Goal: Transaction & Acquisition: Book appointment/travel/reservation

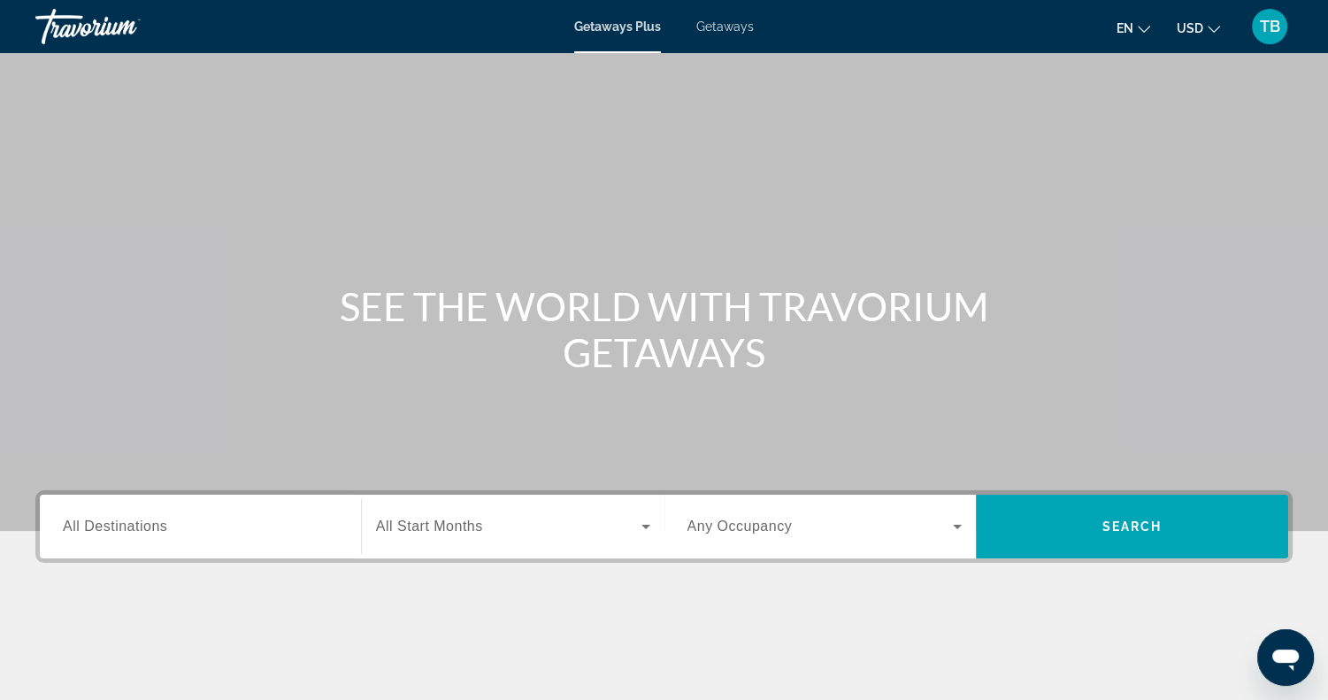
click at [166, 530] on span "All Destinations" at bounding box center [115, 525] width 104 height 15
click at [166, 530] on input "Destination All Destinations" at bounding box center [200, 527] width 275 height 21
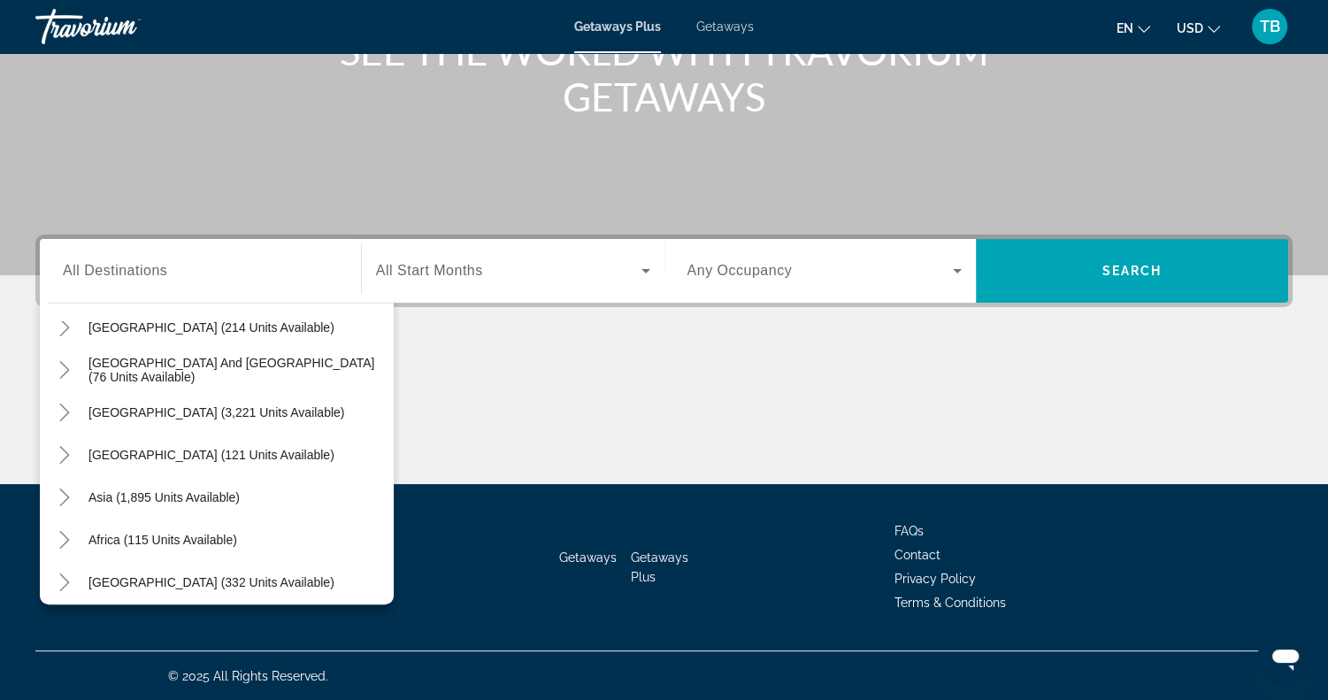
scroll to position [287, 0]
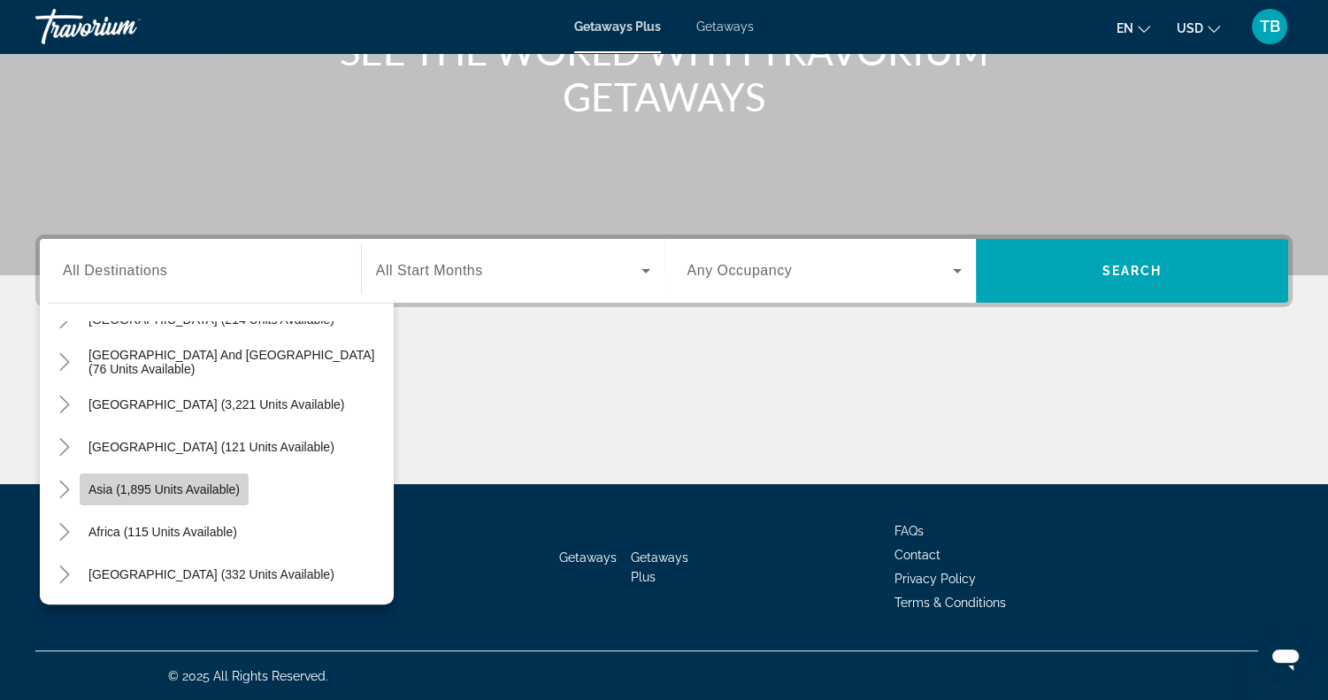
click at [200, 493] on span "Asia (1,895 units available)" at bounding box center [163, 489] width 151 height 14
type input "**********"
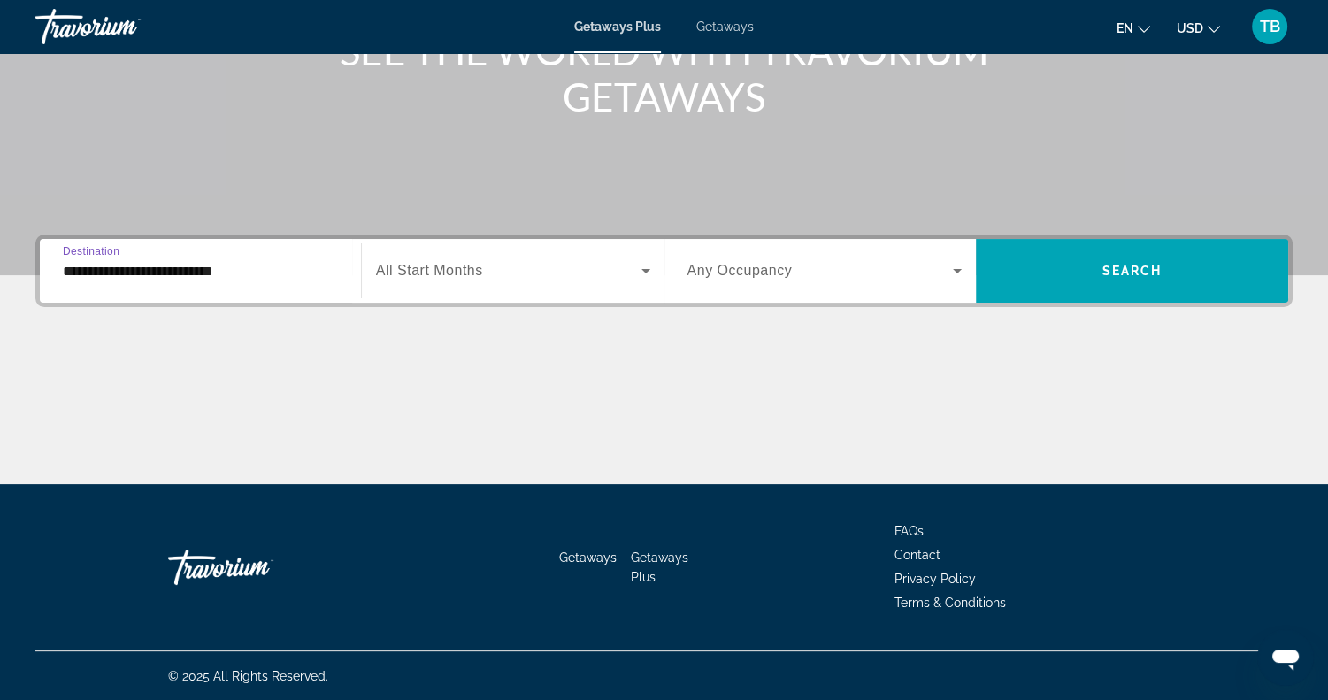
click at [441, 266] on span "All Start Months" at bounding box center [429, 270] width 107 height 15
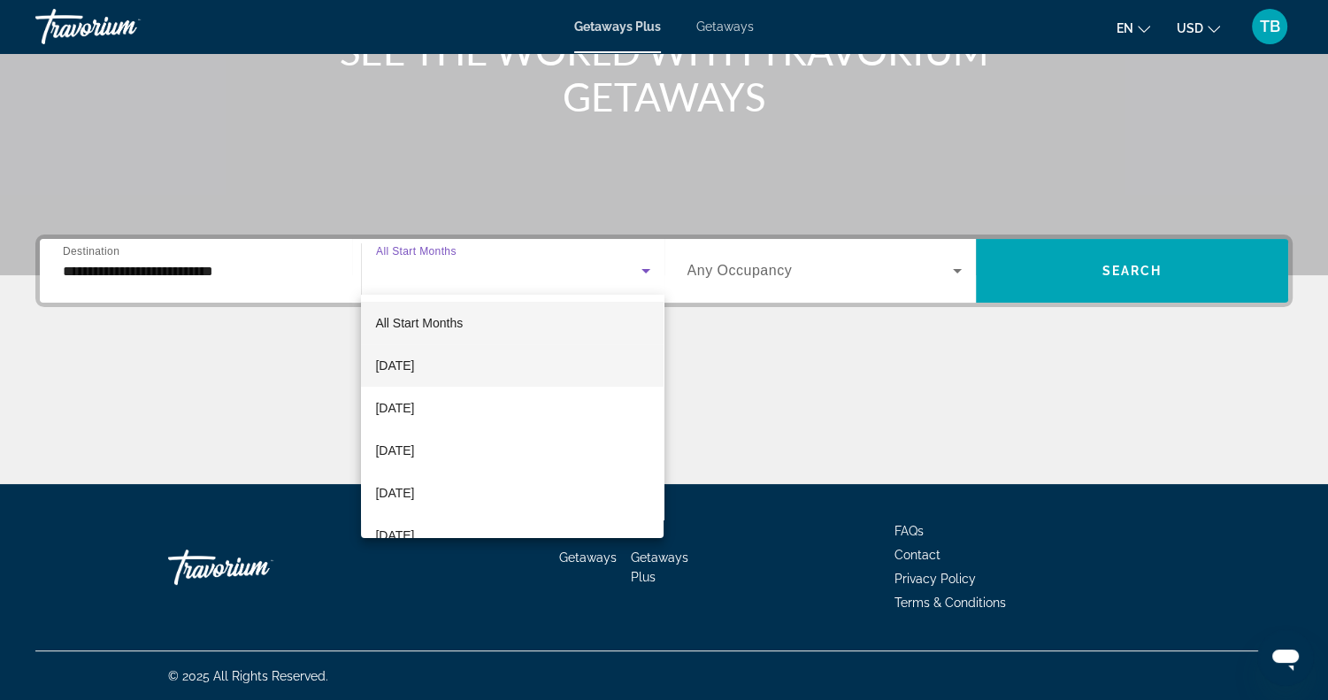
click at [474, 369] on mat-option "September 2025" at bounding box center [512, 365] width 302 height 42
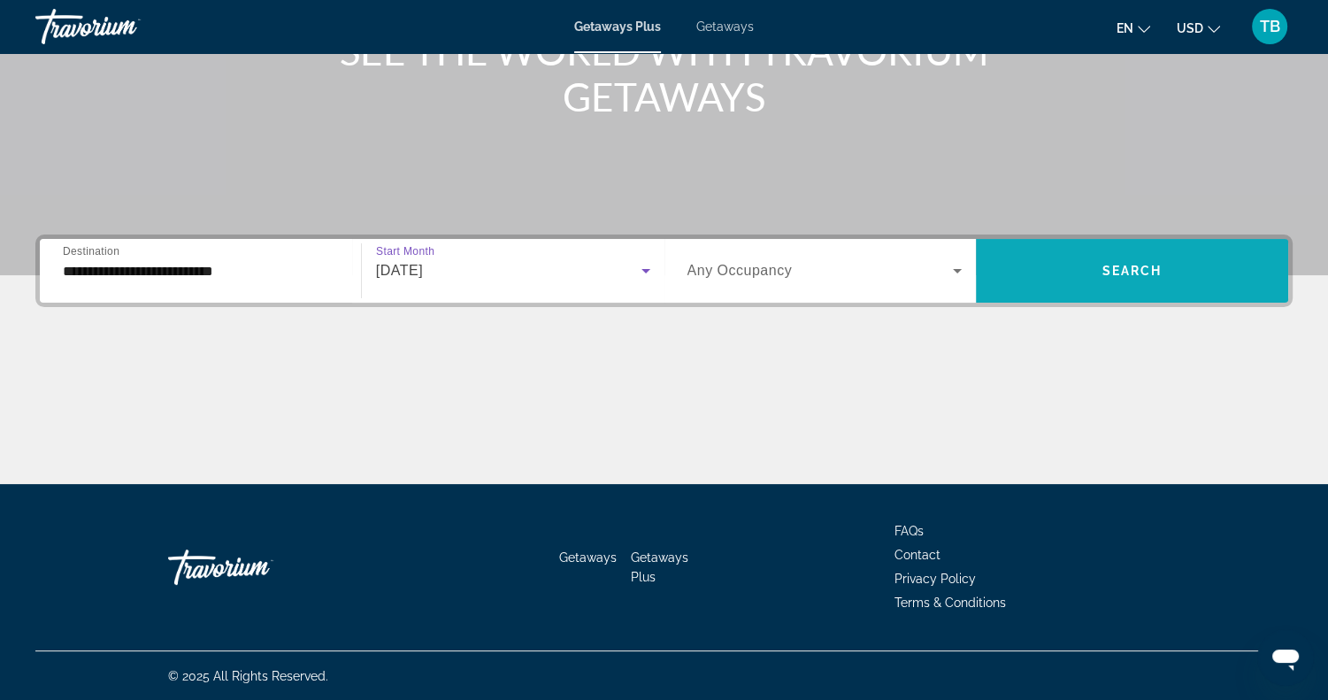
click at [1129, 264] on span "Search" at bounding box center [1132, 271] width 60 height 14
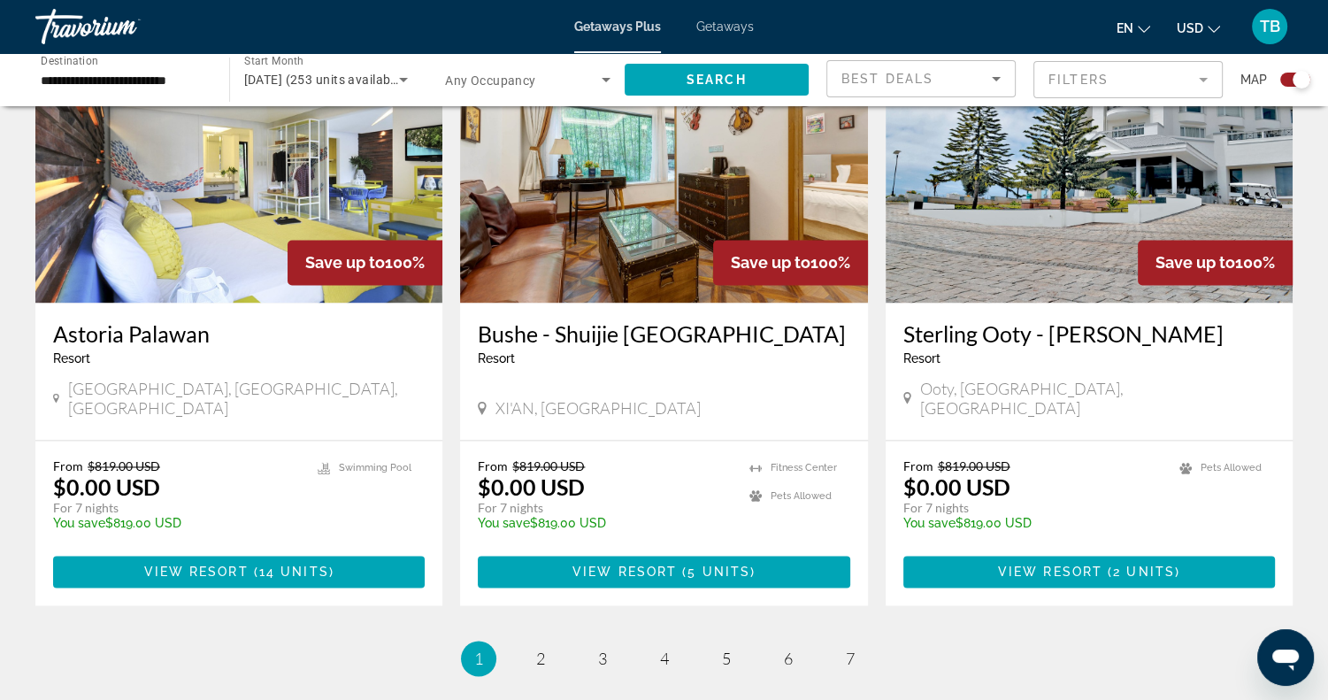
scroll to position [2555, 0]
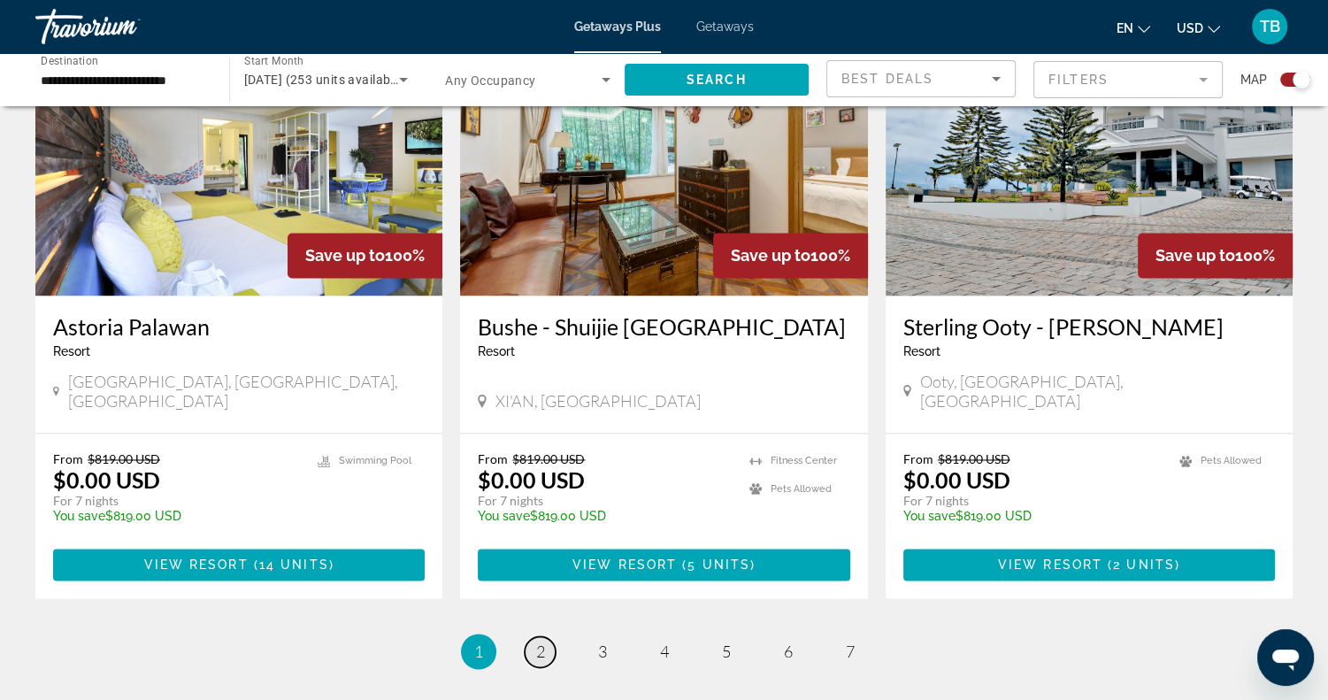
click at [540, 641] on span "2" at bounding box center [540, 650] width 9 height 19
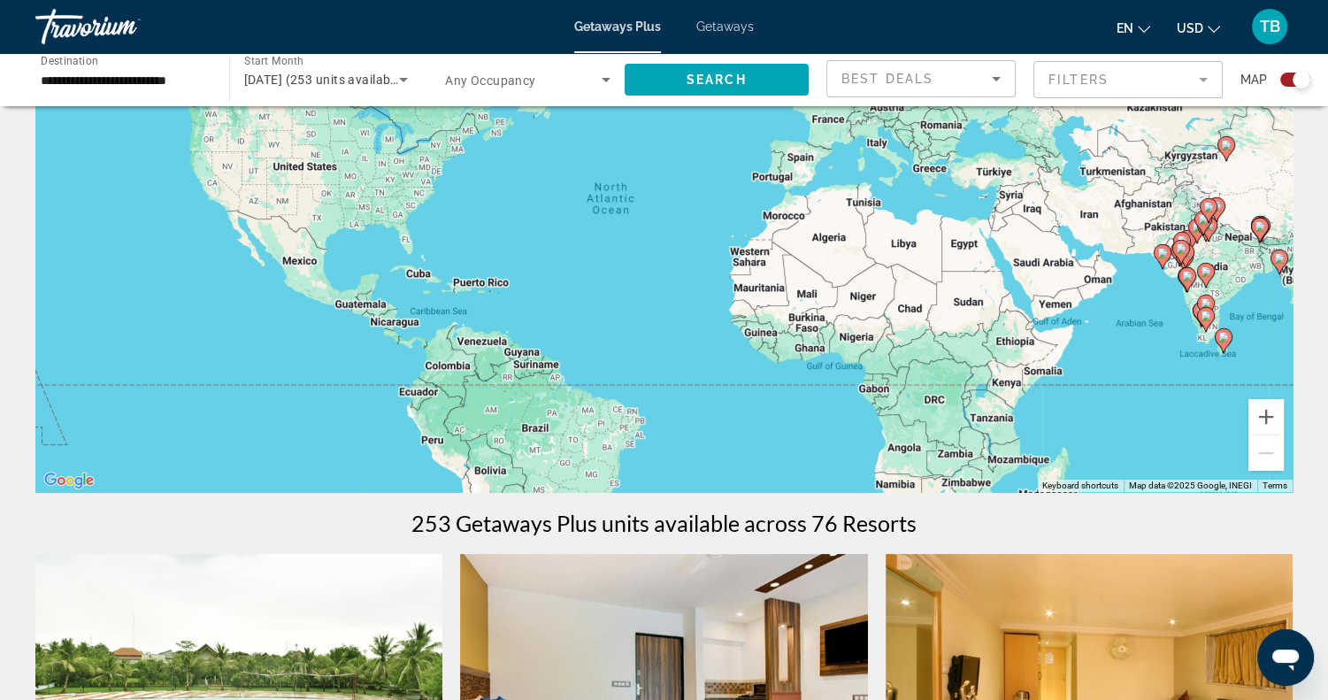
scroll to position [170, 0]
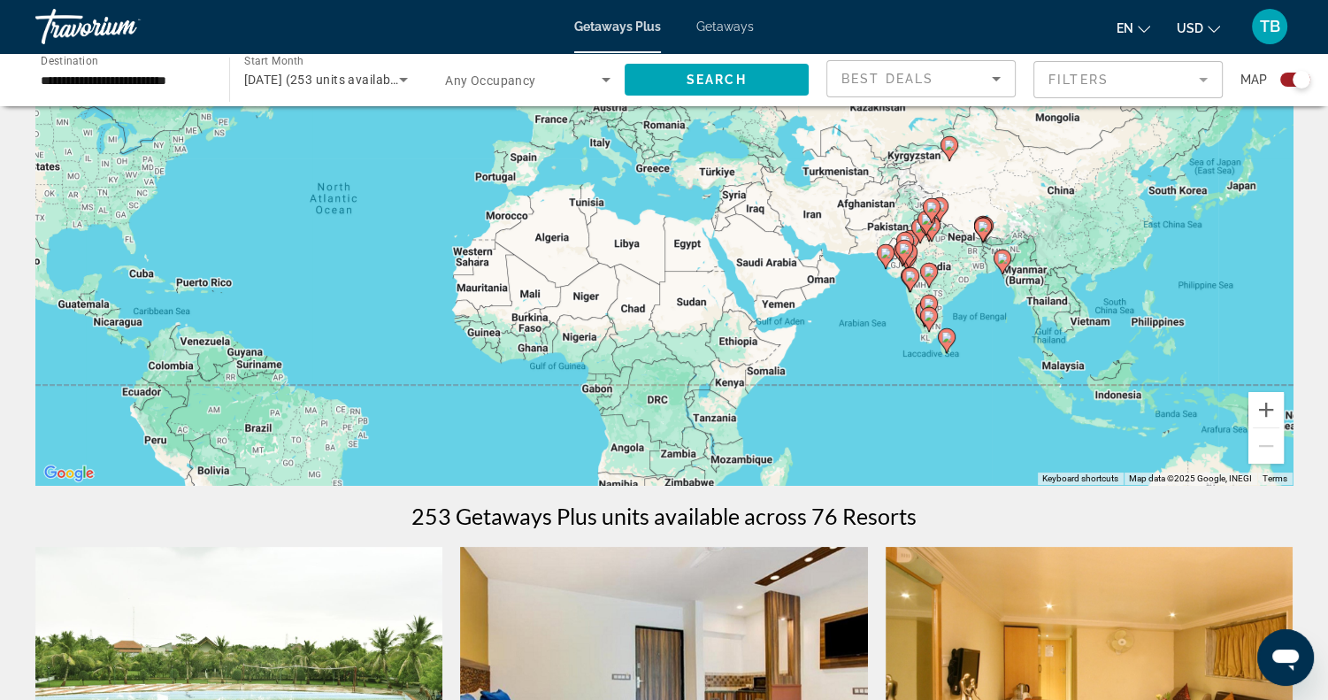
drag, startPoint x: 975, startPoint y: 433, endPoint x: 697, endPoint y: 438, distance: 277.8
click at [697, 438] on div "To activate drag with keyboard, press Alt + Enter. Once in keyboard drag state,…" at bounding box center [663, 219] width 1257 height 531
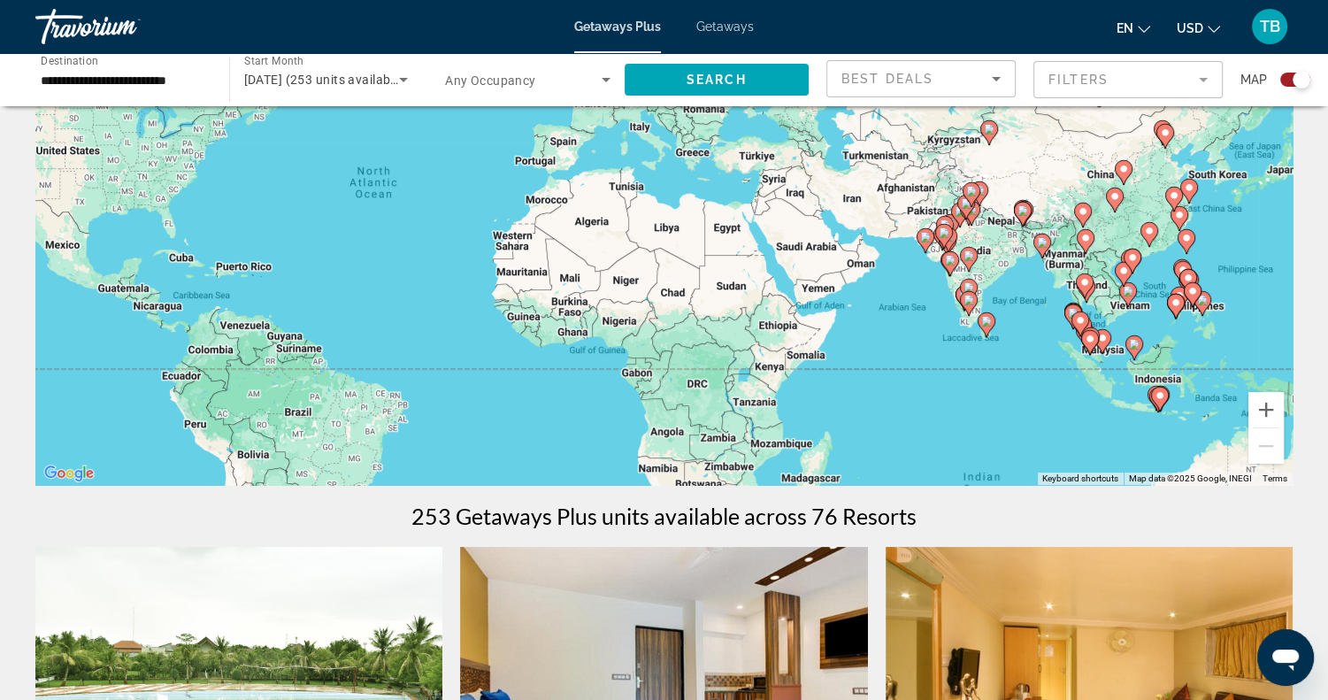
drag, startPoint x: 968, startPoint y: 274, endPoint x: 1005, endPoint y: 258, distance: 39.6
click at [1005, 258] on div "To activate drag with keyboard, press Alt + Enter. Once in keyboard drag state,…" at bounding box center [663, 219] width 1257 height 531
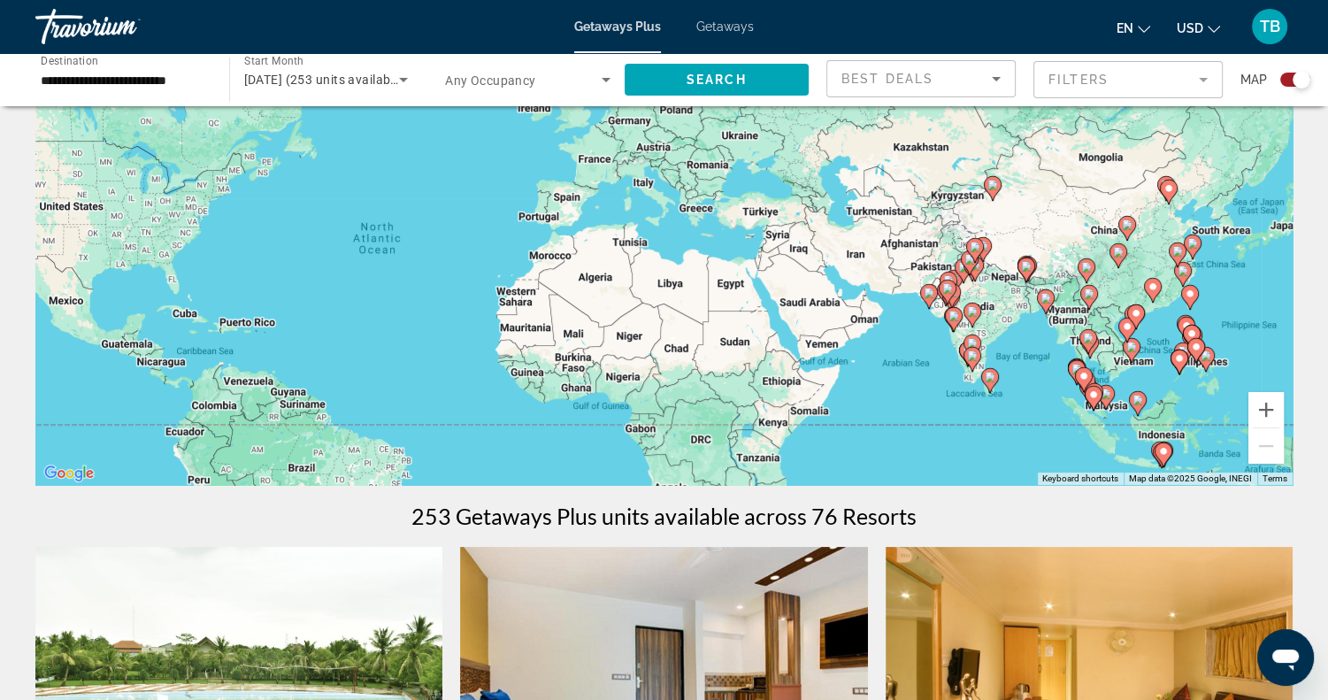
drag, startPoint x: 867, startPoint y: 229, endPoint x: 870, endPoint y: 293, distance: 63.8
click at [870, 293] on div "To activate drag with keyboard, press Alt + Enter. Once in keyboard drag state,…" at bounding box center [663, 219] width 1257 height 531
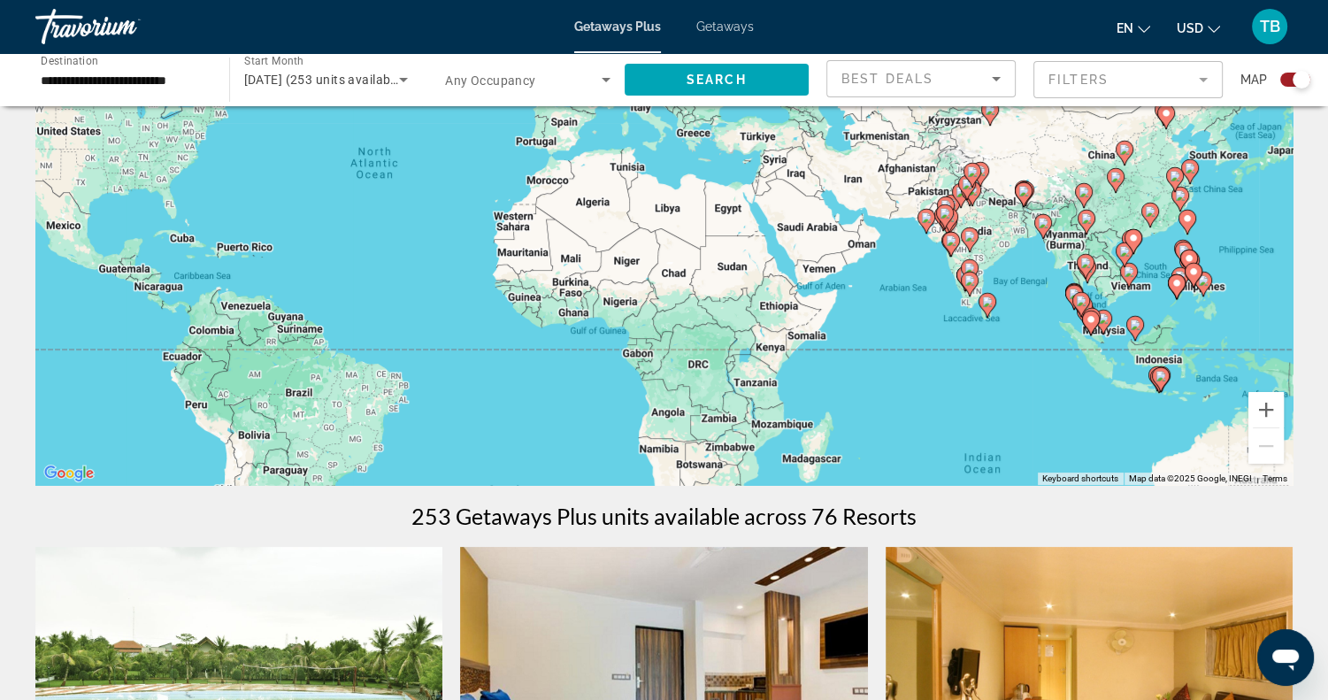
drag, startPoint x: 870, startPoint y: 293, endPoint x: 868, endPoint y: 217, distance: 76.1
click at [868, 217] on div "To activate drag with keyboard, press Alt + Enter. Once in keyboard drag state,…" at bounding box center [663, 219] width 1257 height 531
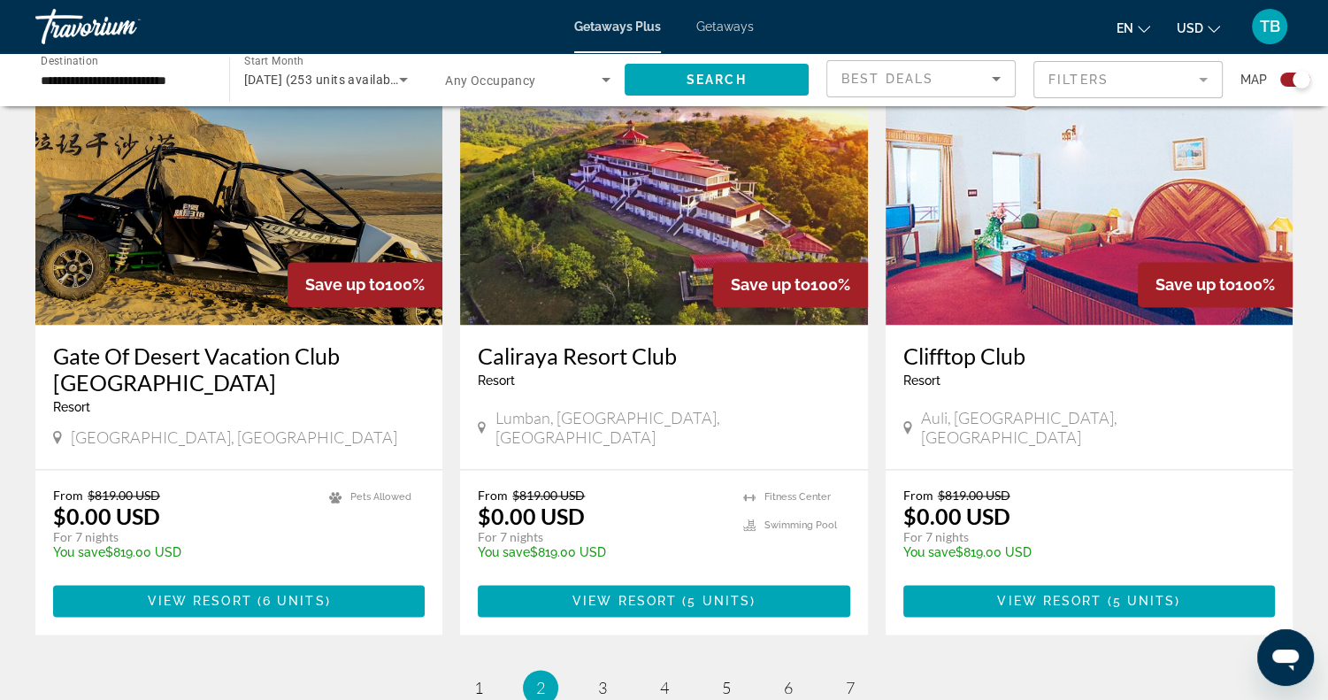
scroll to position [2526, 0]
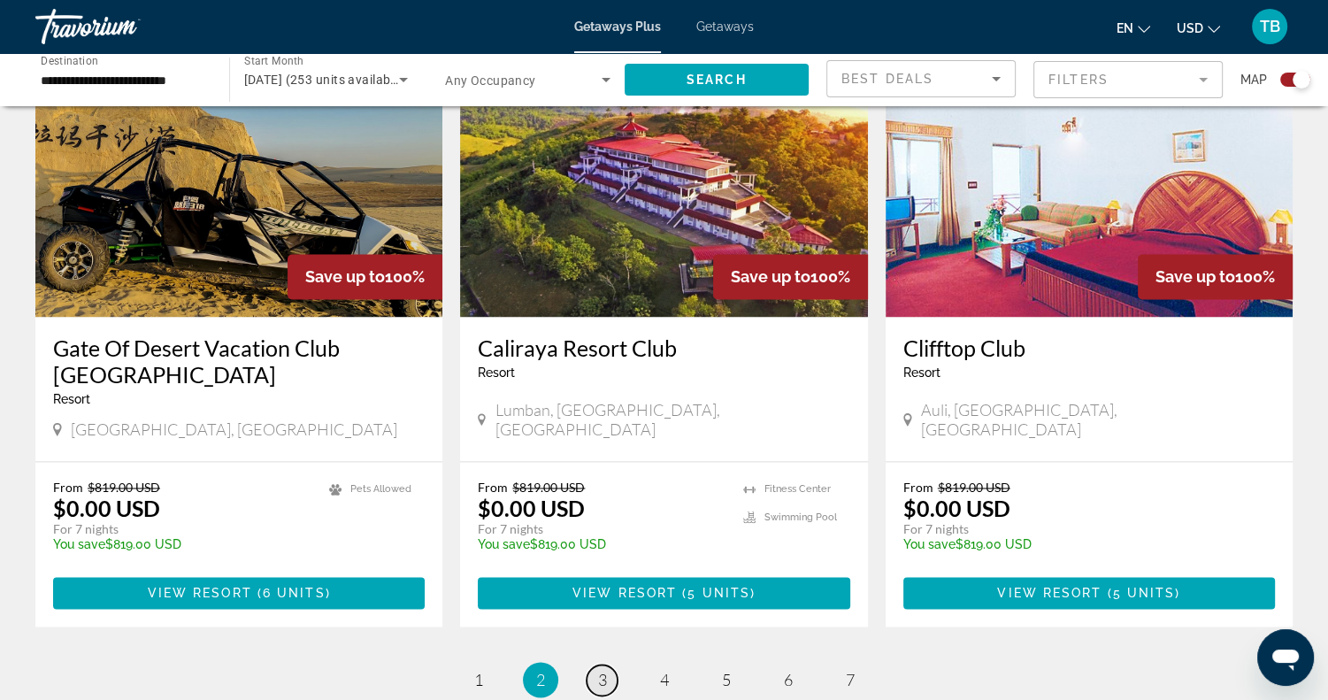
click at [603, 664] on link "page 3" at bounding box center [601, 679] width 31 height 31
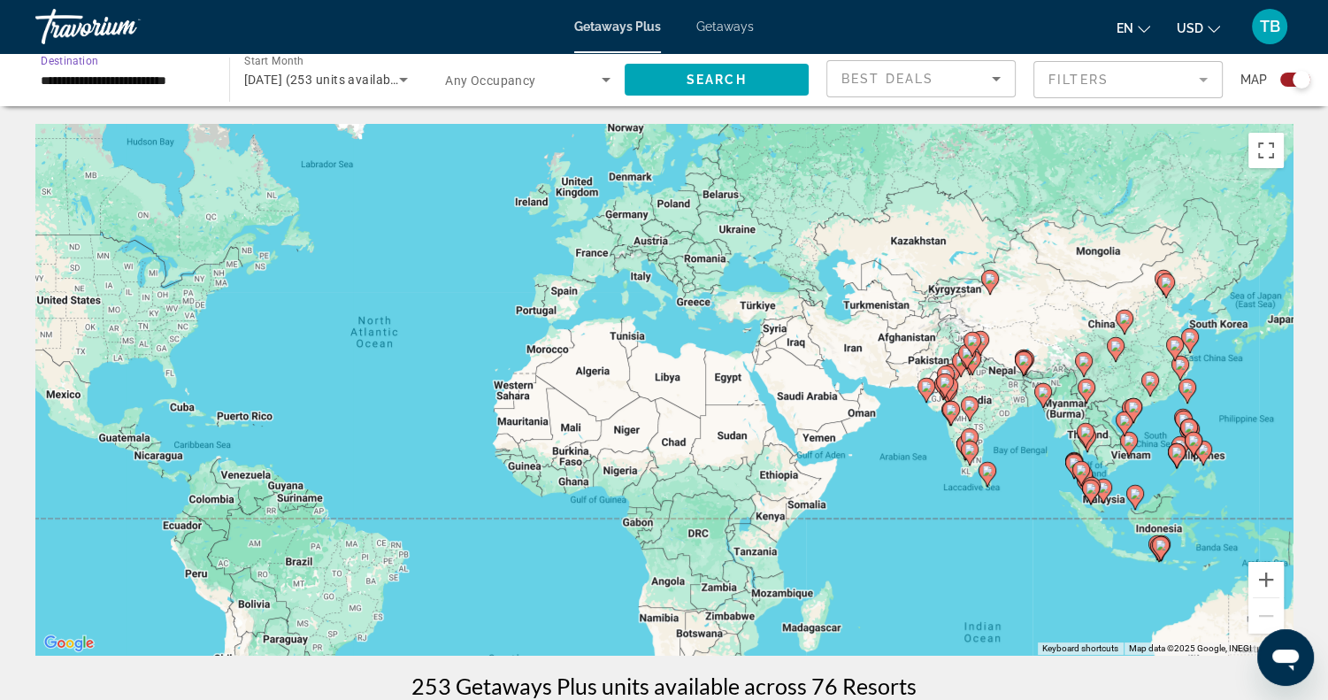
click at [130, 88] on input "**********" at bounding box center [123, 80] width 165 height 21
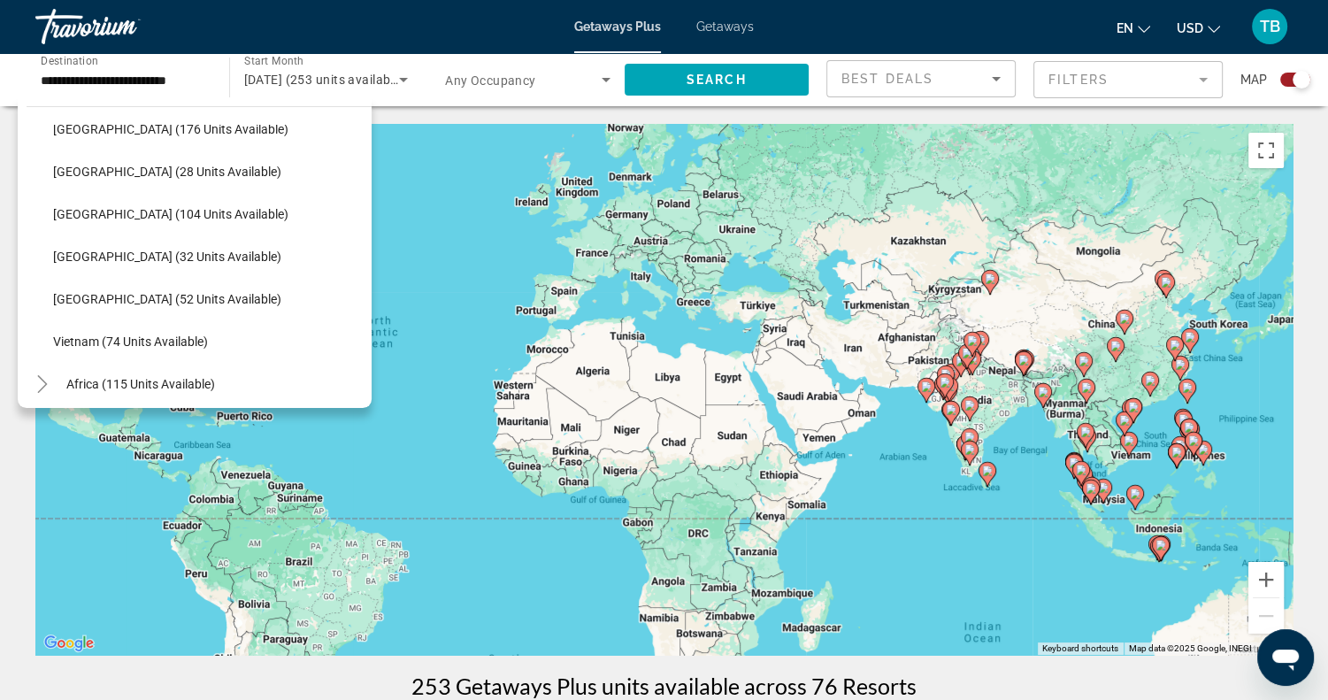
scroll to position [702, 0]
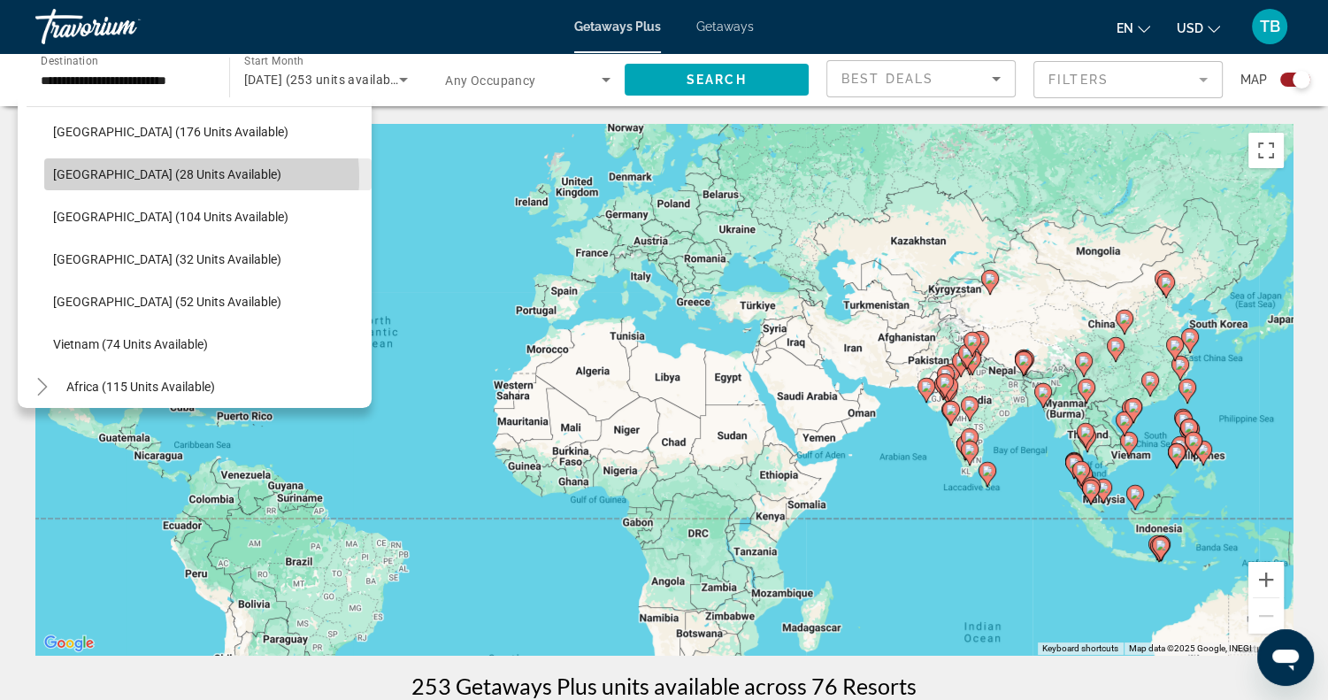
click at [165, 177] on span "Maldives (28 units available)" at bounding box center [167, 174] width 228 height 14
type input "**********"
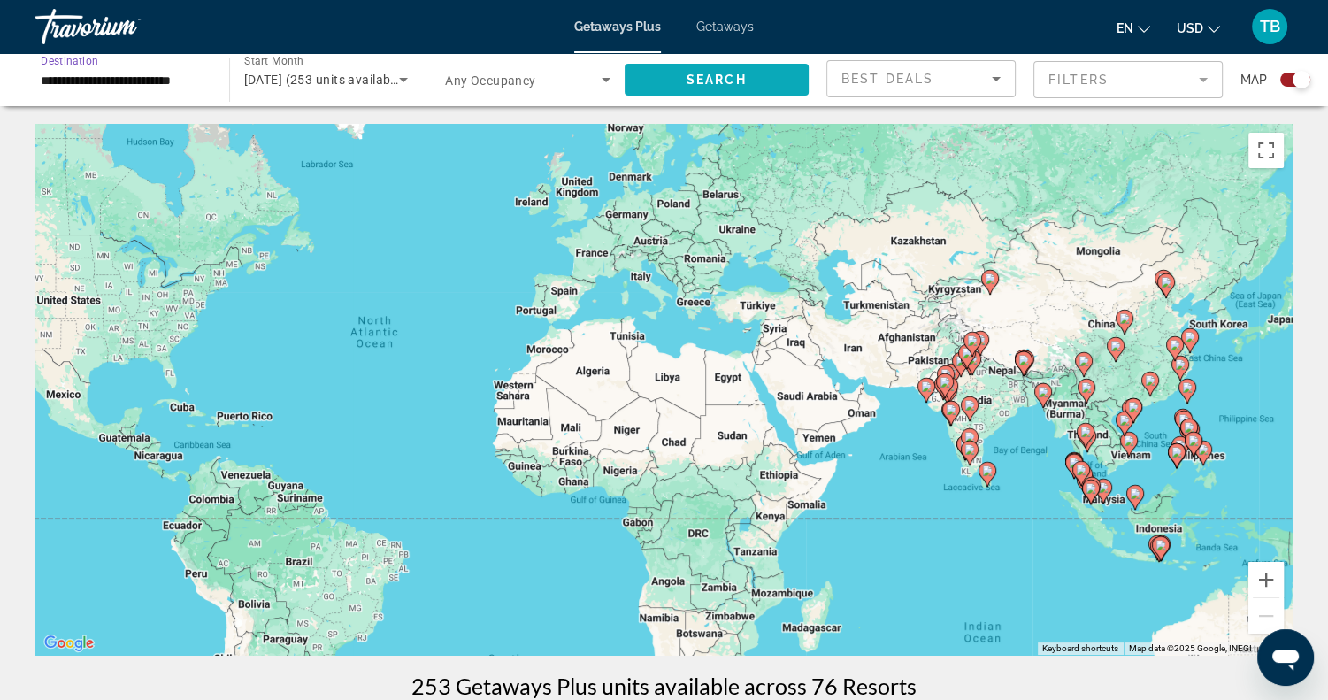
click at [693, 82] on span "Search" at bounding box center [716, 80] width 60 height 14
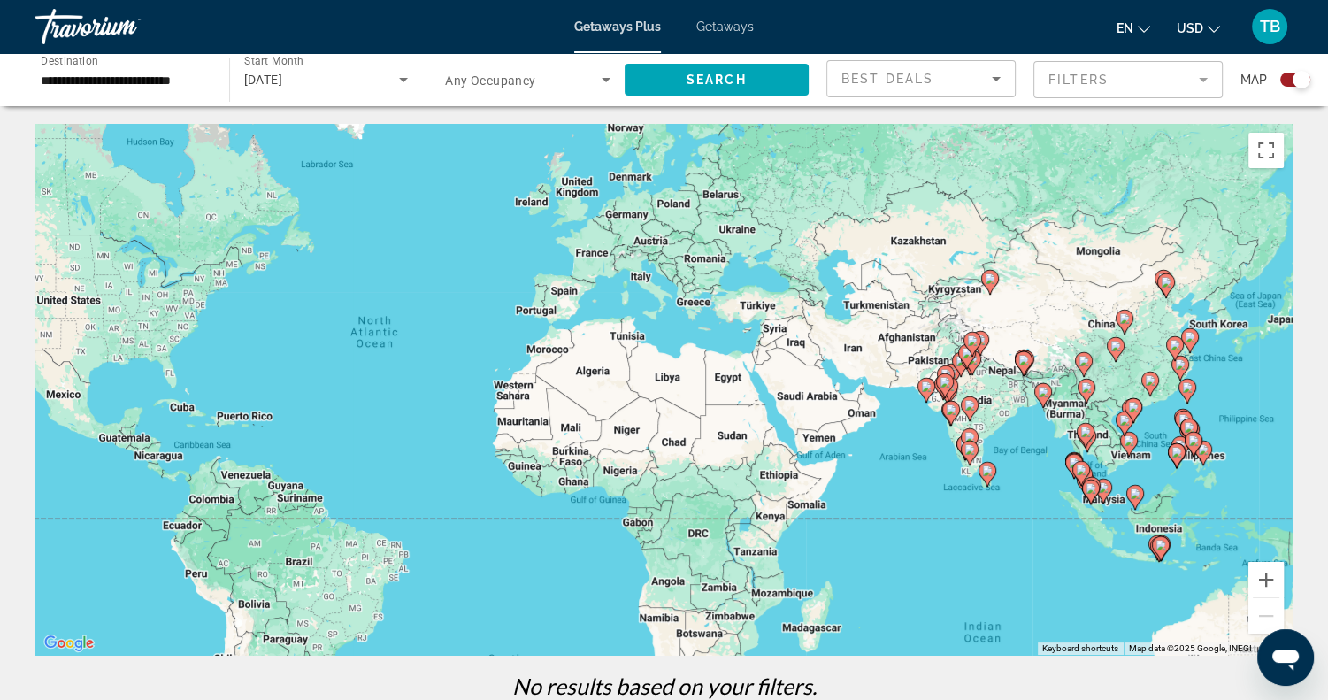
click at [1284, 77] on div "Search widget" at bounding box center [1295, 80] width 30 height 14
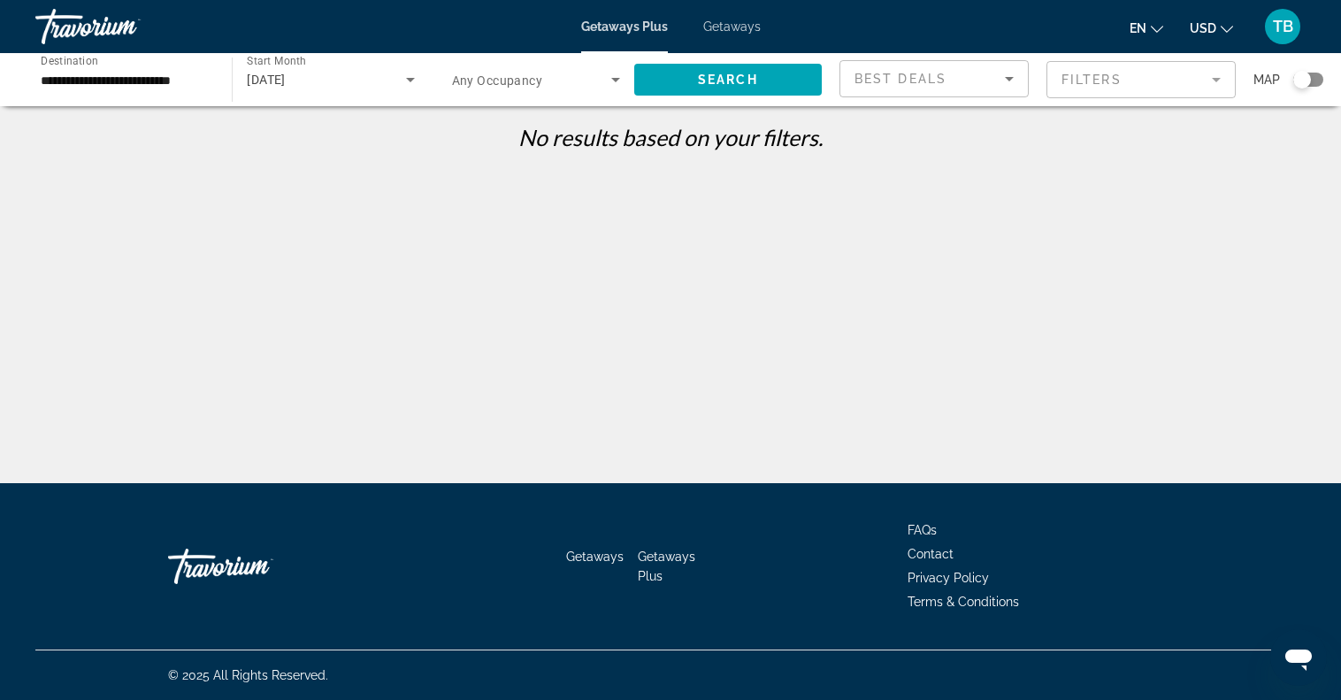
click at [1299, 81] on div "Search widget" at bounding box center [1302, 80] width 18 height 18
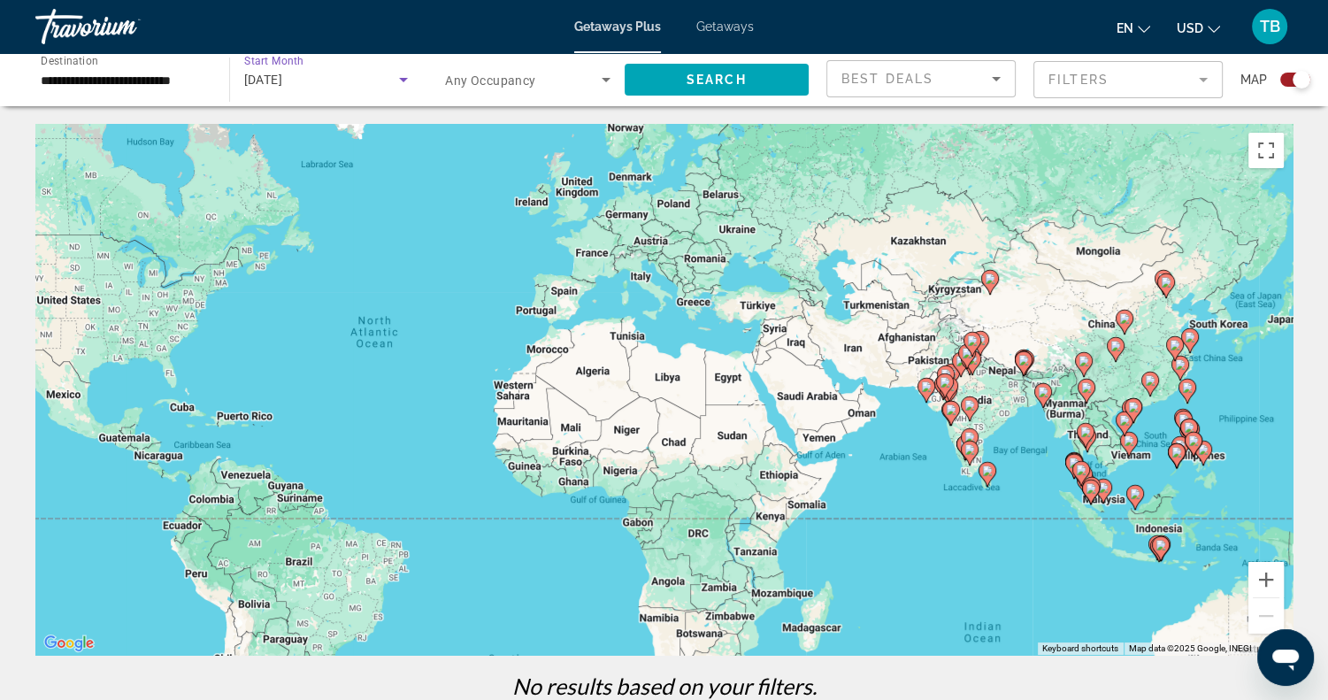
click at [258, 84] on span "September 2025" at bounding box center [263, 80] width 39 height 14
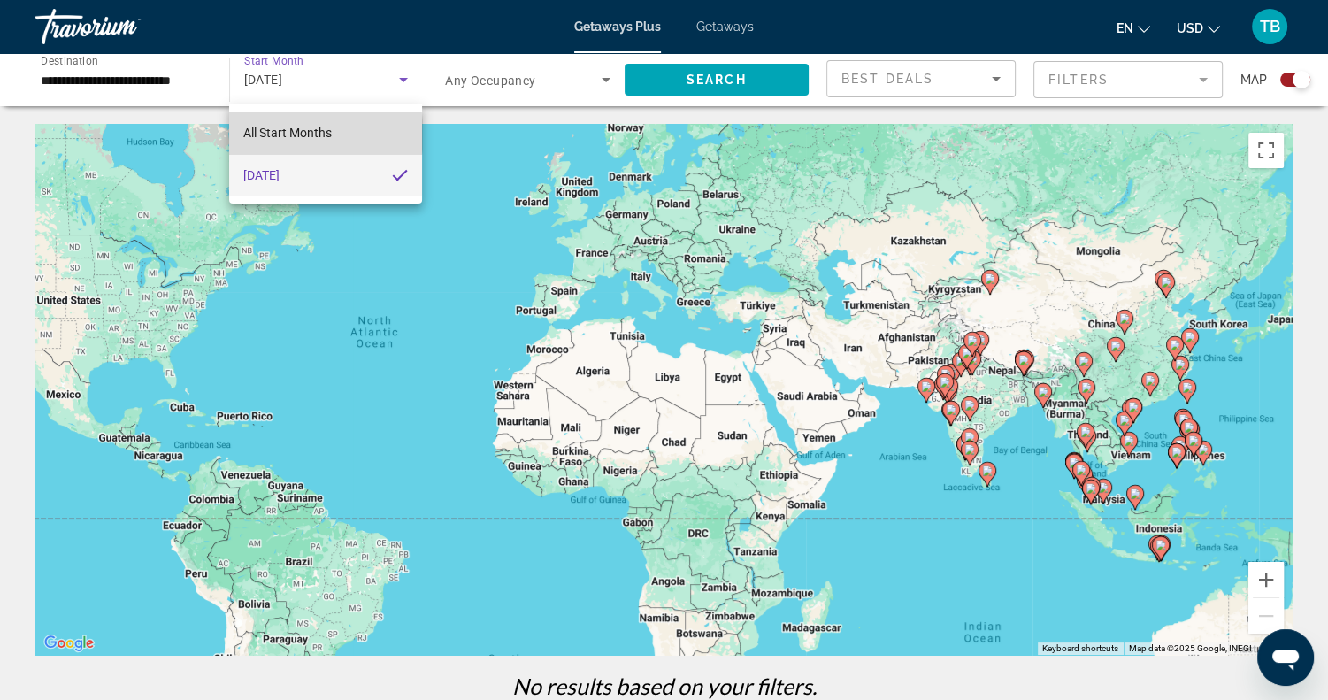
click at [297, 134] on span "All Start Months" at bounding box center [287, 133] width 88 height 14
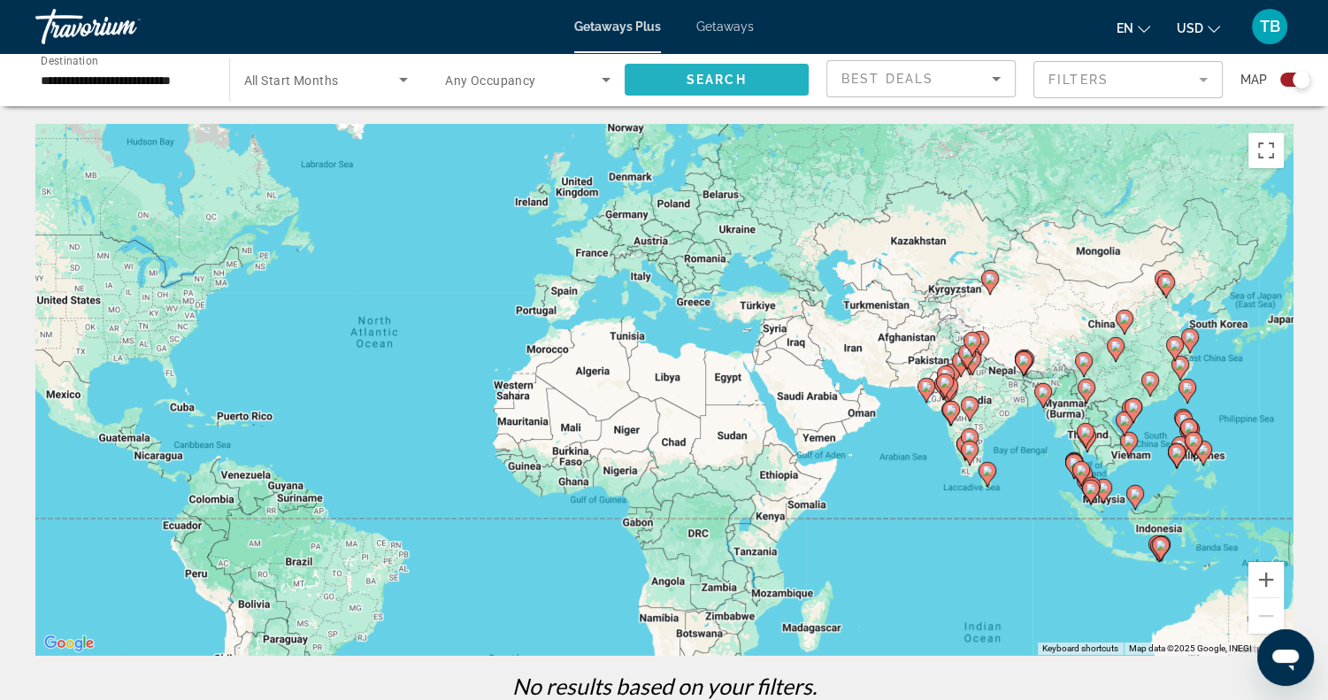
click at [754, 78] on span "Search widget" at bounding box center [716, 79] width 185 height 42
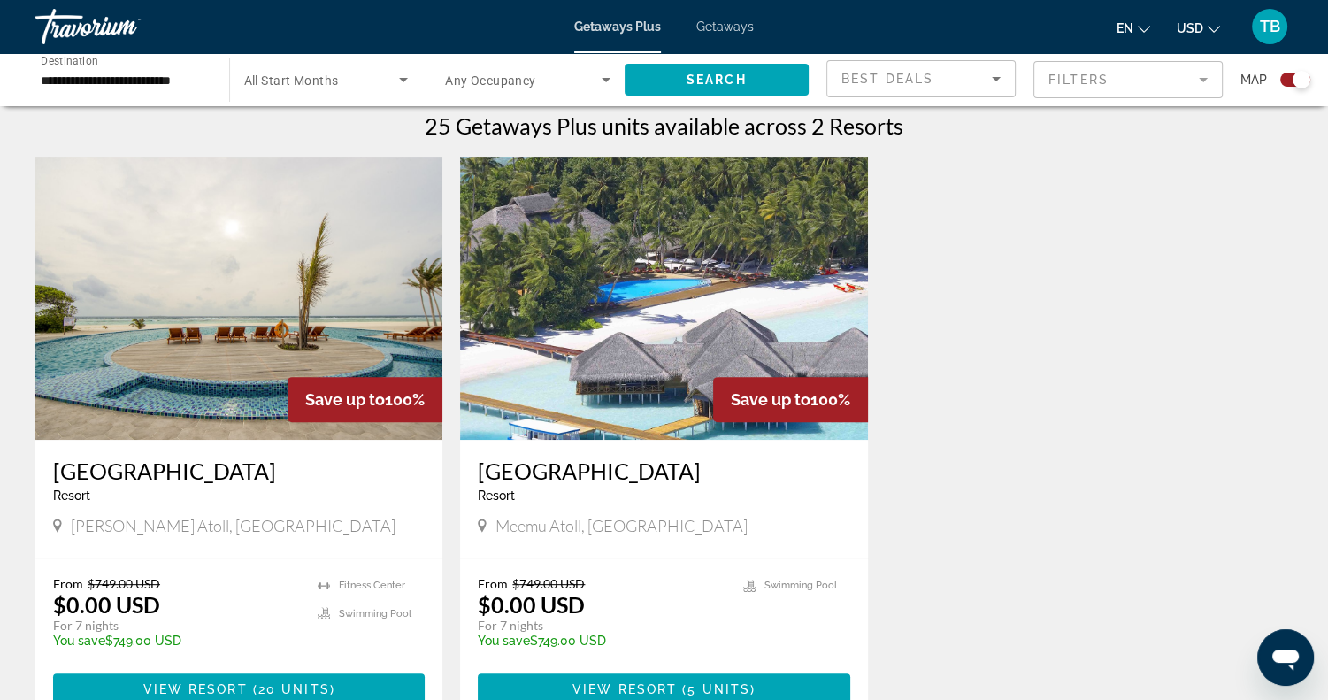
scroll to position [563, 0]
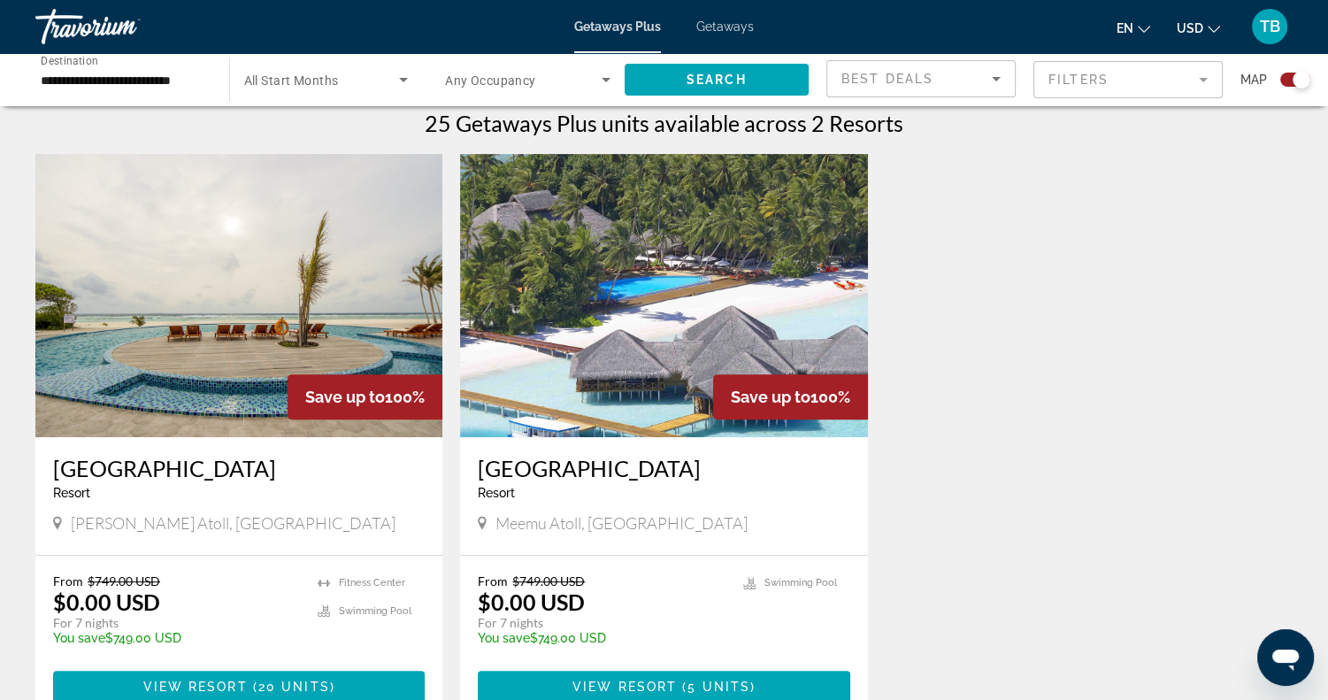
click at [198, 325] on img "Main content" at bounding box center [238, 295] width 407 height 283
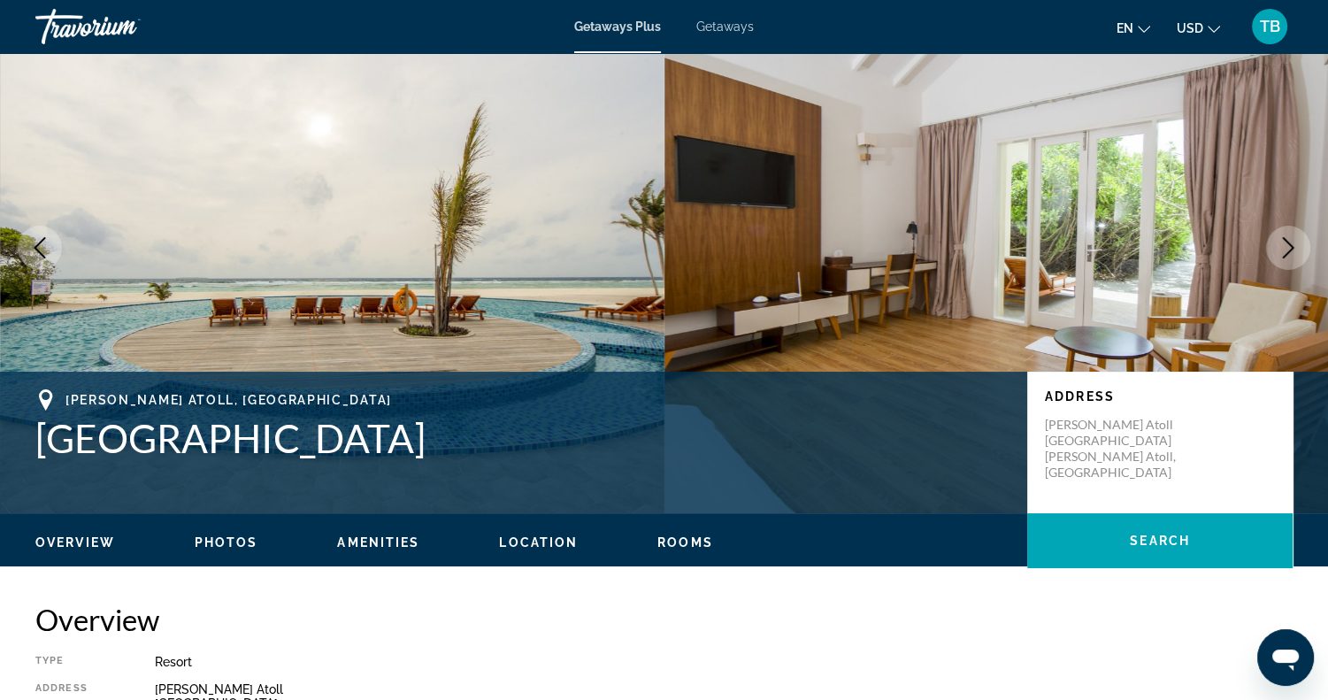
scroll to position [40, 0]
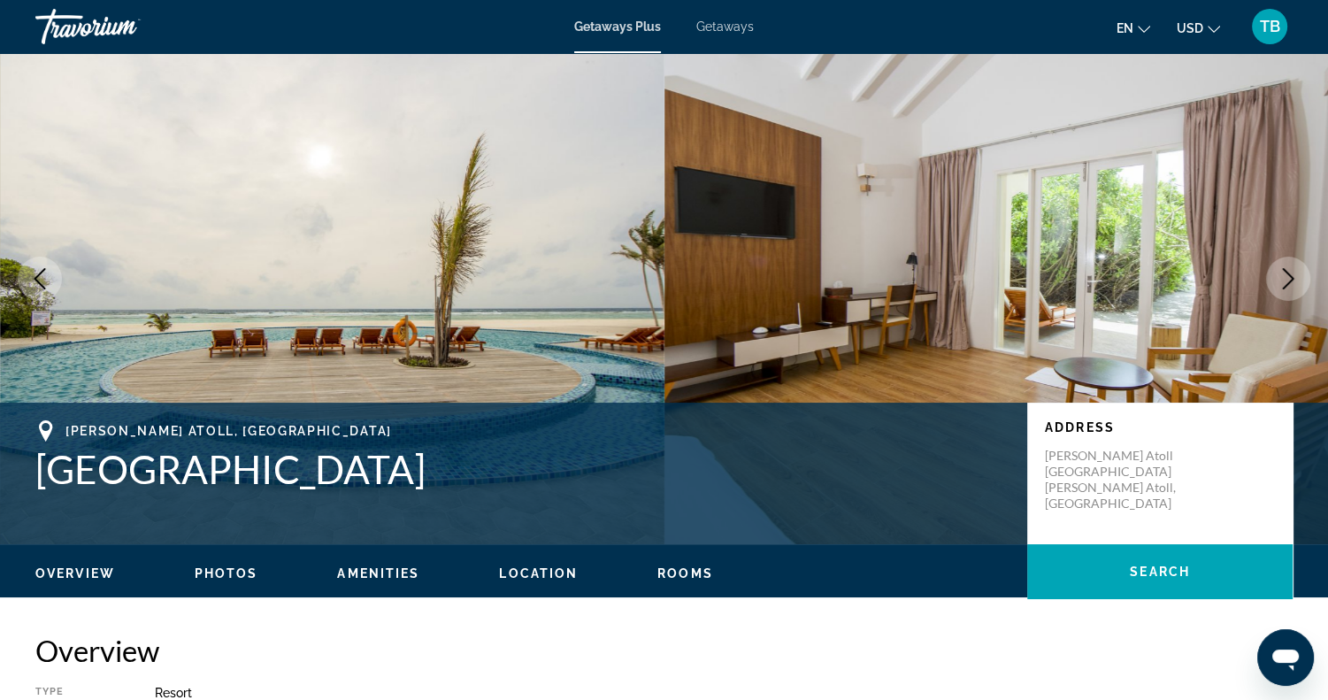
click at [1293, 272] on icon "Next image" at bounding box center [1287, 278] width 21 height 21
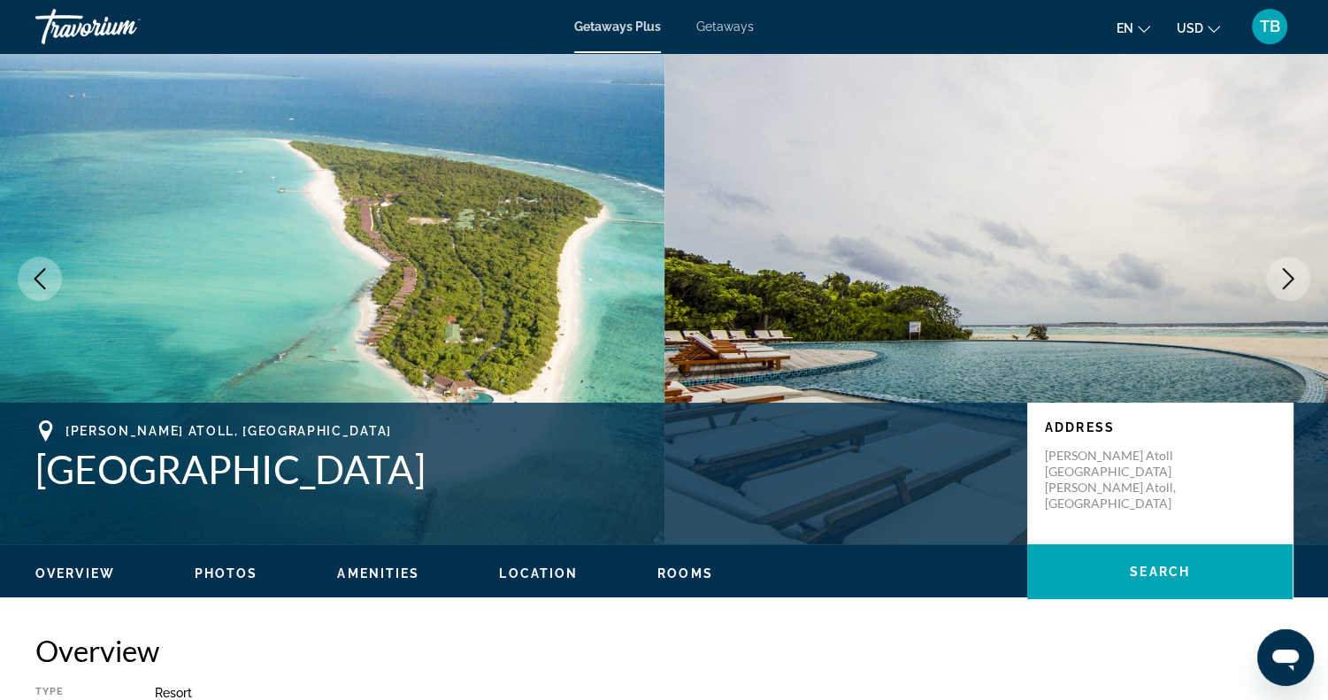
click at [1293, 272] on icon "Next image" at bounding box center [1287, 278] width 21 height 21
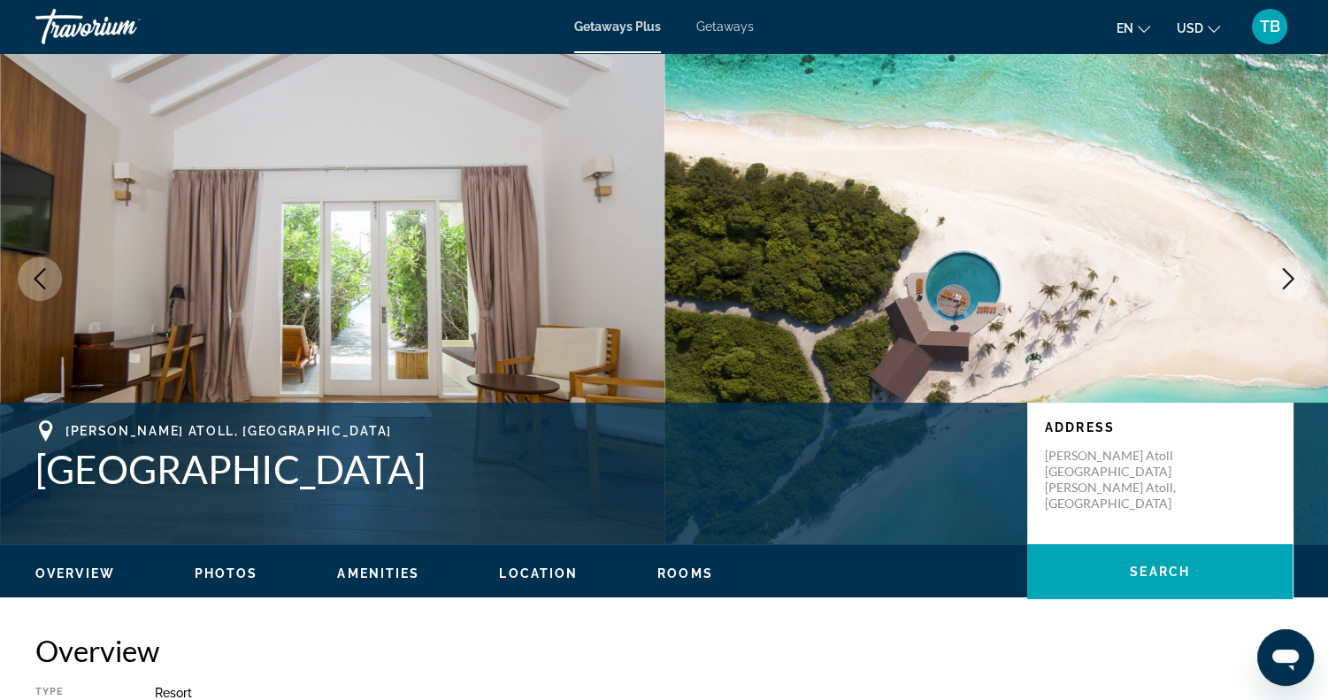
click at [1293, 272] on icon "Next image" at bounding box center [1287, 278] width 21 height 21
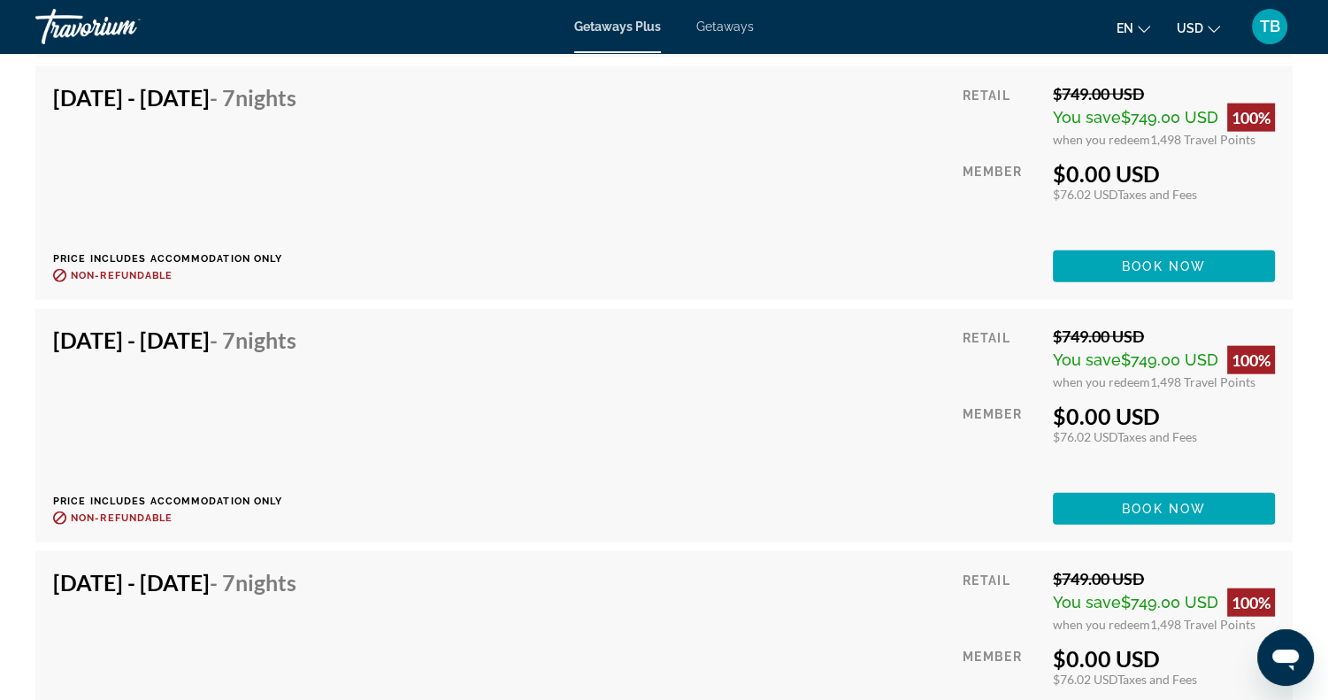
scroll to position [3955, 0]
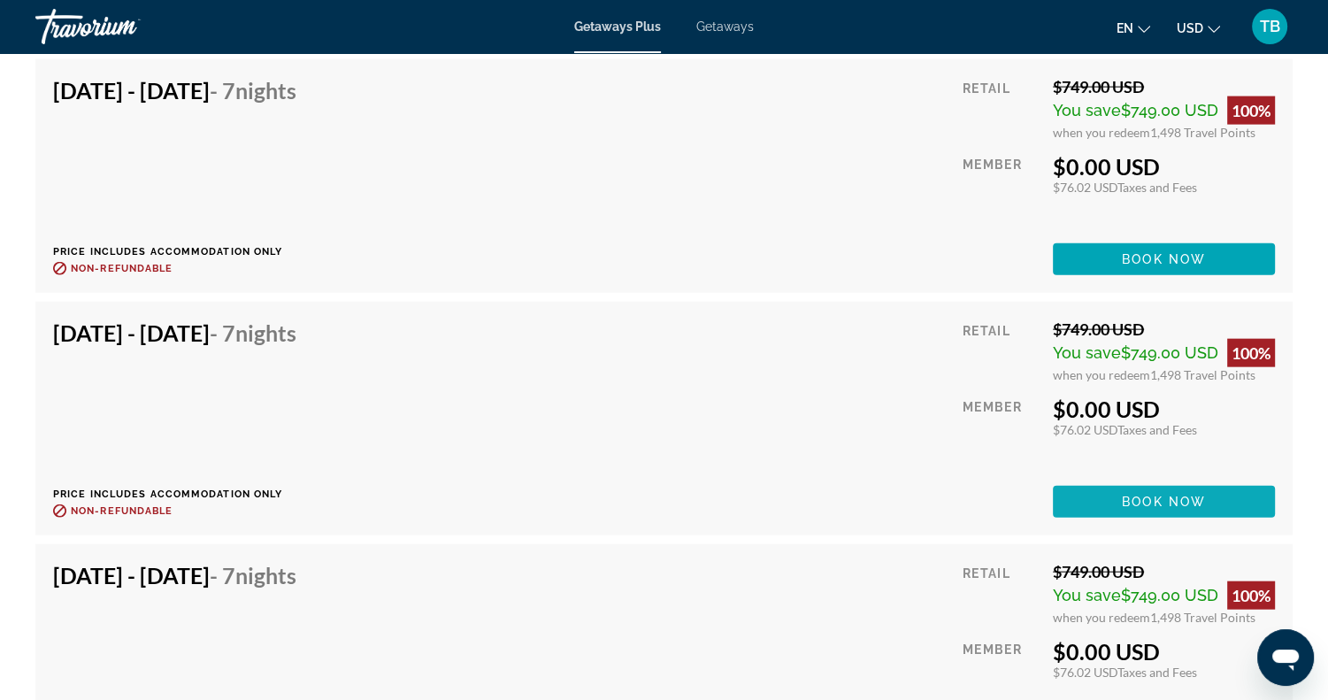
click at [1145, 494] on span "Book now" at bounding box center [1163, 501] width 84 height 14
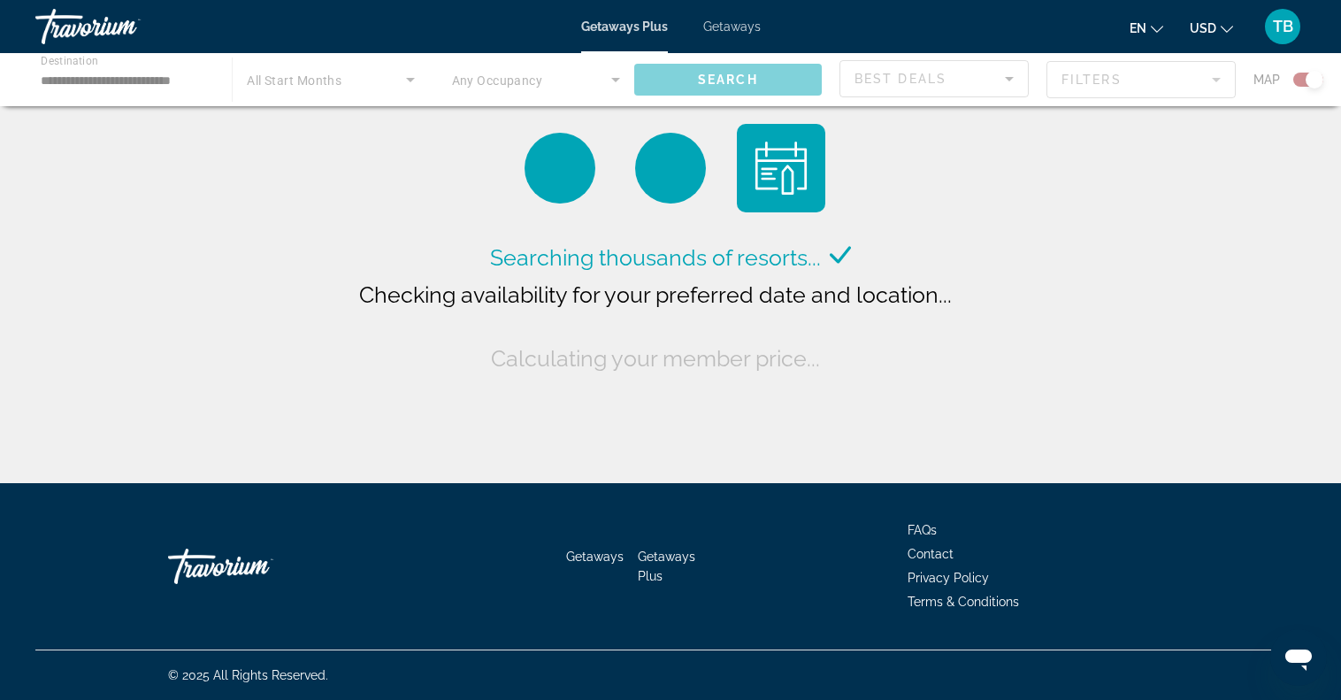
click at [124, 88] on div "Main content" at bounding box center [670, 79] width 1341 height 53
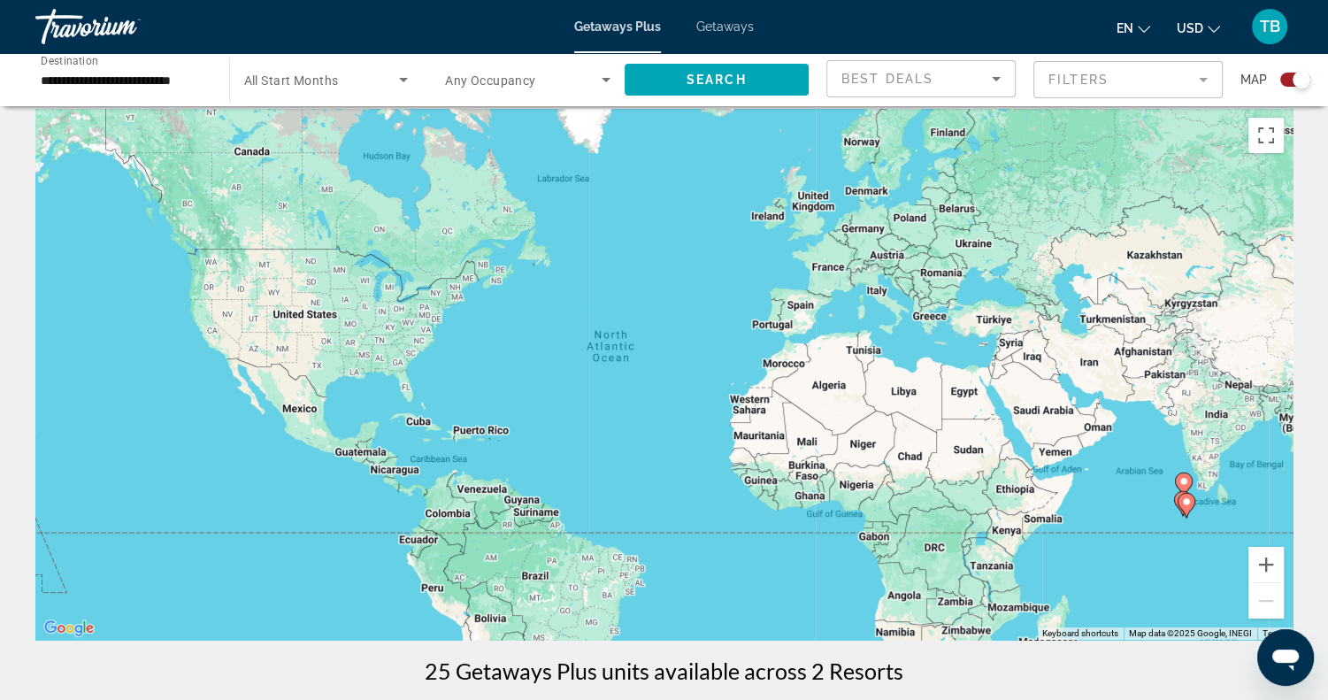
scroll to position [14, 0]
click at [965, 414] on div "To activate drag with keyboard, press Alt + Enter. Once in keyboard drag state,…" at bounding box center [663, 375] width 1257 height 531
click at [167, 86] on input "**********" at bounding box center [123, 80] width 165 height 21
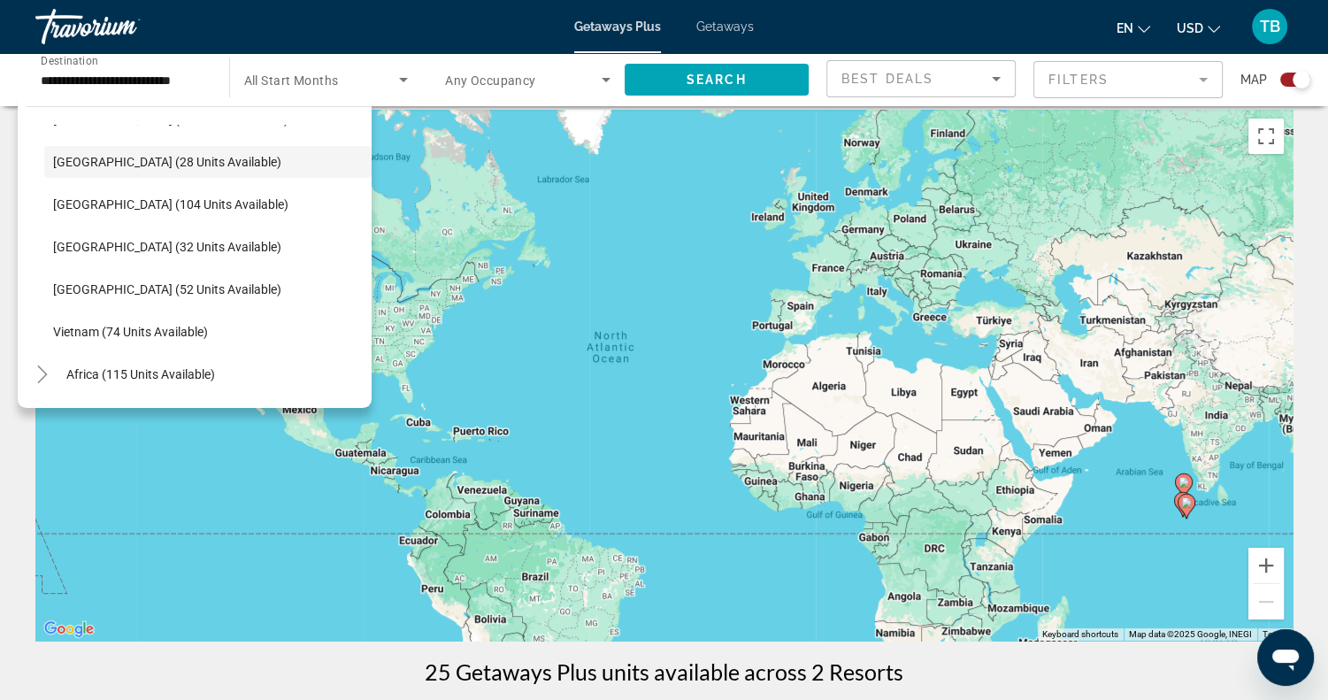
scroll to position [754, 0]
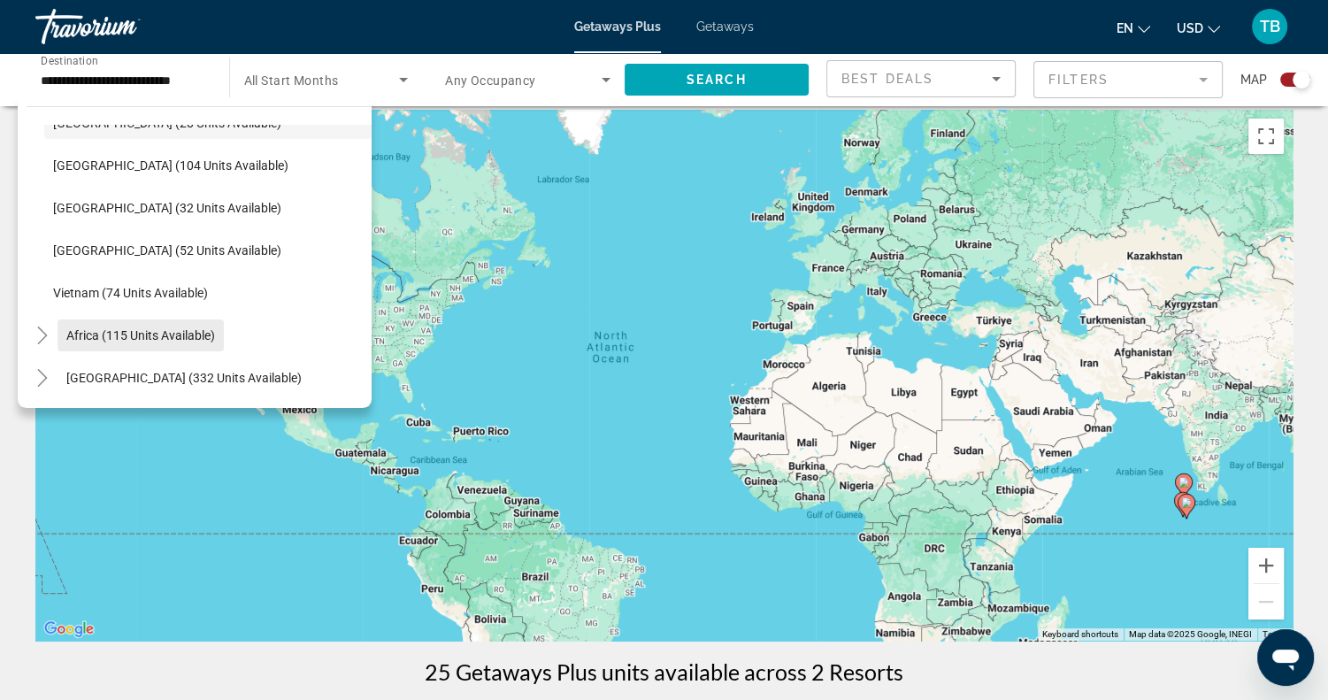
click at [120, 334] on span "Africa (115 units available)" at bounding box center [140, 335] width 149 height 14
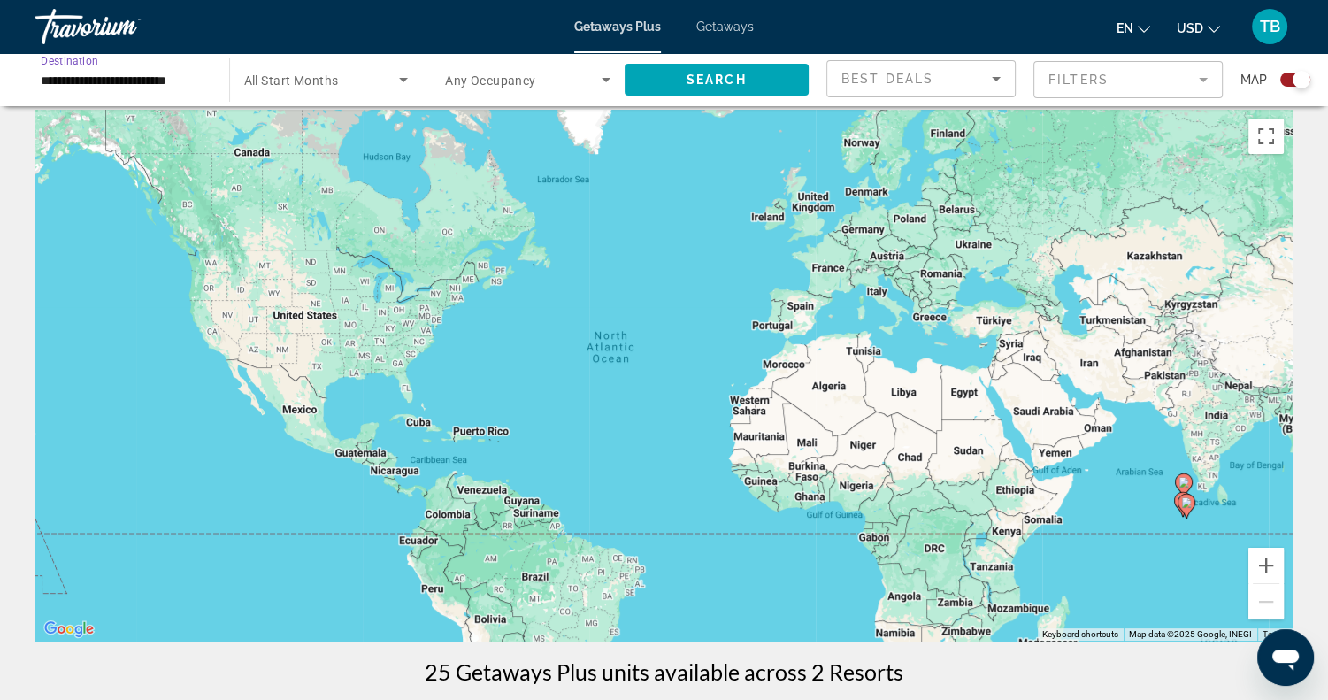
click at [173, 88] on input "**********" at bounding box center [123, 80] width 165 height 21
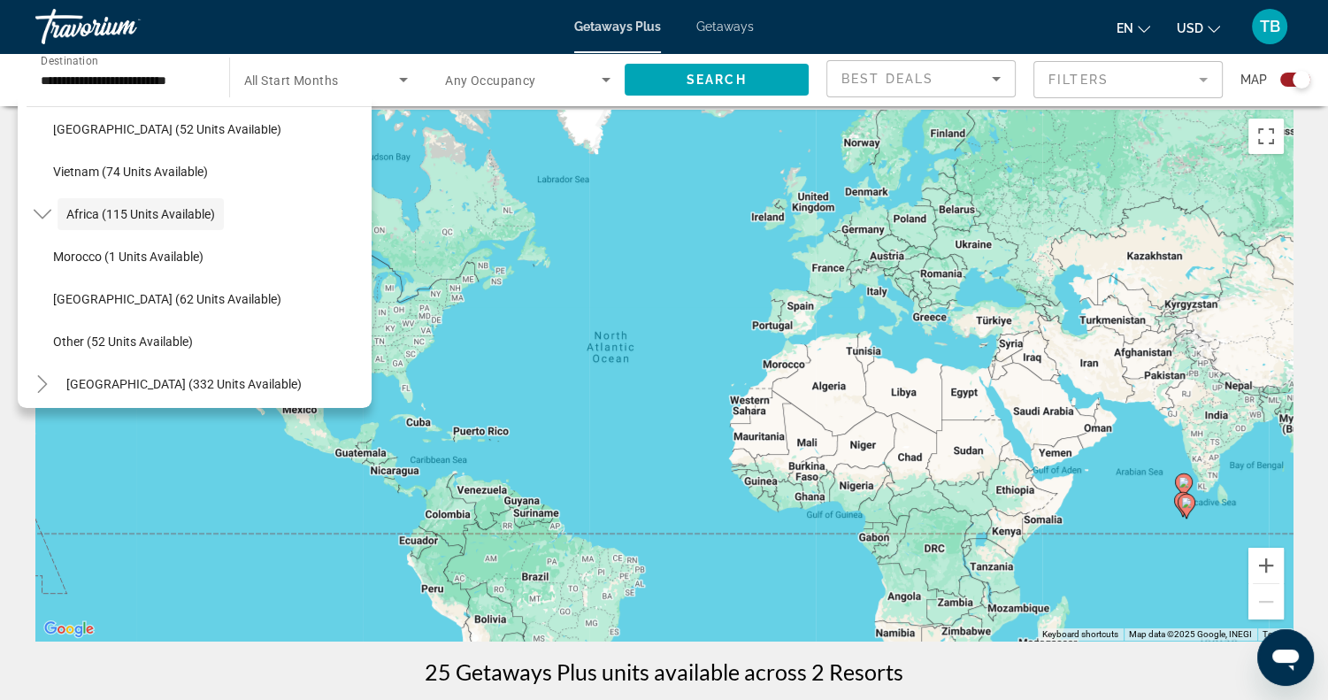
scroll to position [881, 0]
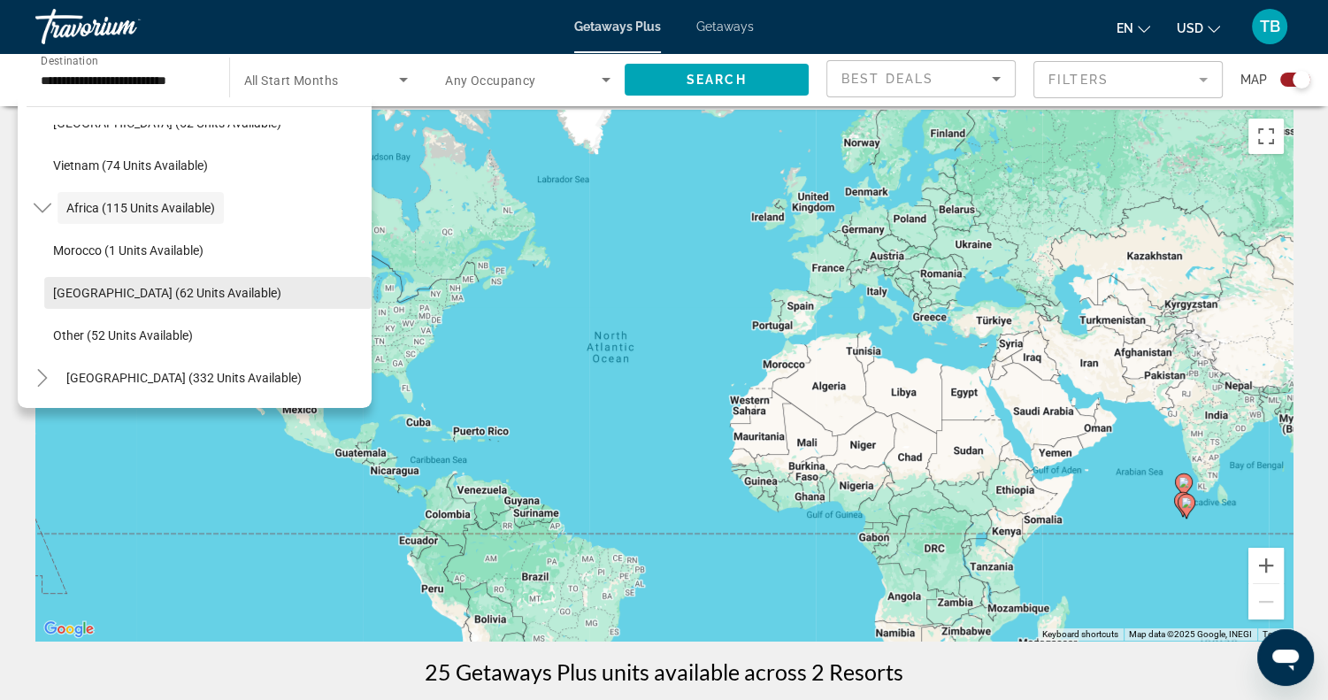
click at [202, 294] on span "South Africa (62 units available)" at bounding box center [167, 293] width 228 height 14
type input "**********"
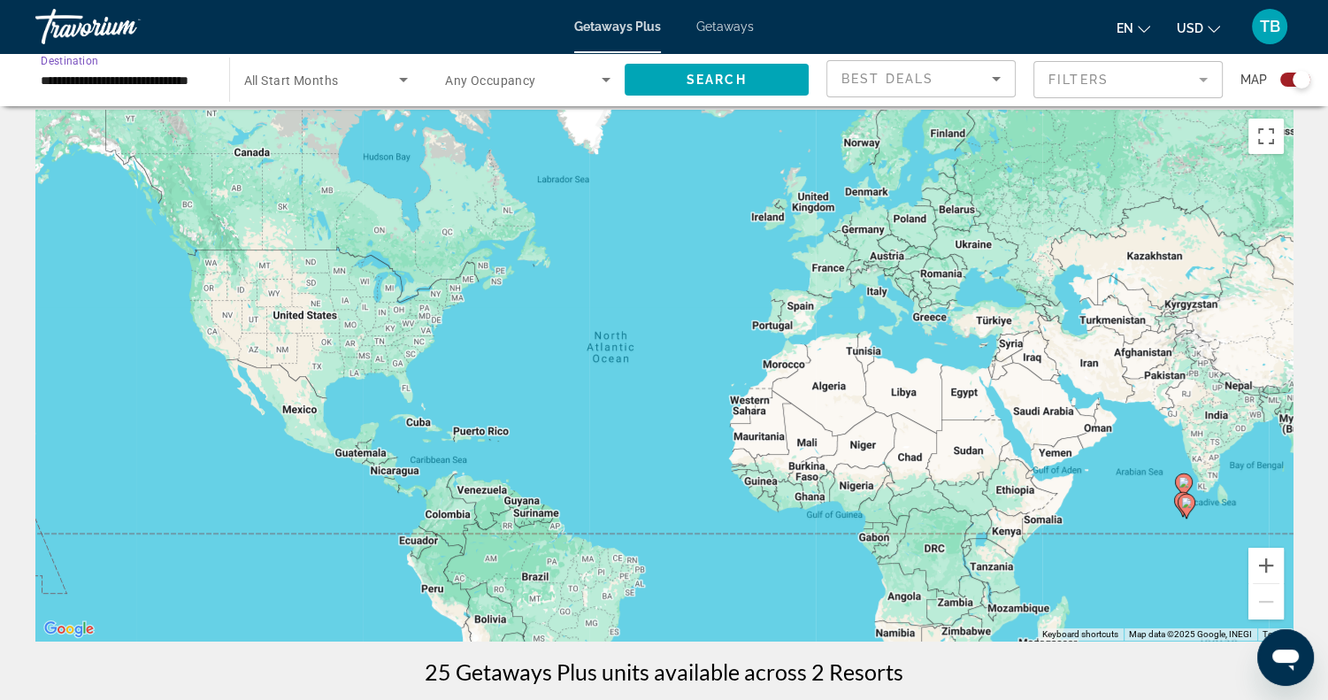
click at [371, 76] on span "Search widget" at bounding box center [322, 79] width 156 height 21
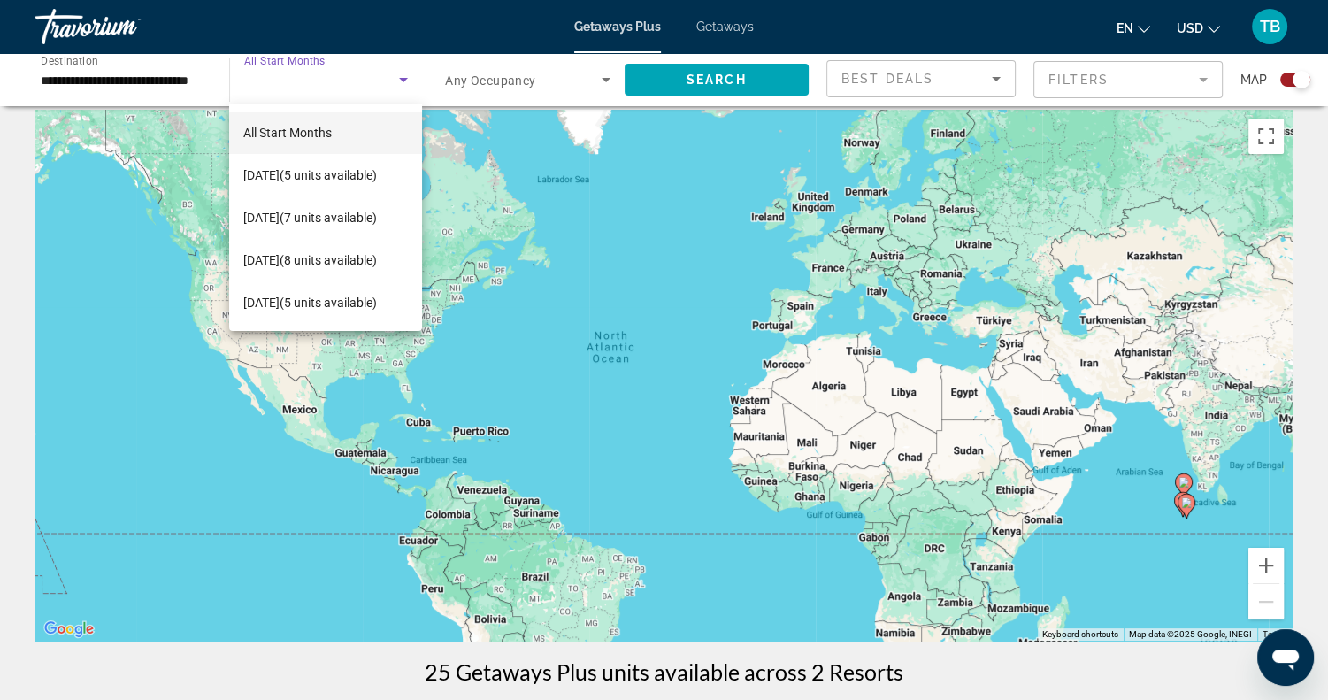
click at [347, 121] on mat-option "All Start Months" at bounding box center [325, 132] width 193 height 42
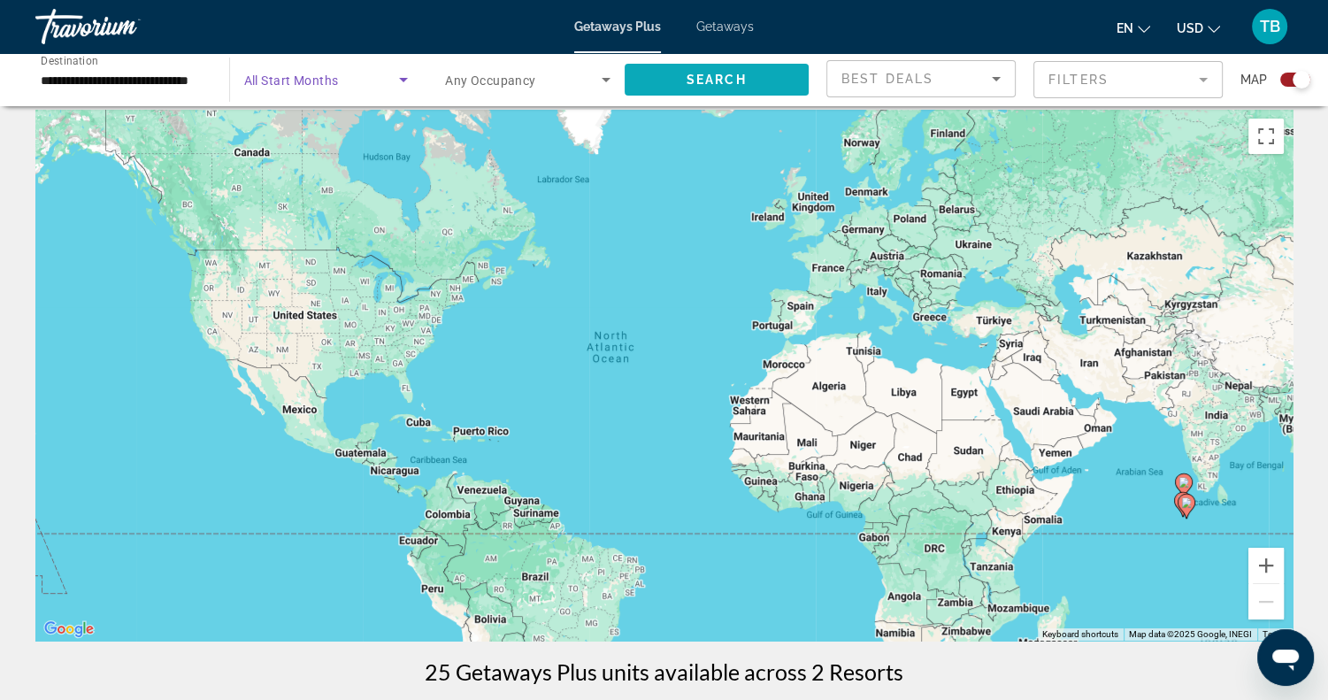
click at [710, 80] on span "Search" at bounding box center [716, 80] width 60 height 14
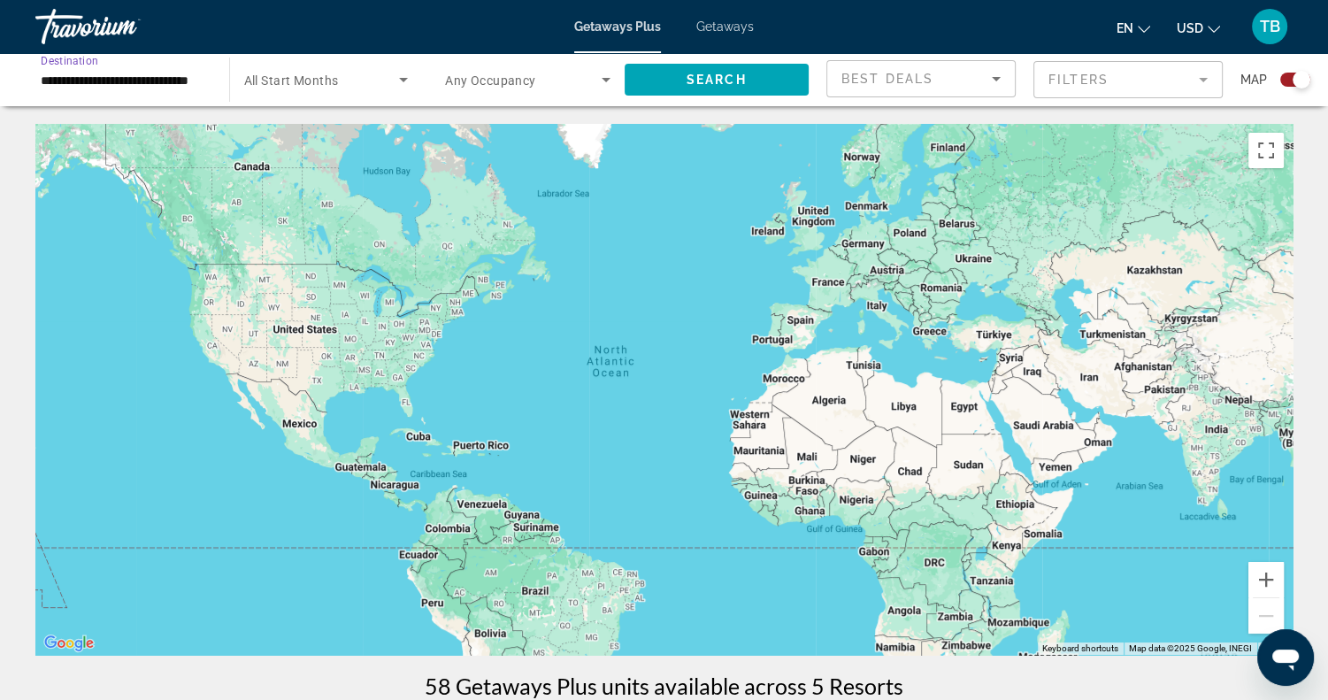
click at [185, 88] on input "**********" at bounding box center [123, 80] width 165 height 21
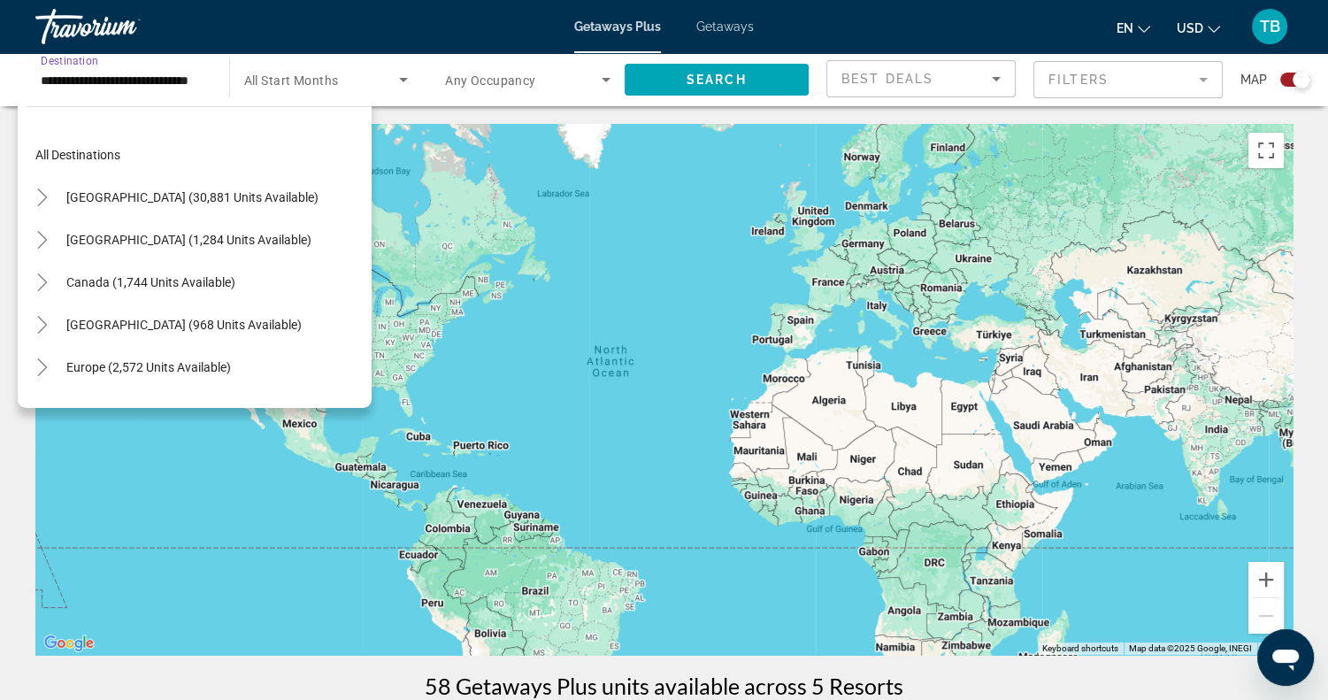
scroll to position [414, 0]
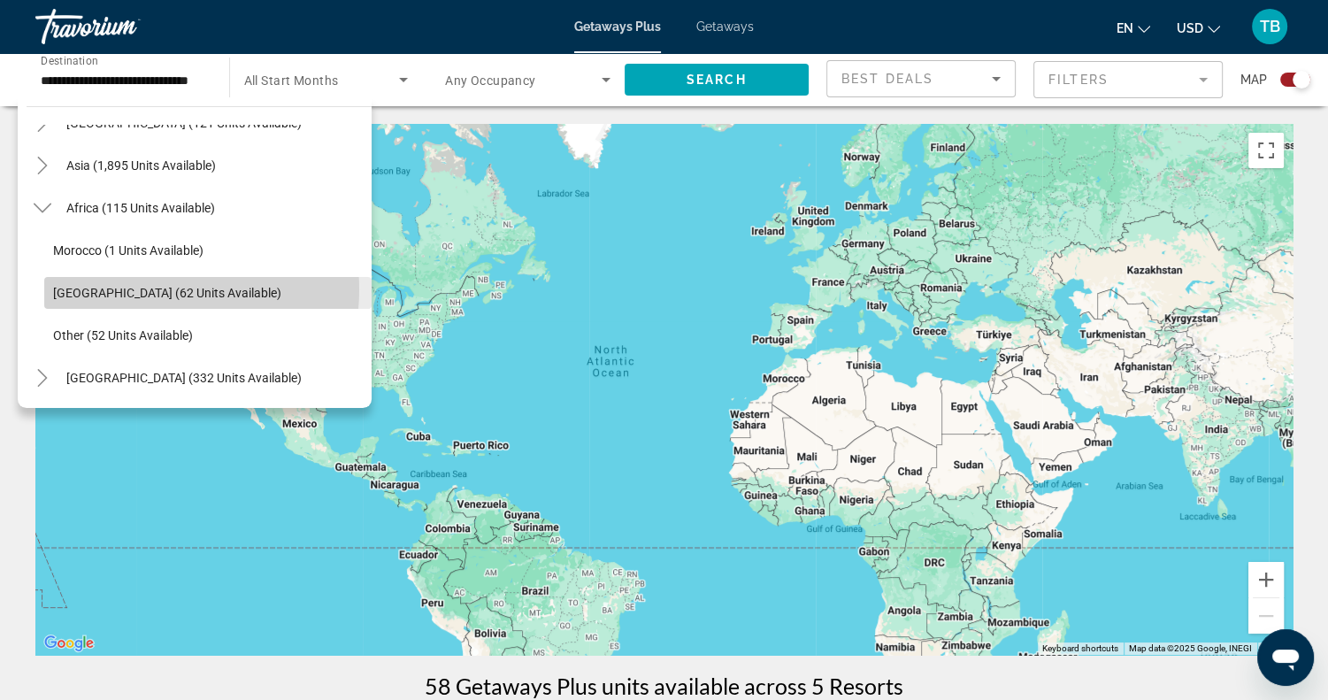
click at [139, 289] on span "South Africa (62 units available)" at bounding box center [167, 293] width 228 height 14
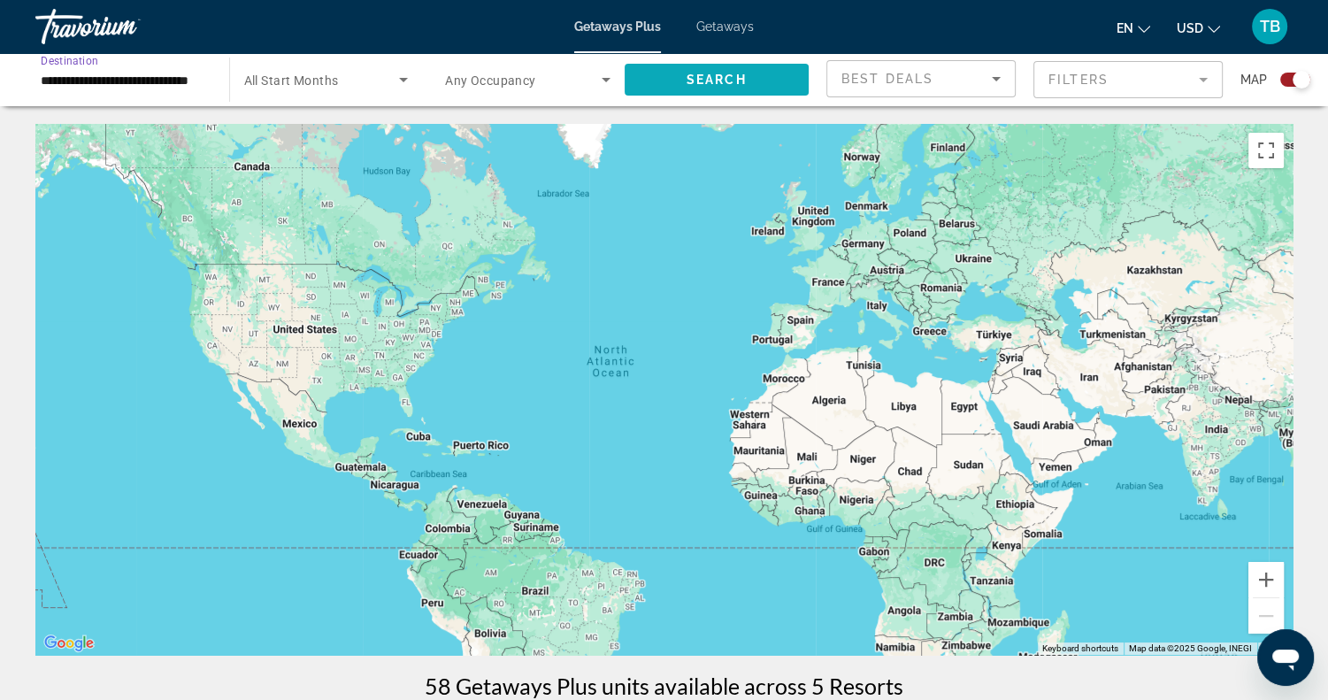
click at [662, 80] on span "Search widget" at bounding box center [716, 79] width 185 height 42
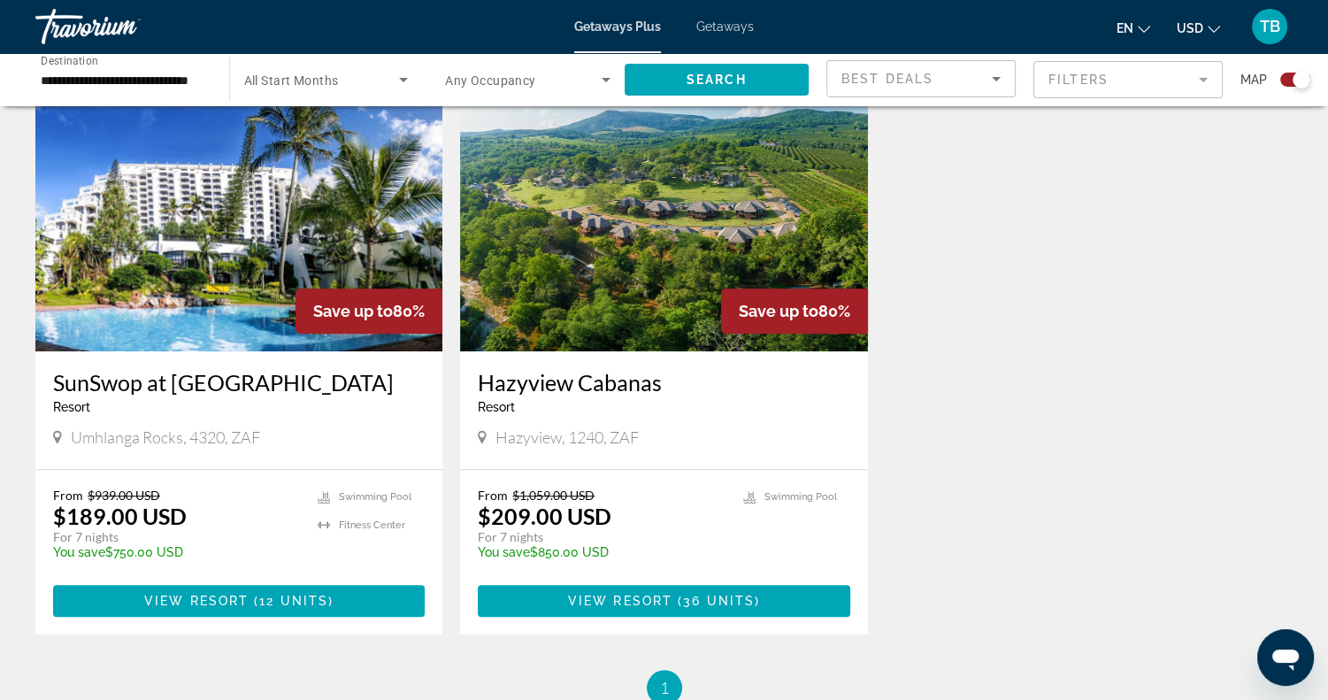
scroll to position [1248, 0]
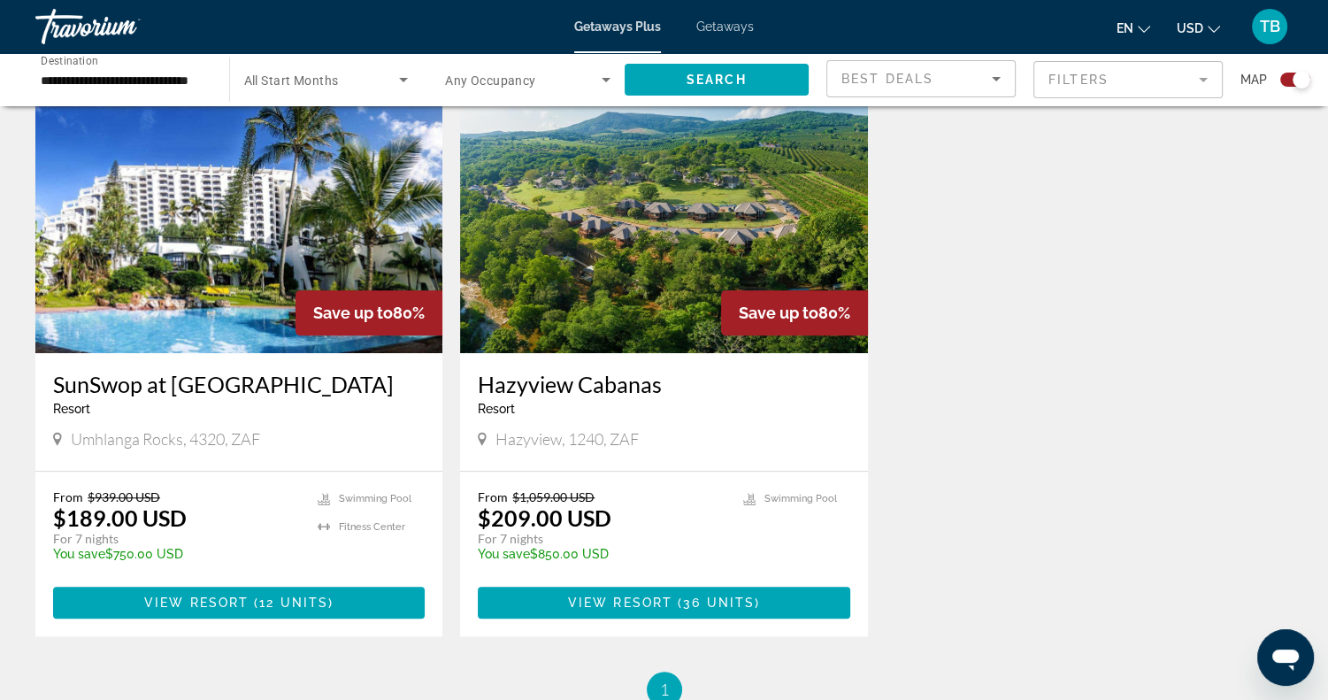
click at [154, 243] on img "Main content" at bounding box center [238, 211] width 407 height 283
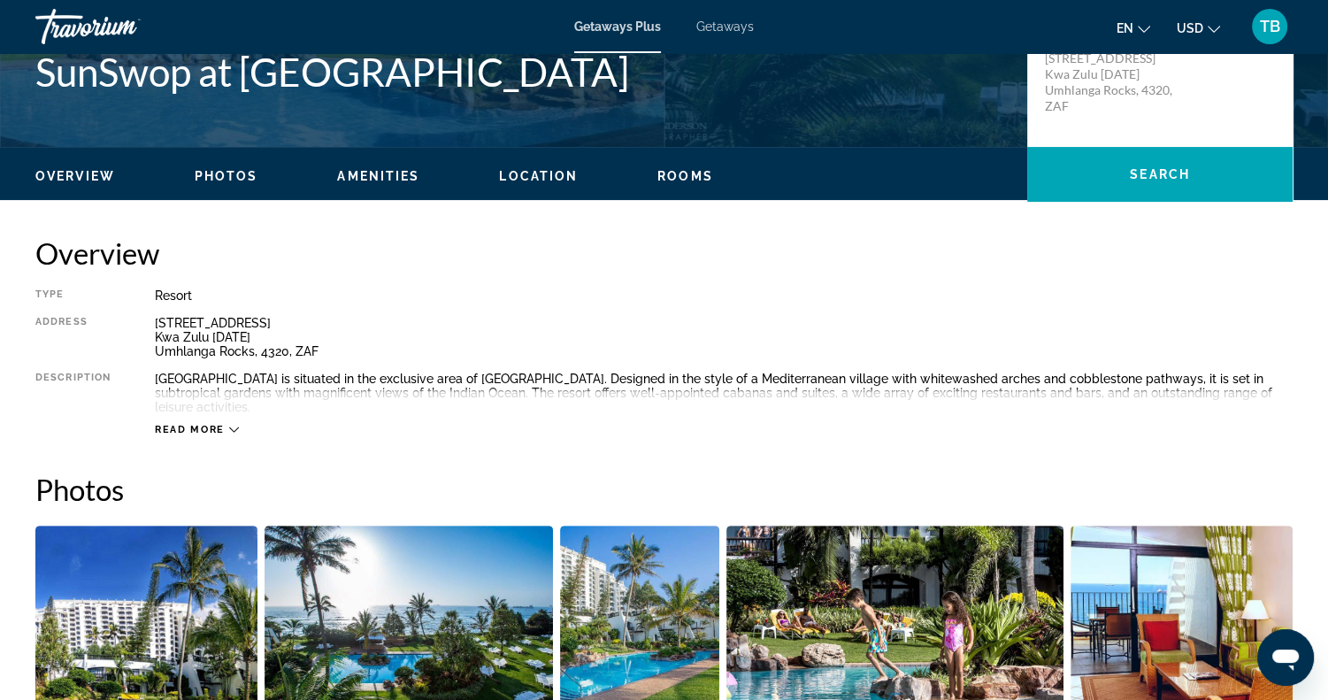
scroll to position [524, 0]
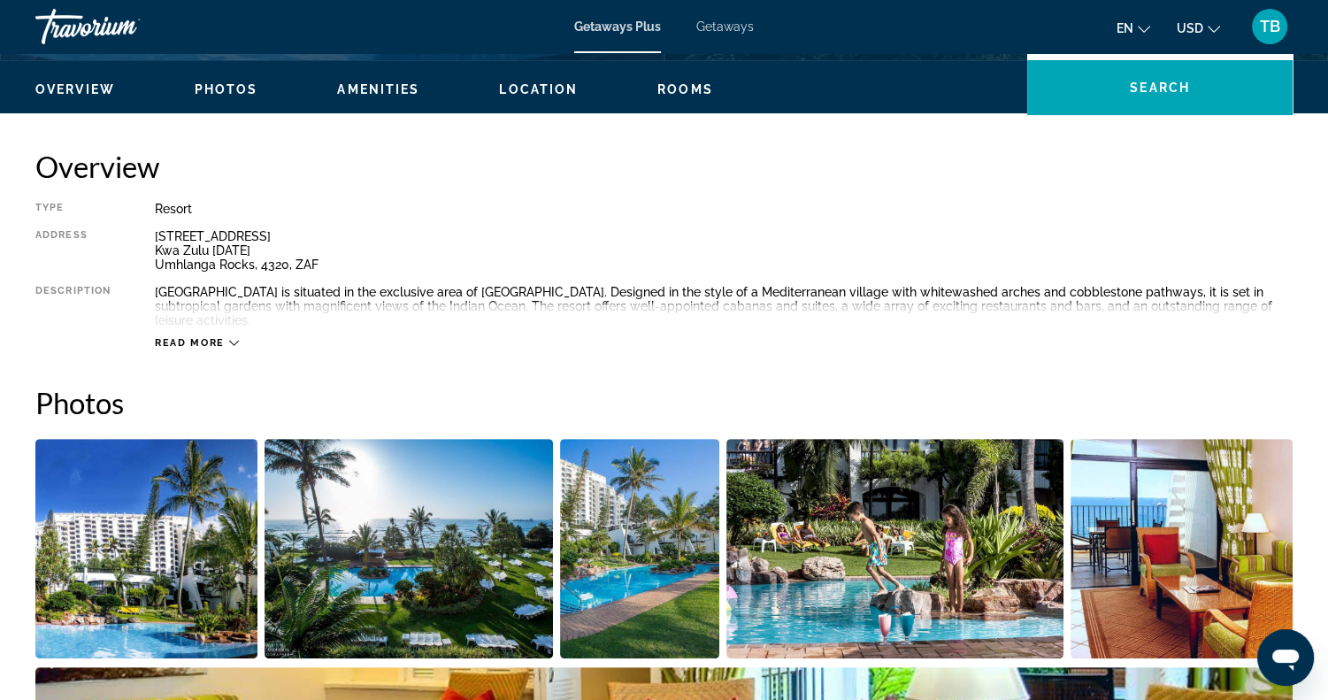
click at [205, 343] on span "Read more" at bounding box center [190, 342] width 70 height 11
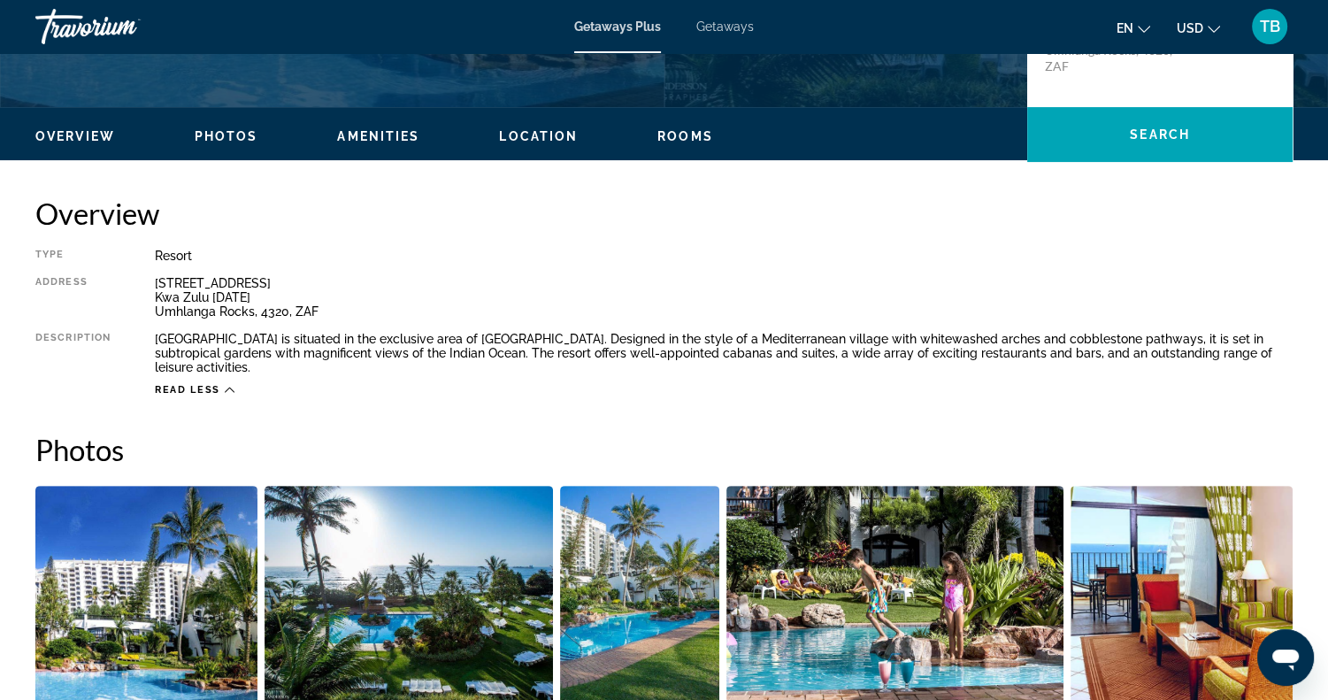
scroll to position [287, 0]
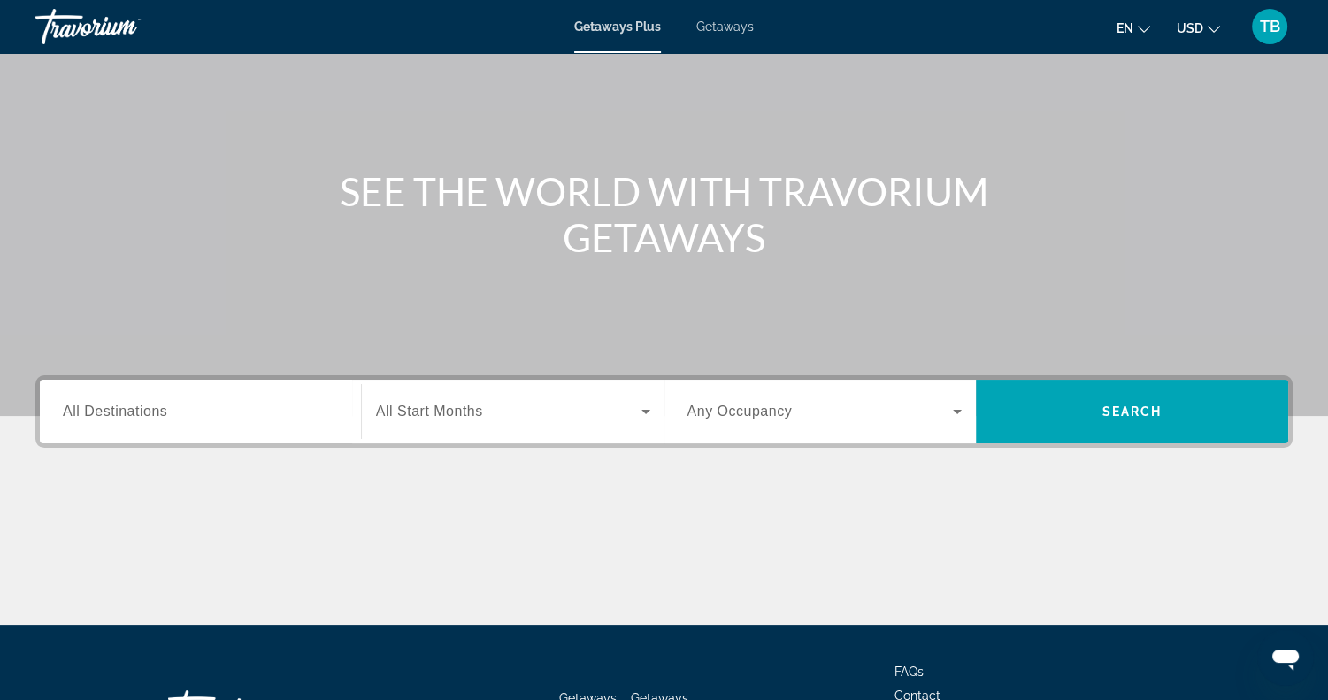
scroll to position [117, 0]
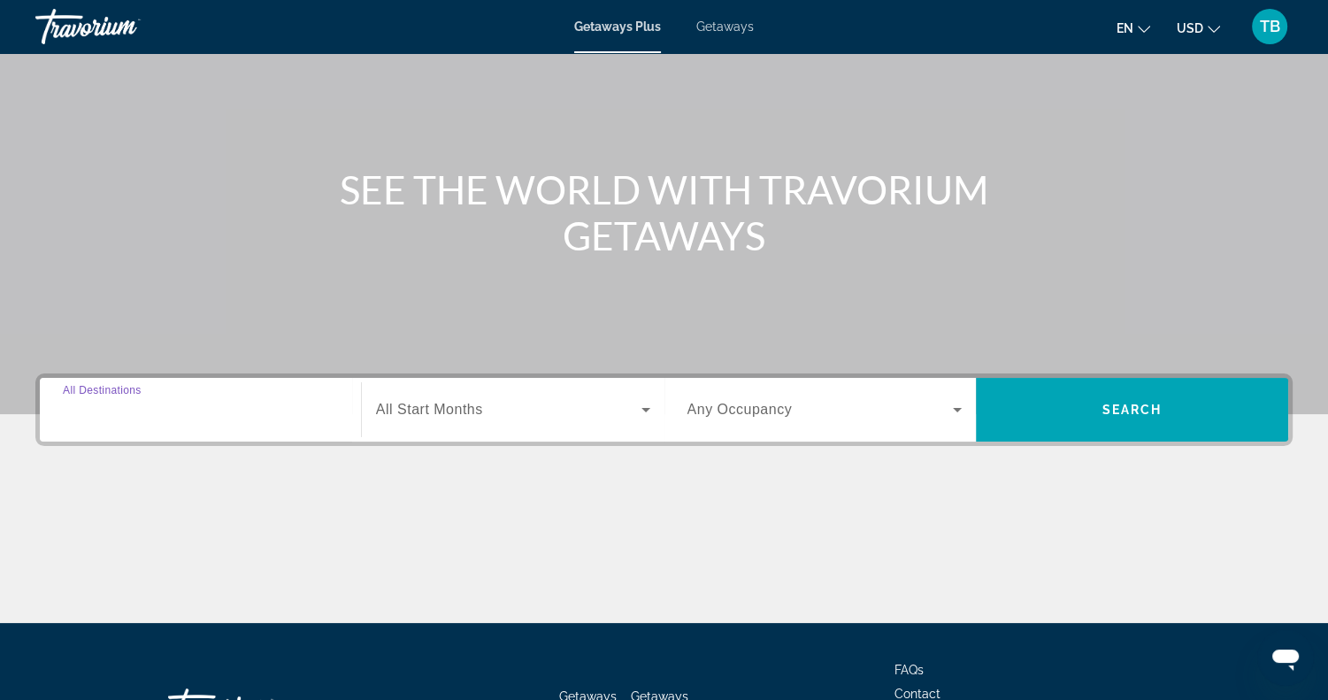
click at [219, 417] on input "Destination All Destinations" at bounding box center [200, 410] width 275 height 21
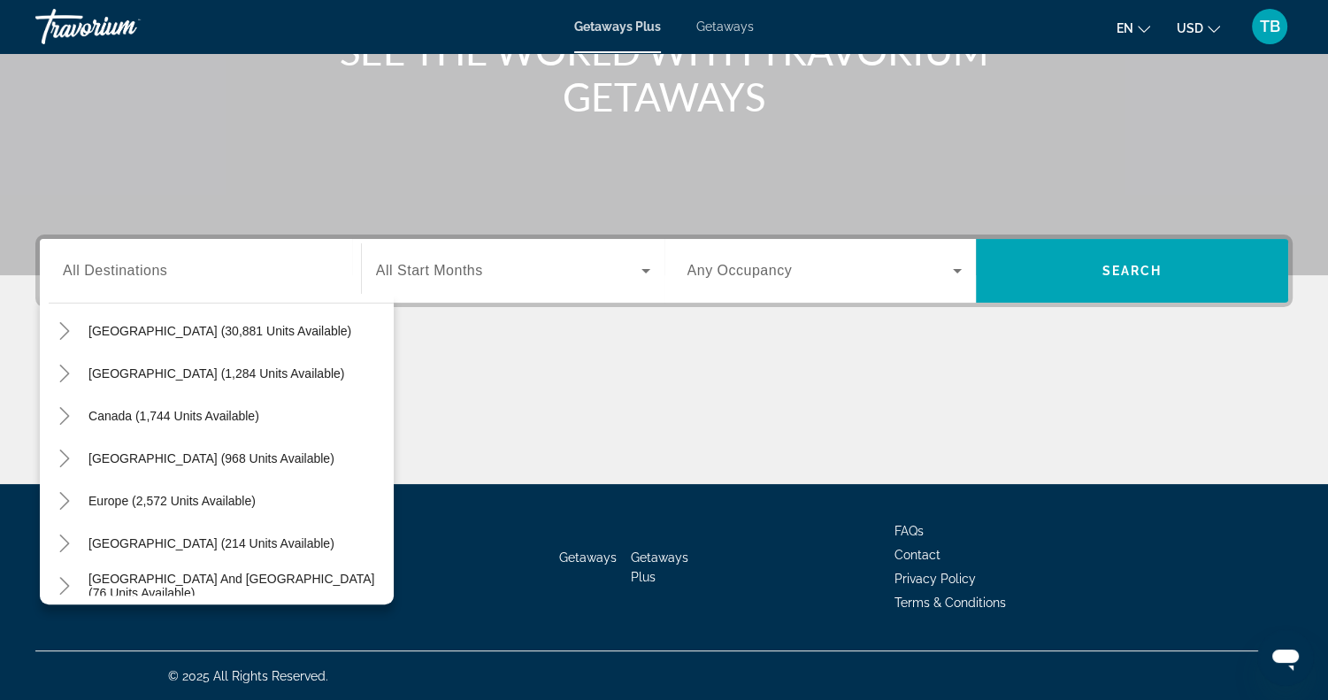
scroll to position [42, 0]
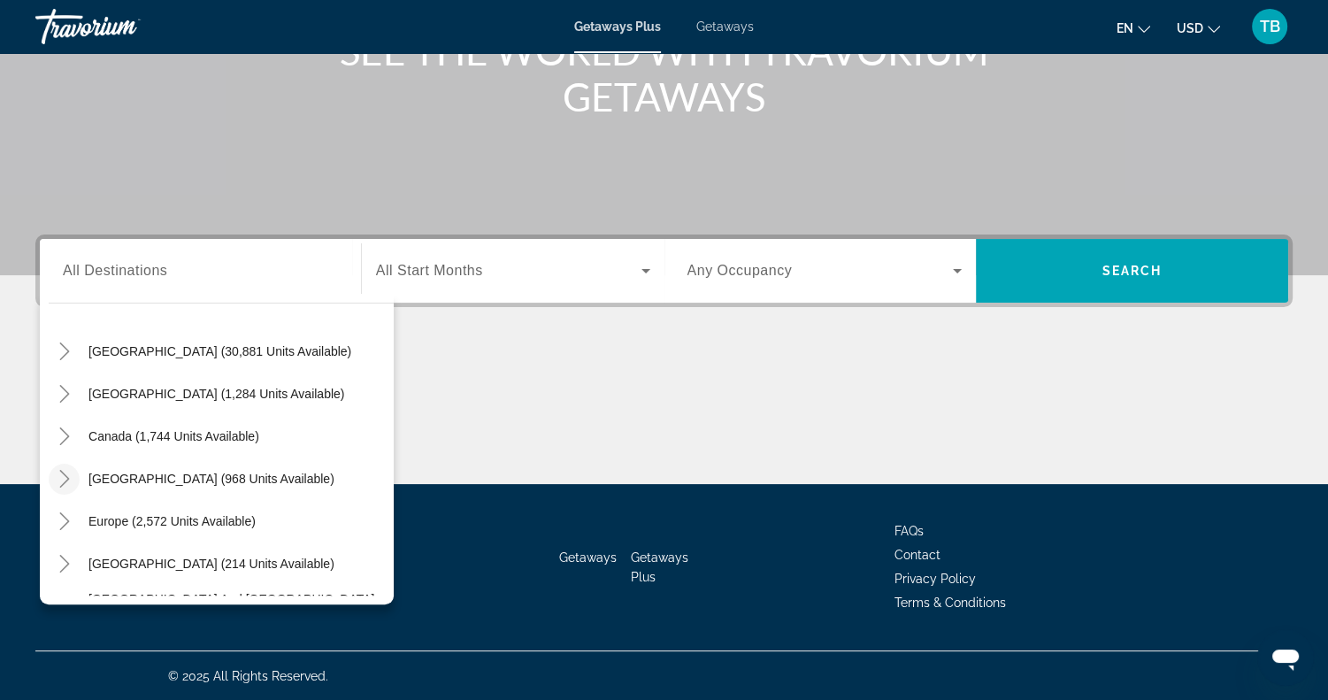
click at [71, 473] on icon "Toggle Caribbean & Atlantic Islands (968 units available)" at bounding box center [65, 479] width 18 height 18
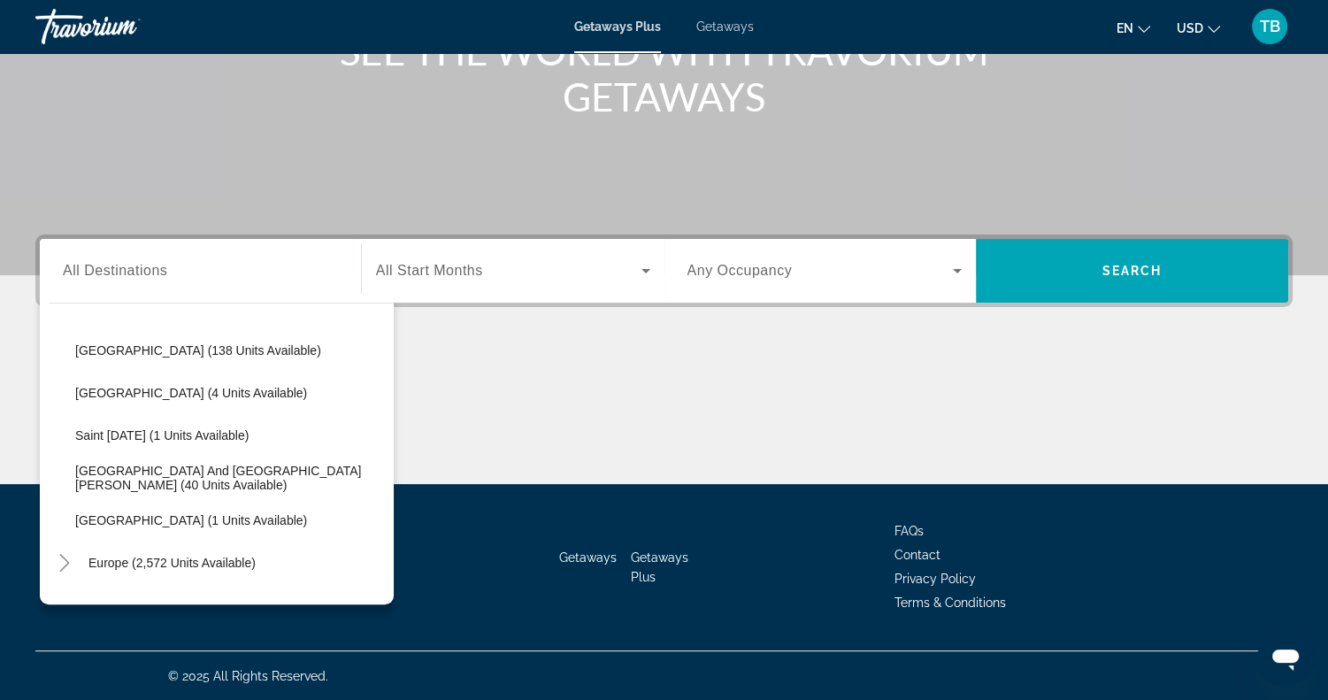
scroll to position [346, 0]
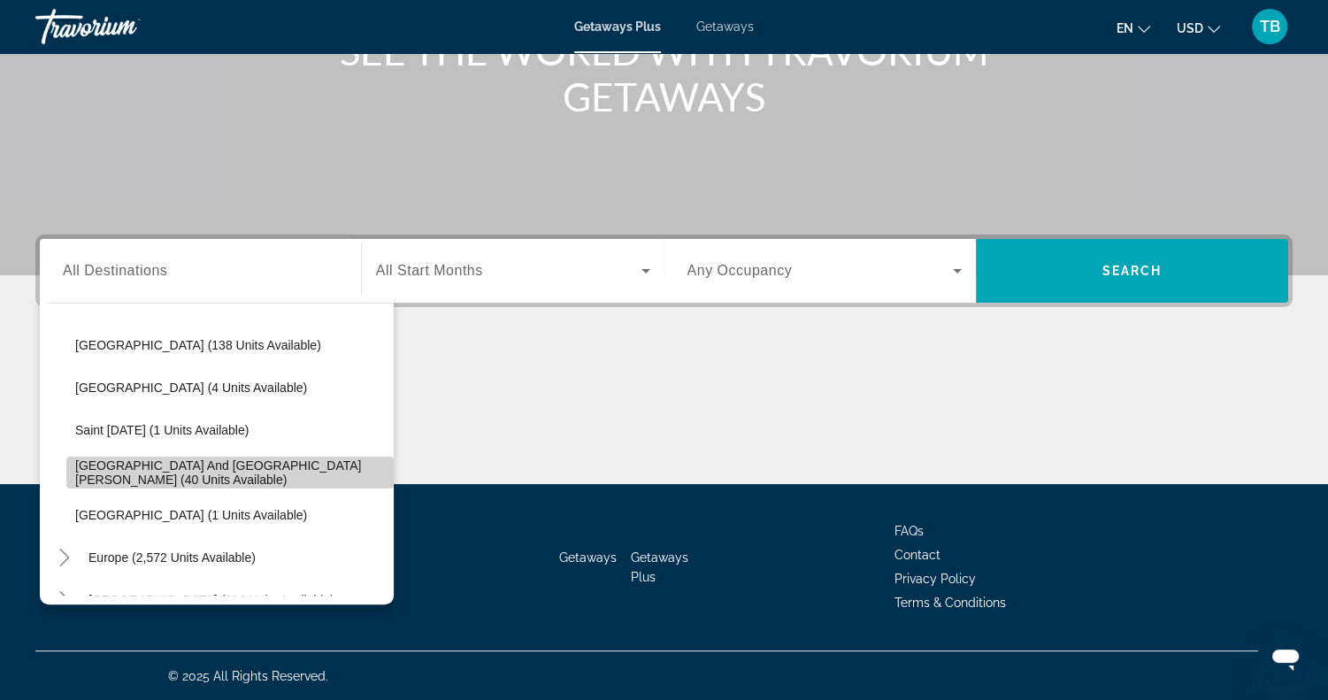
click at [240, 463] on span "Search widget" at bounding box center [229, 472] width 327 height 42
type input "**********"
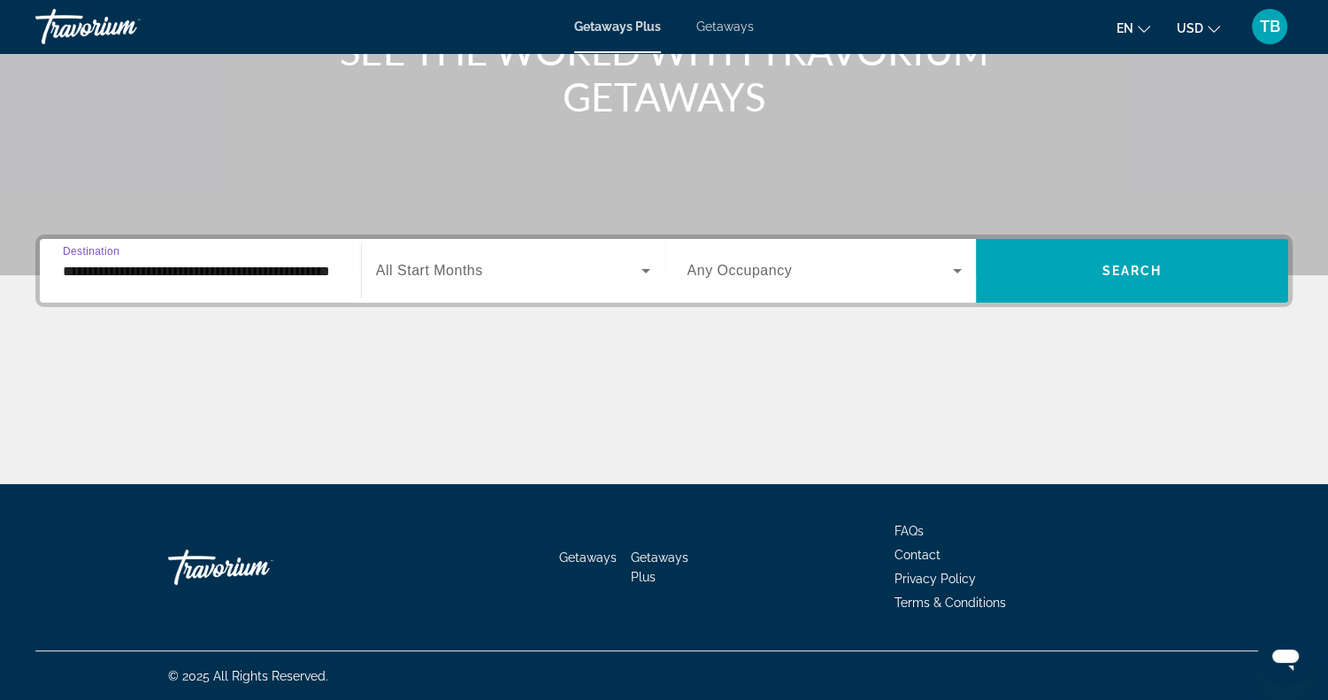
click at [547, 279] on span "Search widget" at bounding box center [508, 270] width 265 height 21
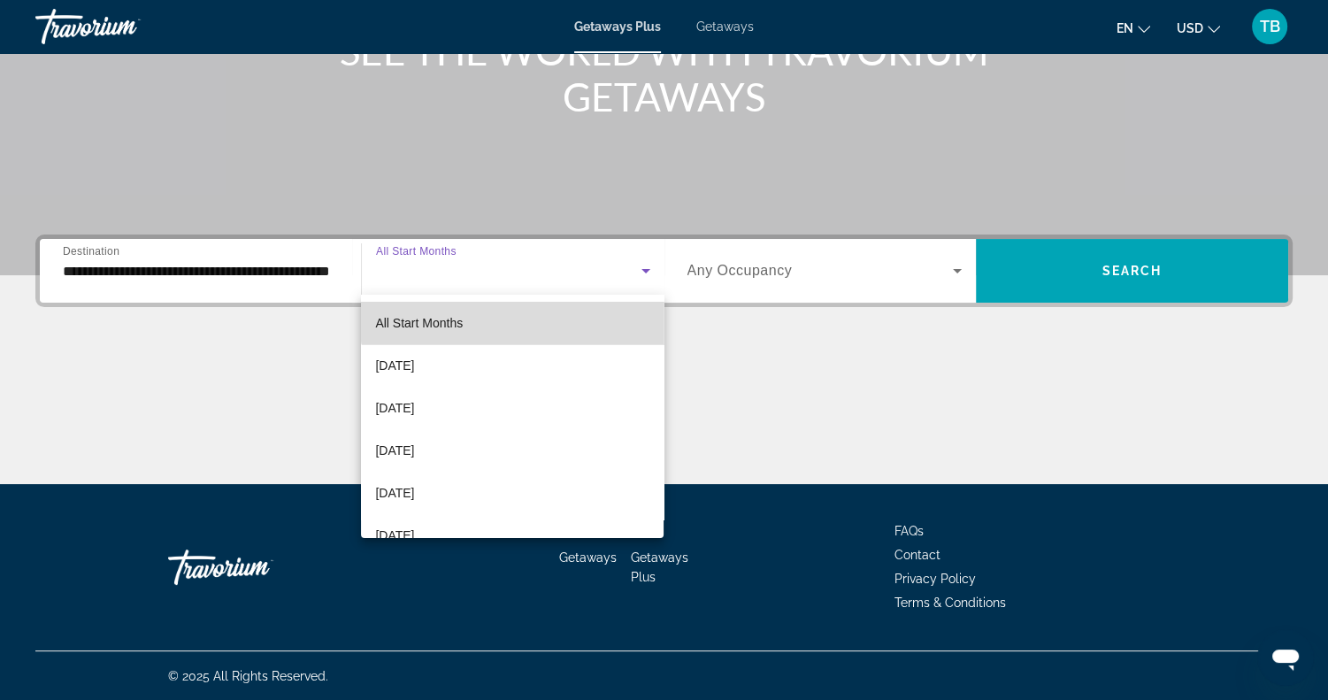
click at [534, 311] on mat-option "All Start Months" at bounding box center [512, 323] width 302 height 42
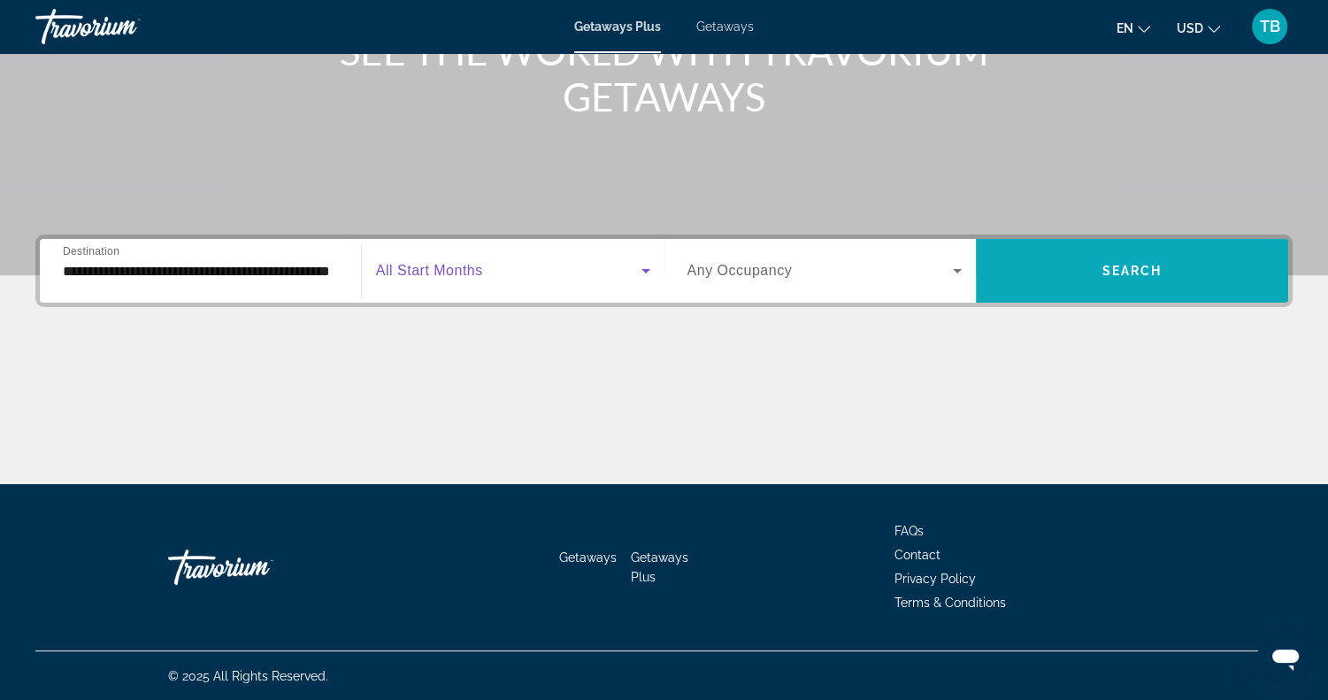
click at [1079, 280] on span "Search widget" at bounding box center [1132, 270] width 312 height 42
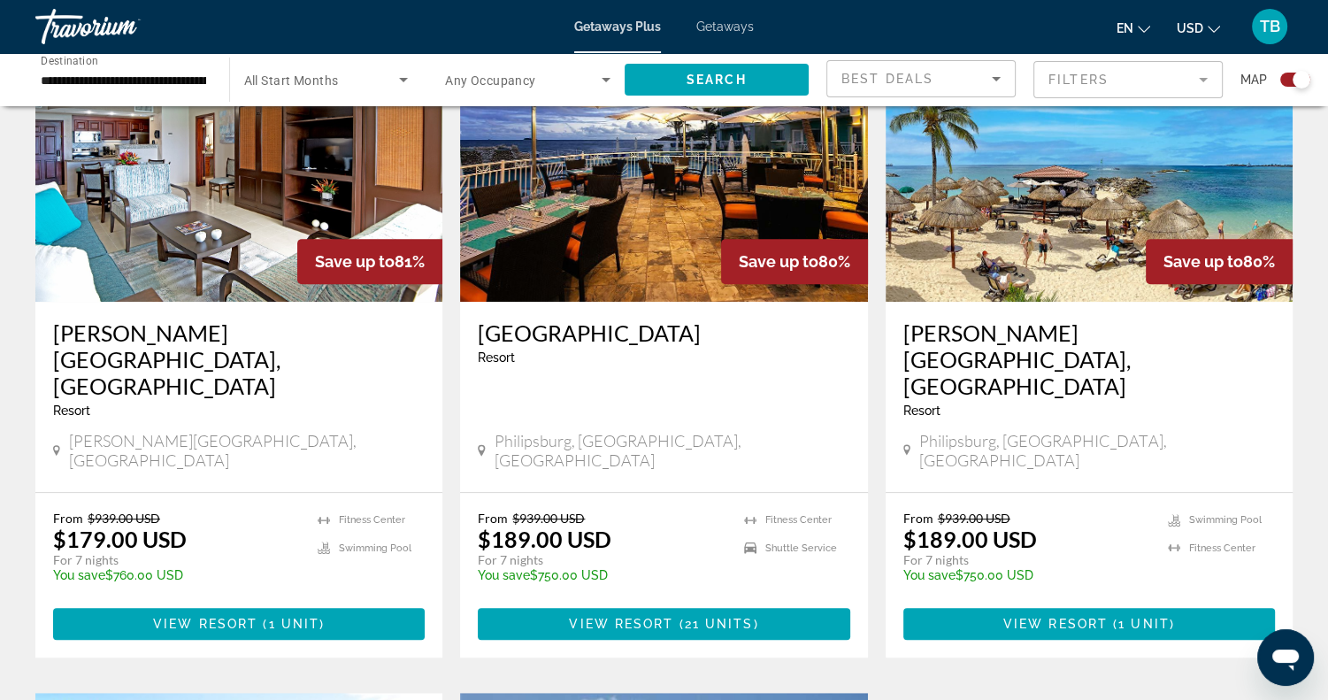
scroll to position [691, 0]
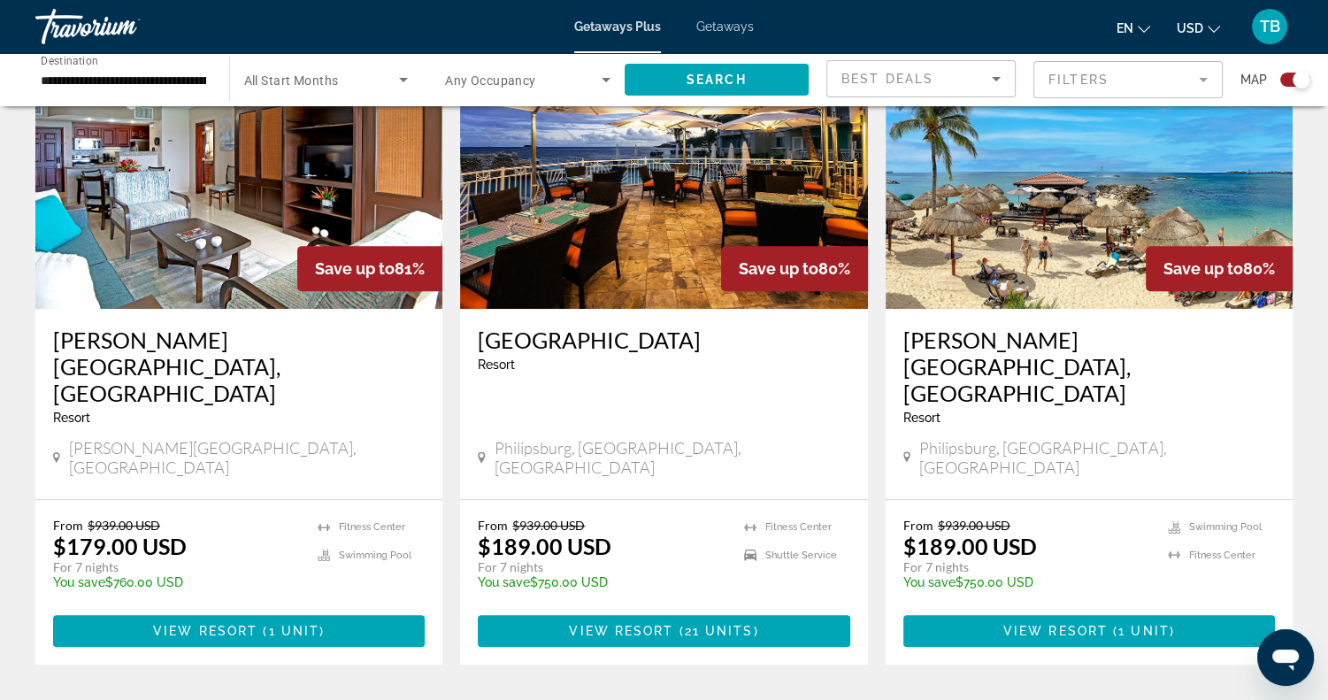
click at [1029, 214] on img "Main content" at bounding box center [1088, 167] width 407 height 283
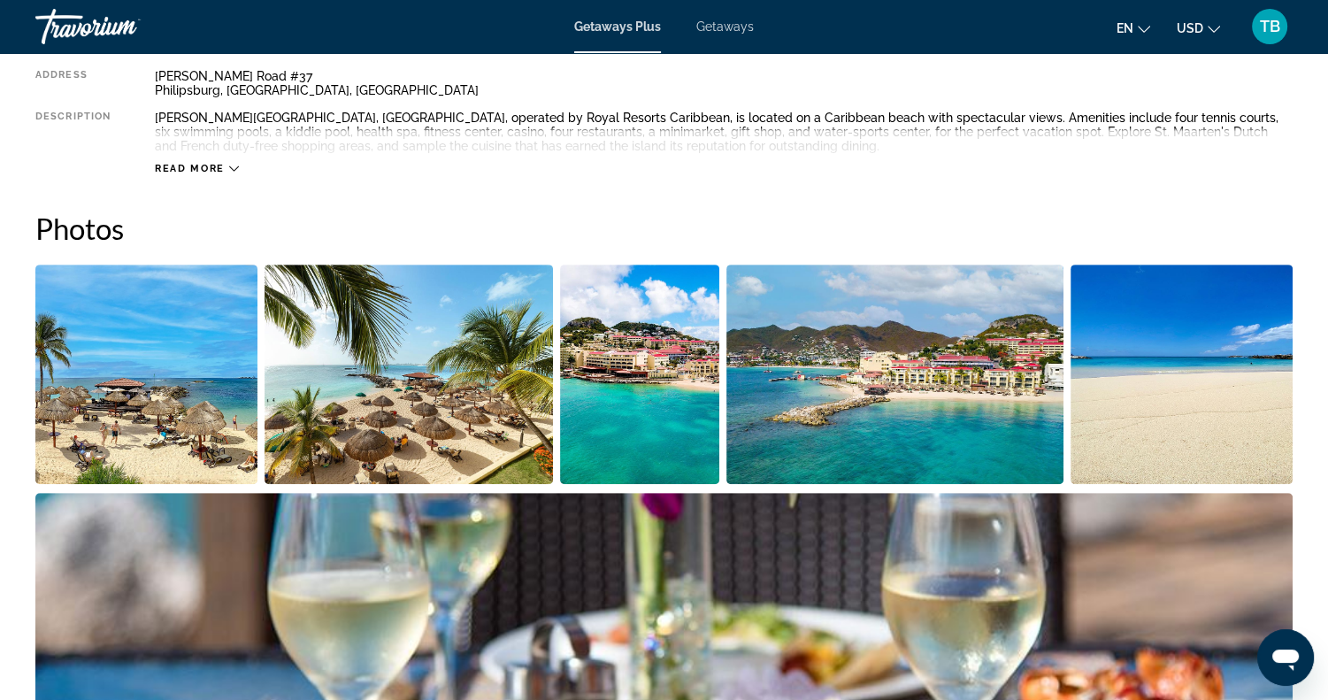
scroll to position [691, 0]
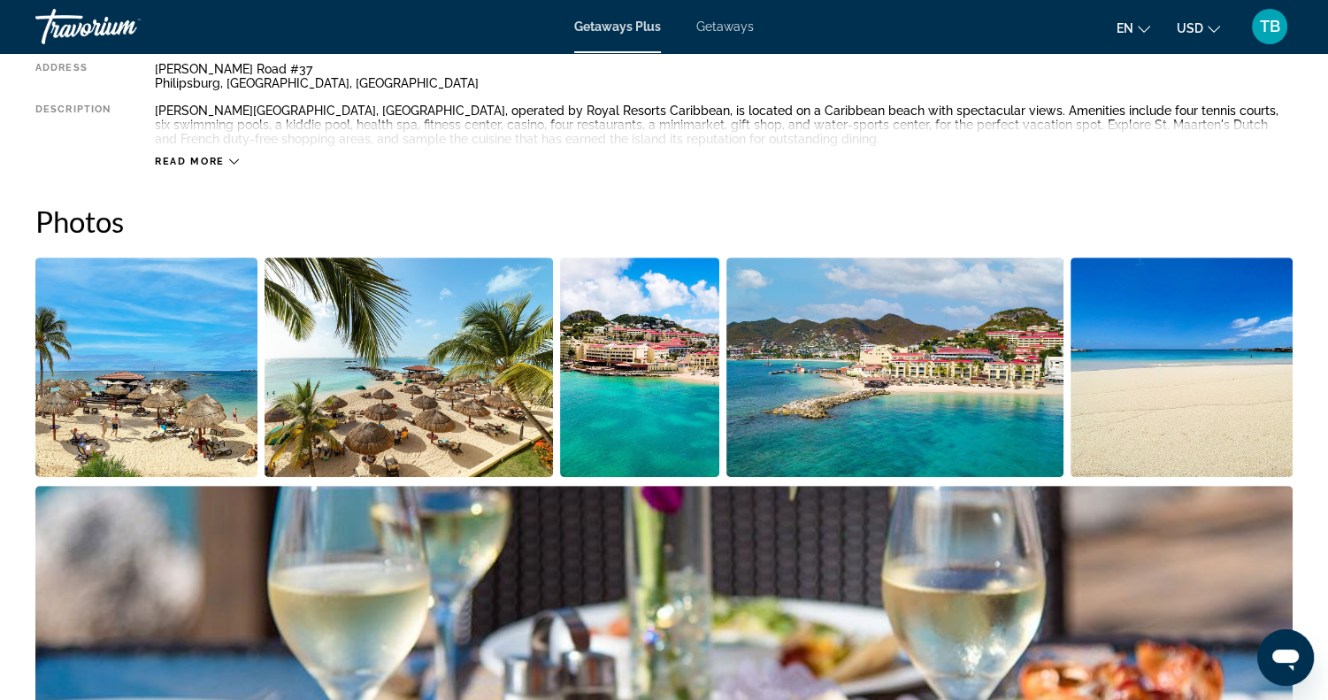
click at [218, 396] on img "Open full-screen image slider" at bounding box center [146, 366] width 222 height 219
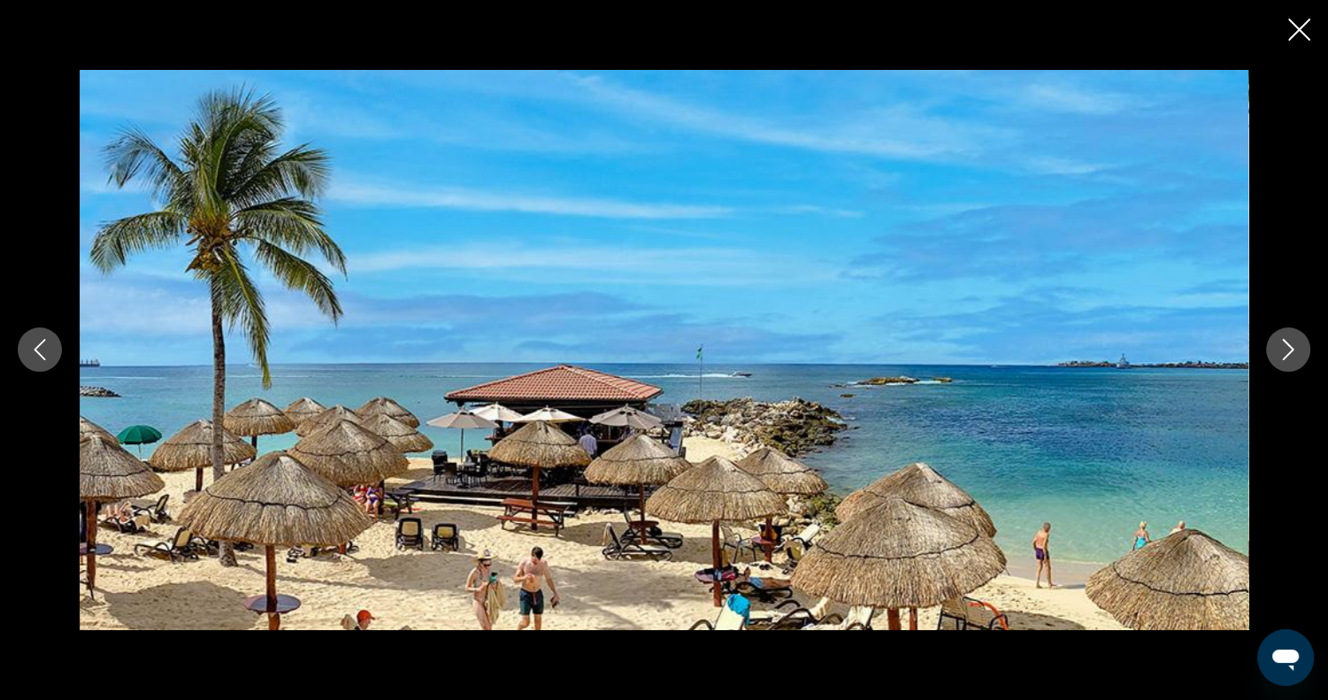
click at [1295, 352] on icon "Next image" at bounding box center [1287, 349] width 21 height 21
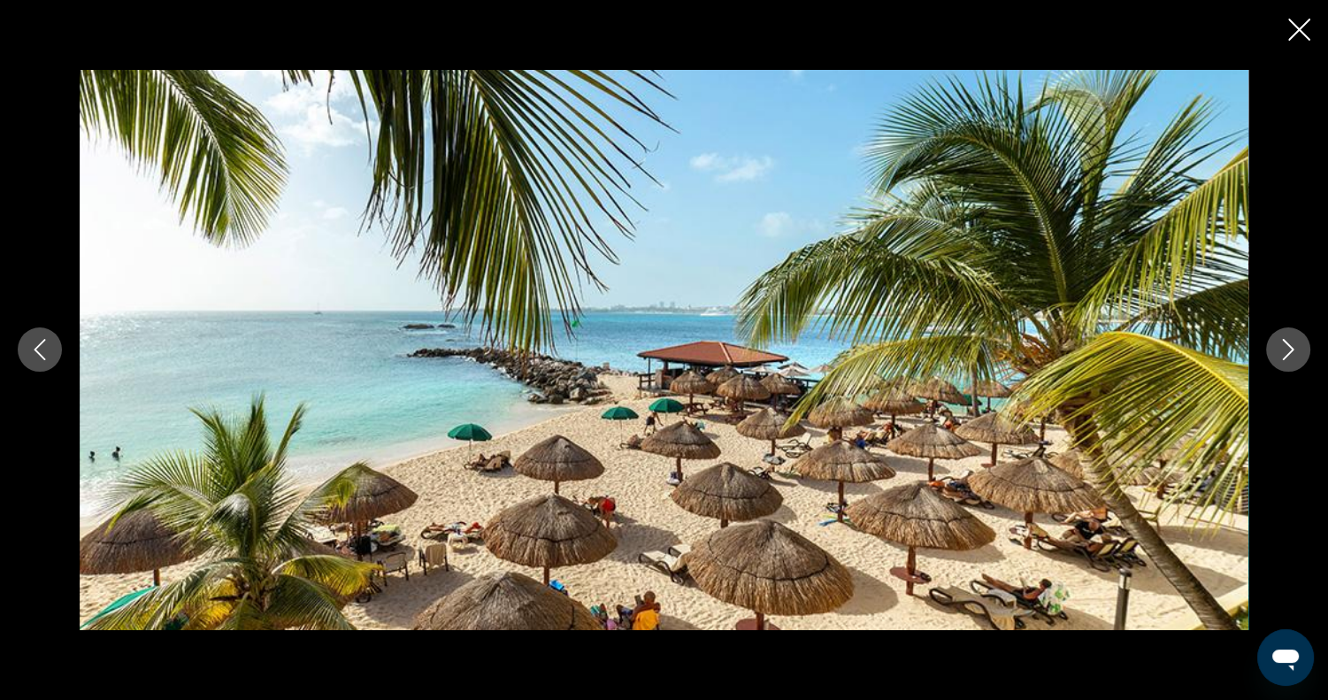
click at [1295, 352] on icon "Next image" at bounding box center [1287, 349] width 21 height 21
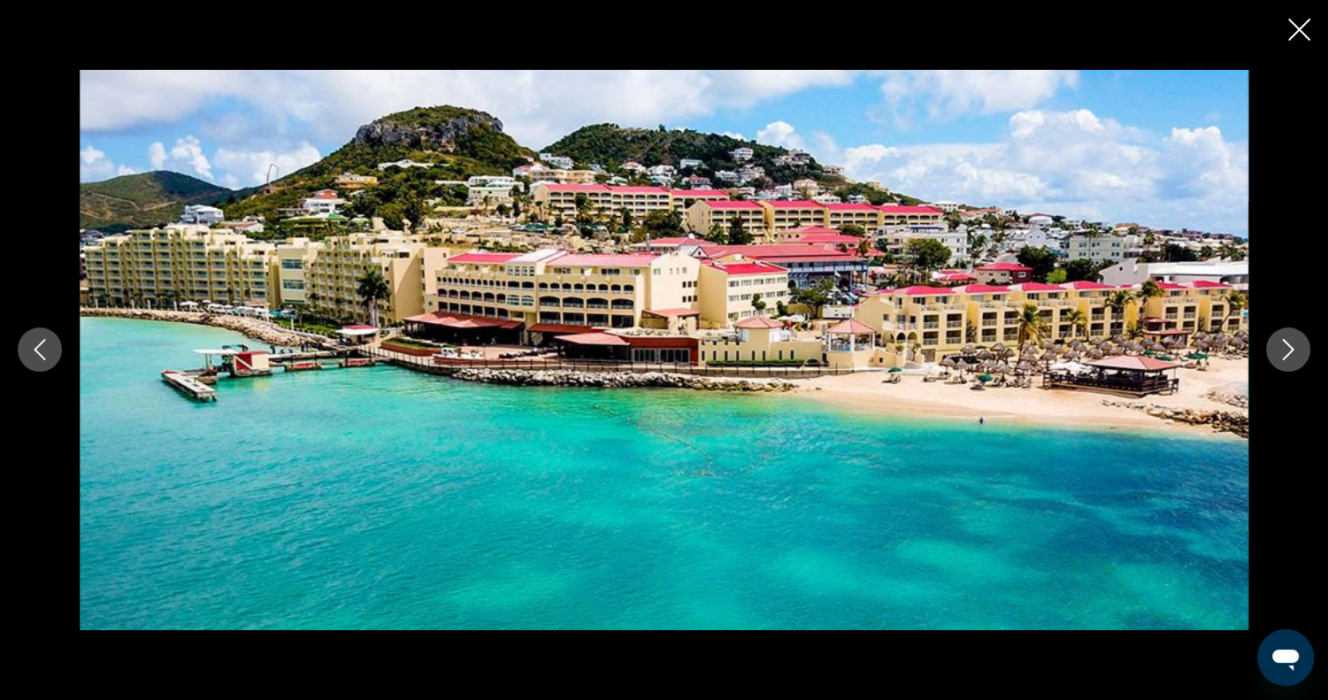
click at [1286, 348] on icon "Next image" at bounding box center [1287, 349] width 21 height 21
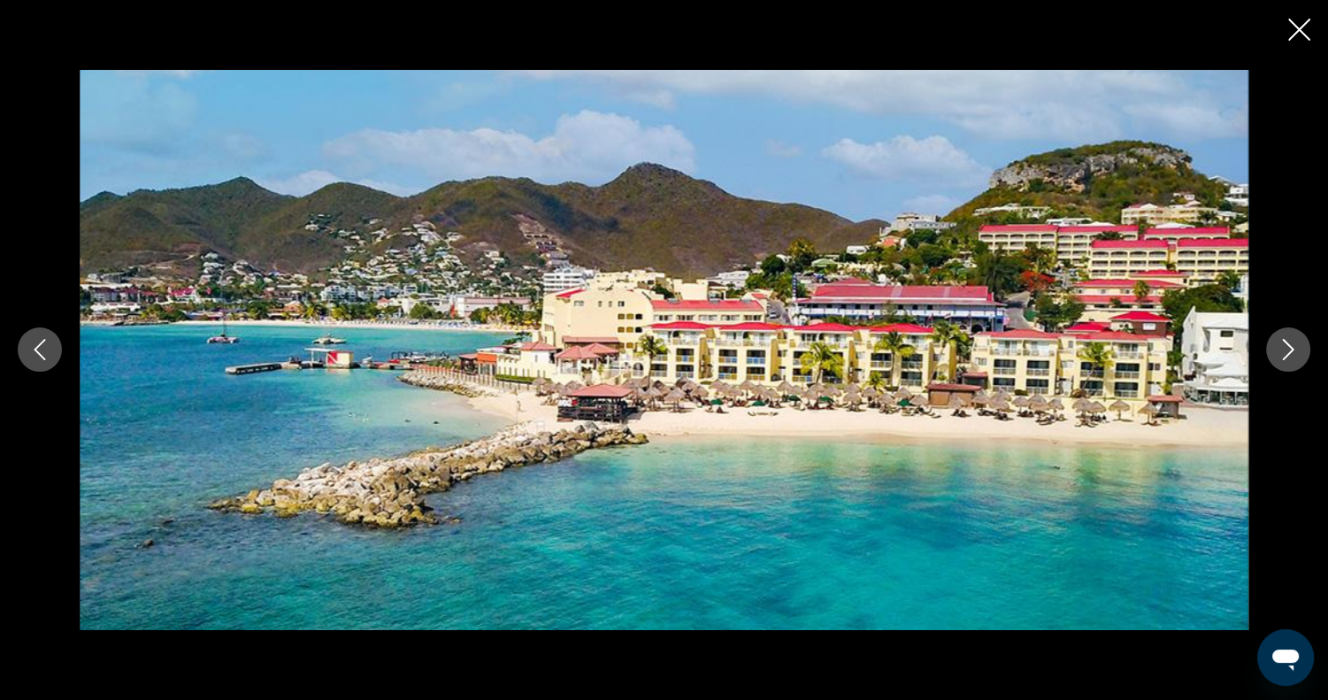
click at [1277, 345] on icon "Next image" at bounding box center [1287, 349] width 21 height 21
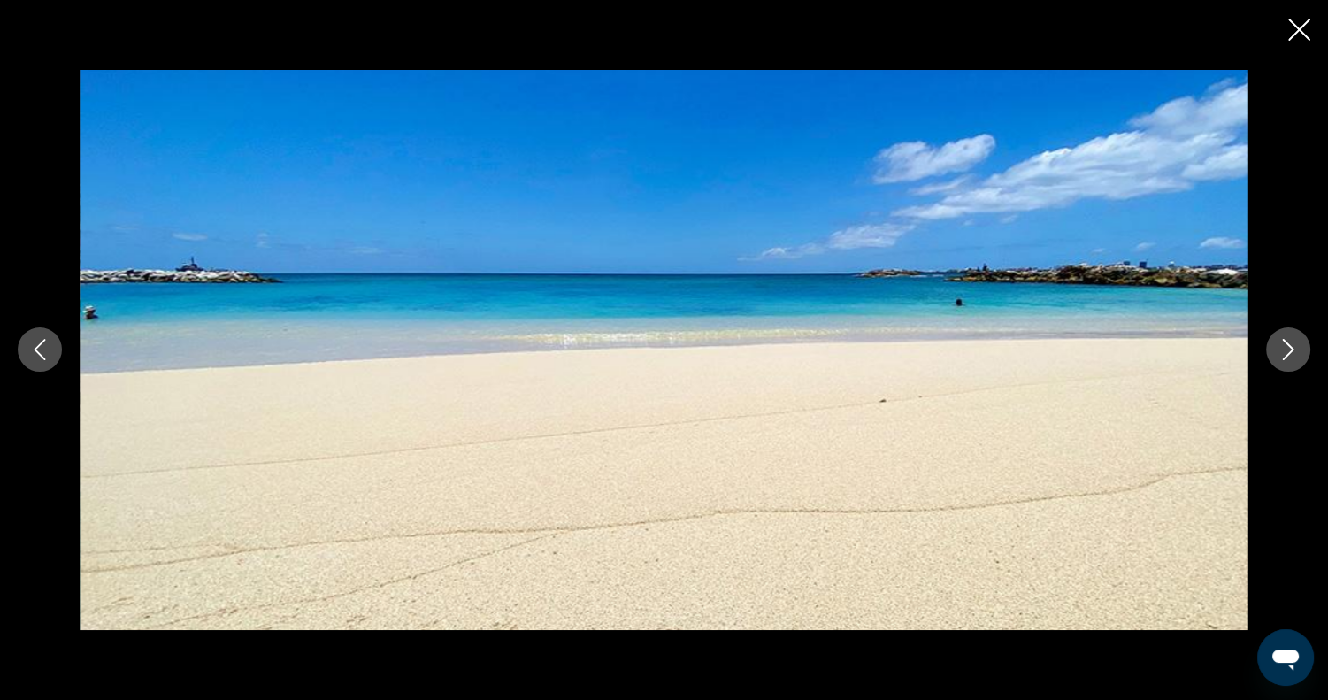
click at [1289, 344] on icon "Next image" at bounding box center [1287, 349] width 21 height 21
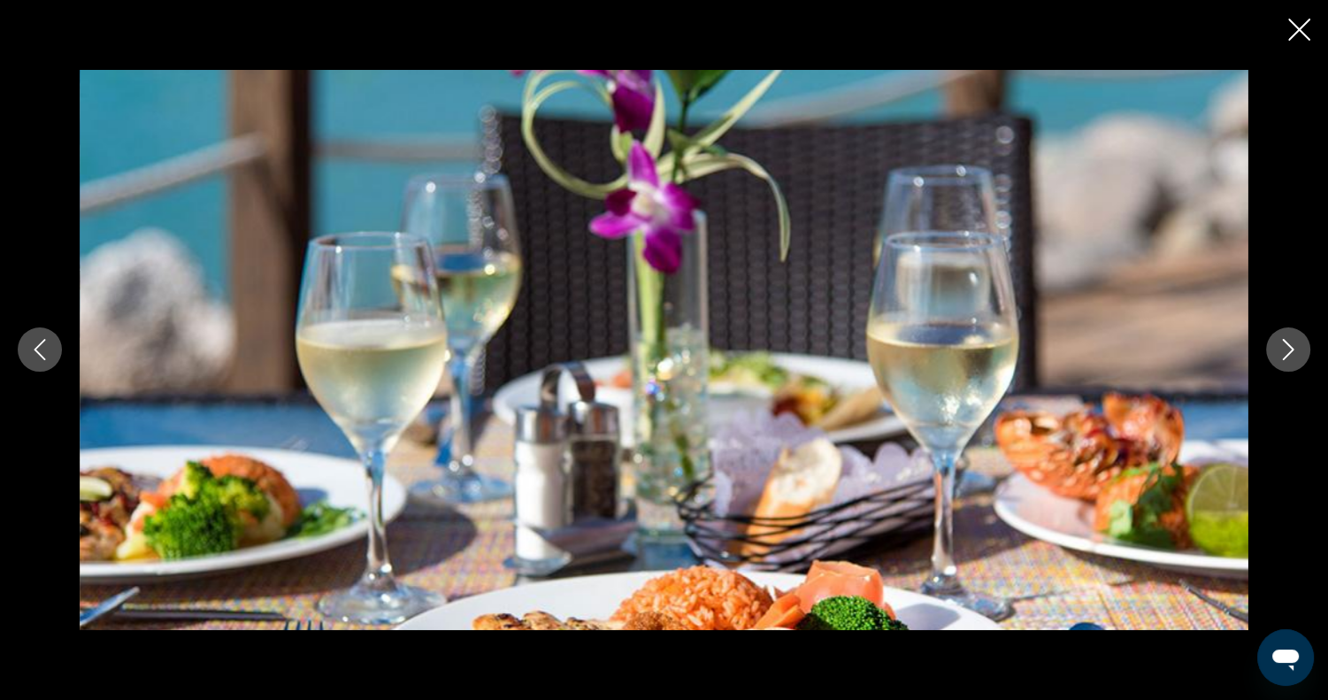
click at [1291, 344] on icon "Next image" at bounding box center [1287, 349] width 21 height 21
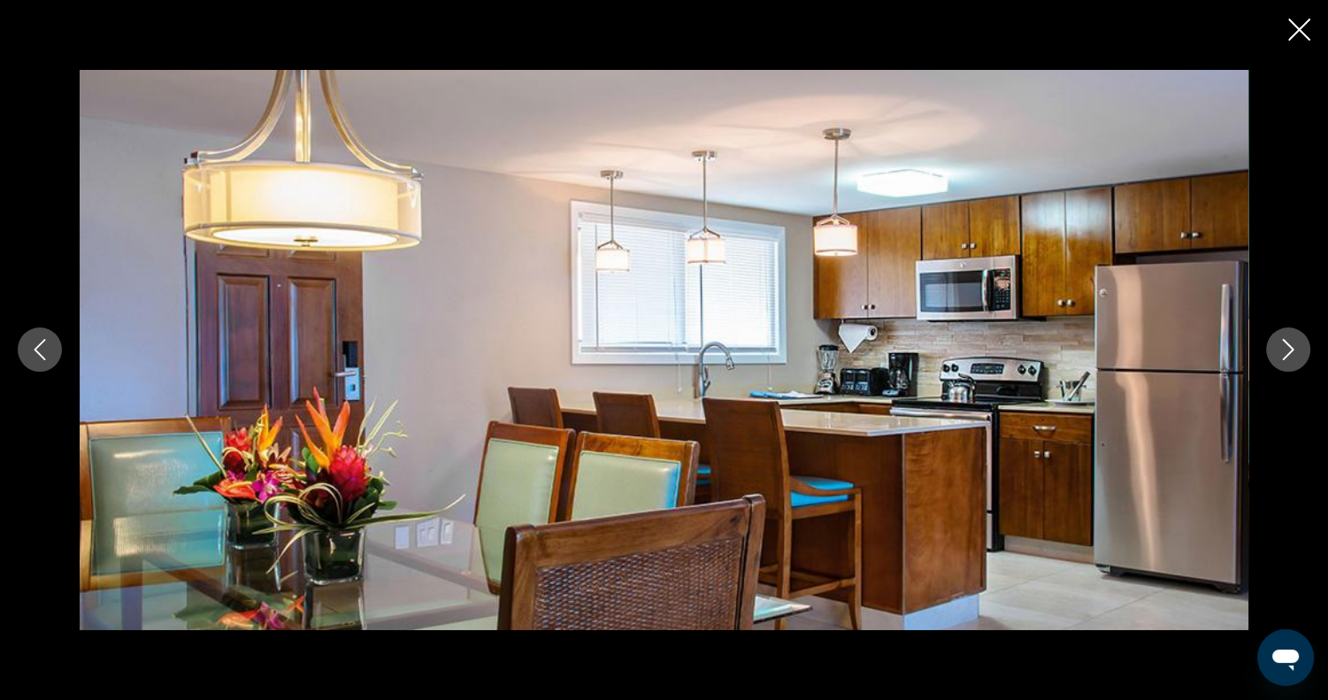
click at [1277, 356] on icon "Next image" at bounding box center [1287, 349] width 21 height 21
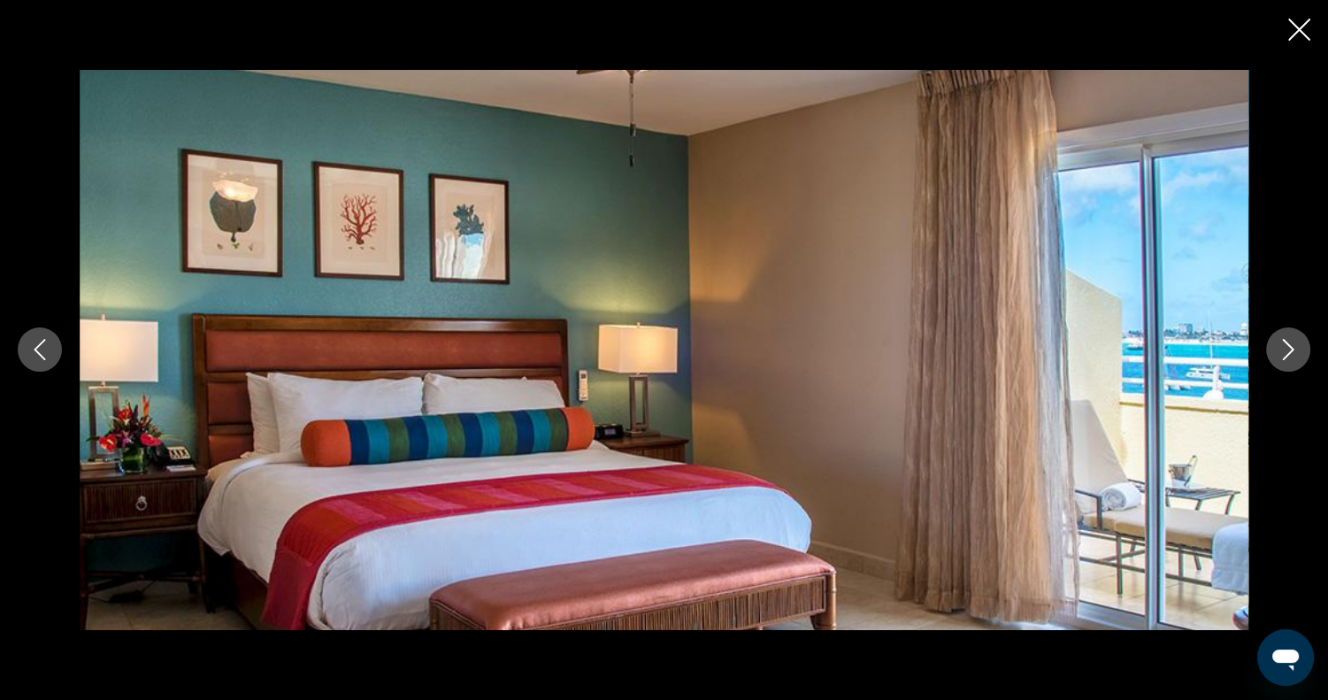
click at [1277, 356] on icon "Next image" at bounding box center [1287, 349] width 21 height 21
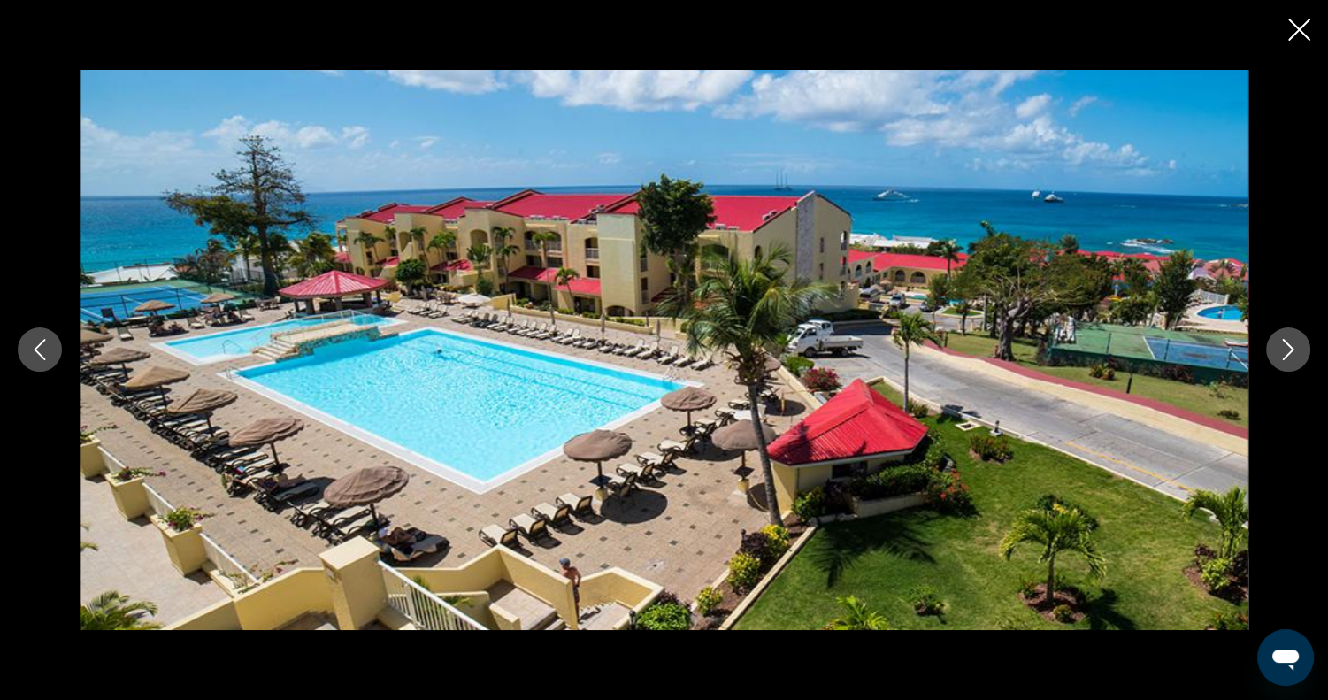
drag, startPoint x: 1297, startPoint y: 30, endPoint x: 1298, endPoint y: 355, distance: 324.6
drag, startPoint x: 1298, startPoint y: 355, endPoint x: 1282, endPoint y: 393, distance: 40.9
click at [1282, 393] on div "prev next" at bounding box center [664, 350] width 1328 height 560
click at [1280, 352] on icon "Next image" at bounding box center [1287, 349] width 21 height 21
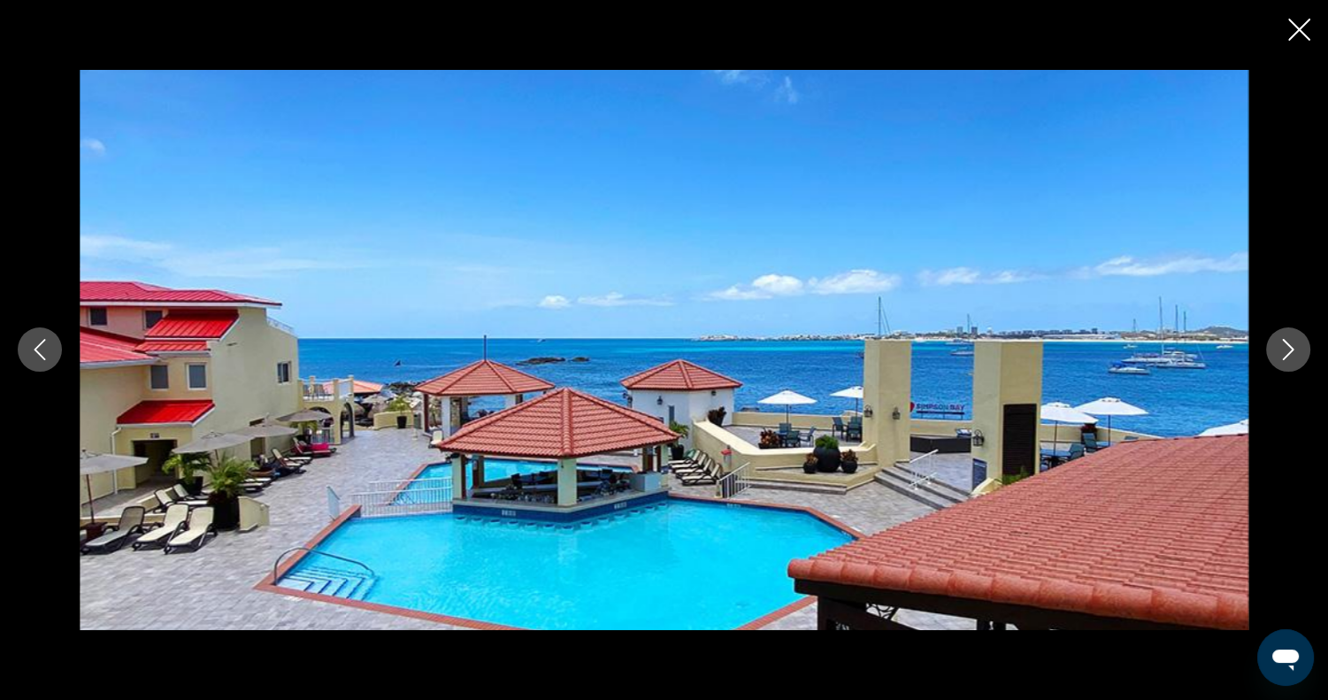
click at [1286, 339] on icon "Next image" at bounding box center [1287, 349] width 21 height 21
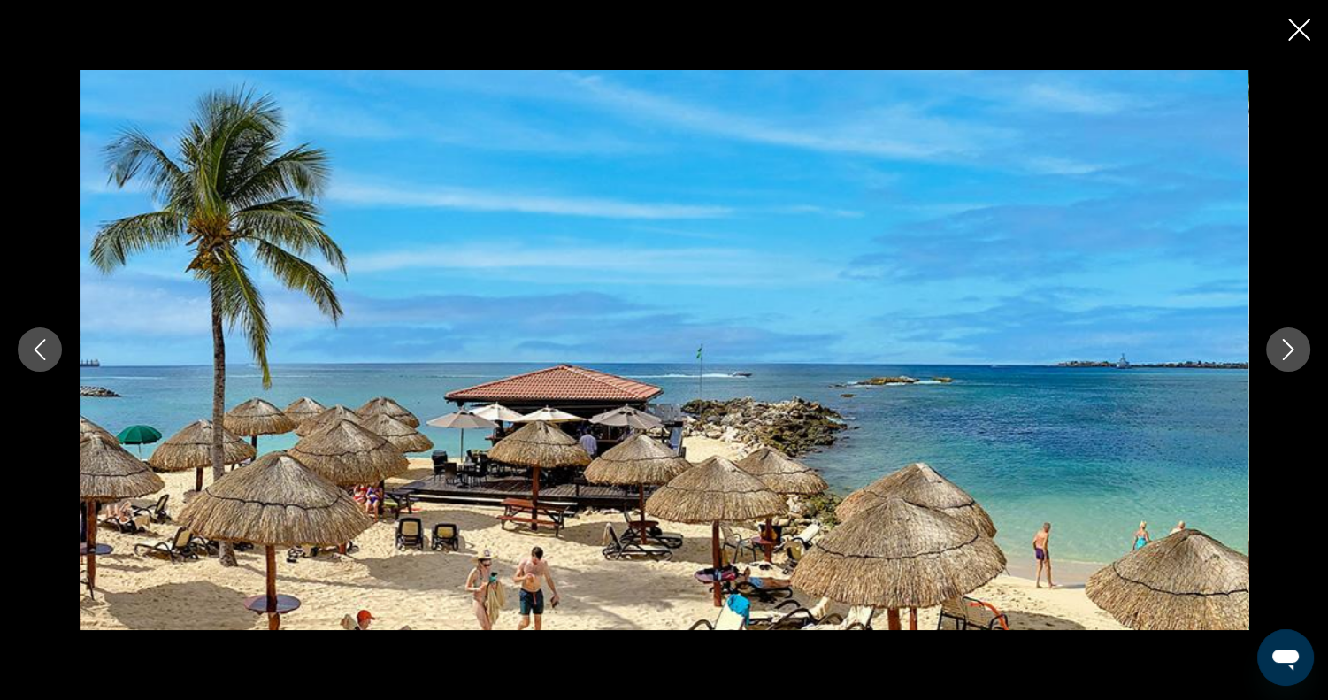
click at [1296, 31] on icon "Close slideshow" at bounding box center [1299, 30] width 22 height 22
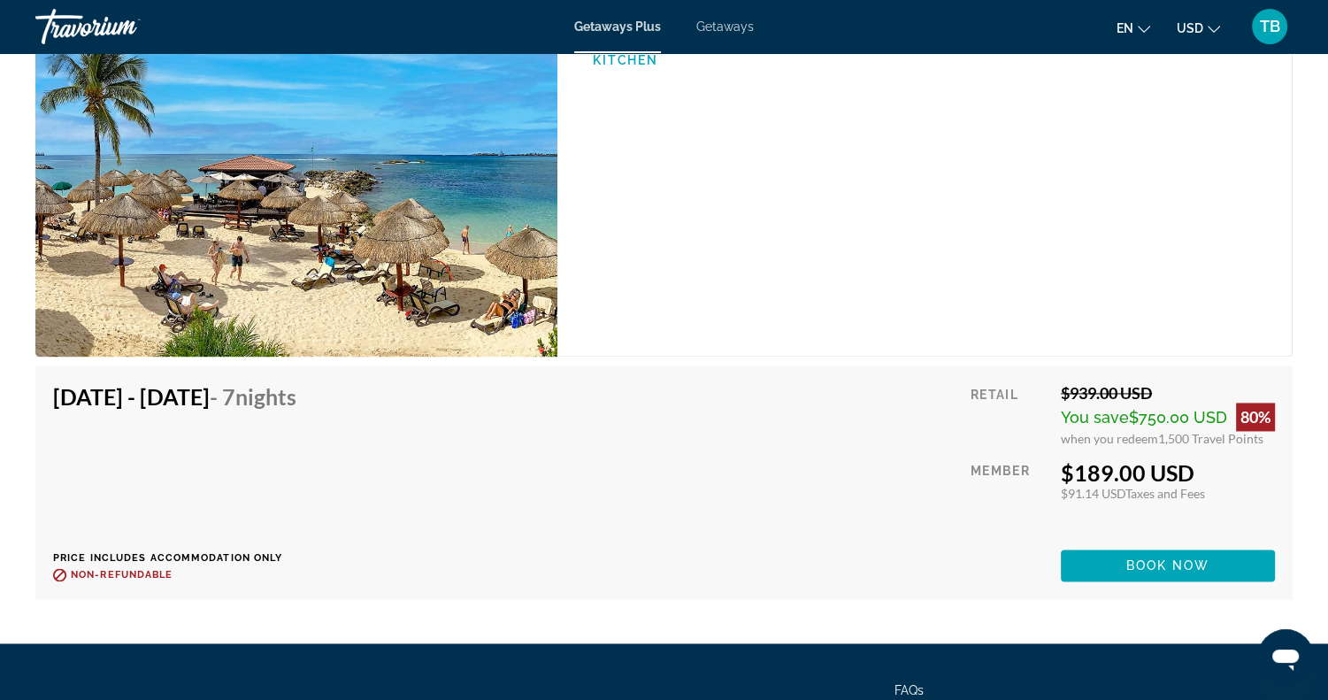
scroll to position [2512, 0]
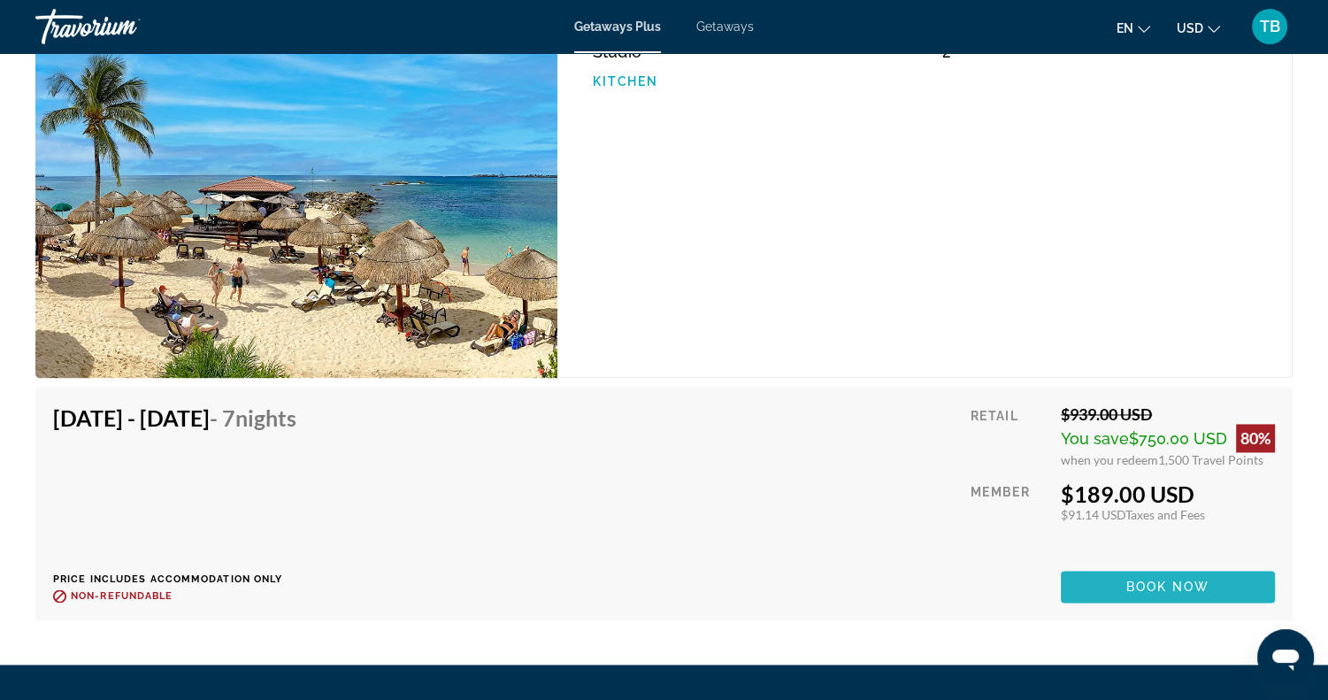
click at [1144, 581] on span "Book now" at bounding box center [1168, 586] width 84 height 14
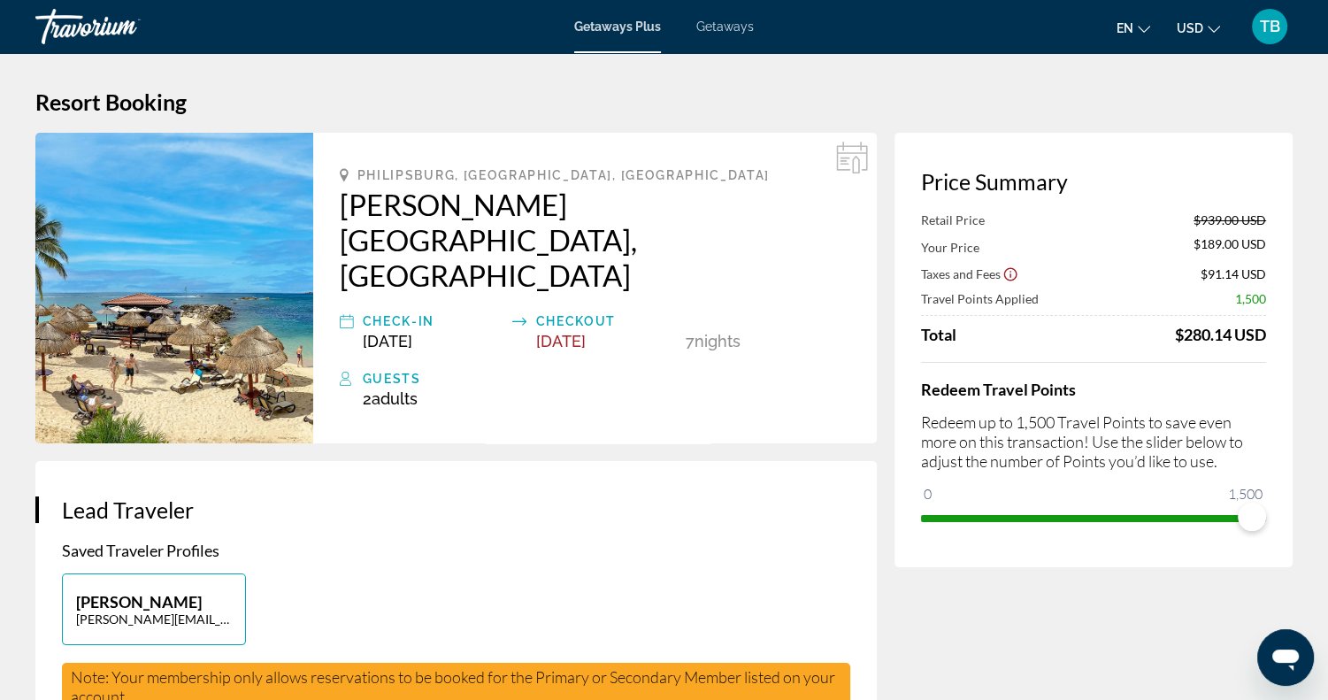
click at [1008, 275] on icon "Show Taxes and Fees disclaimer" at bounding box center [1010, 274] width 16 height 16
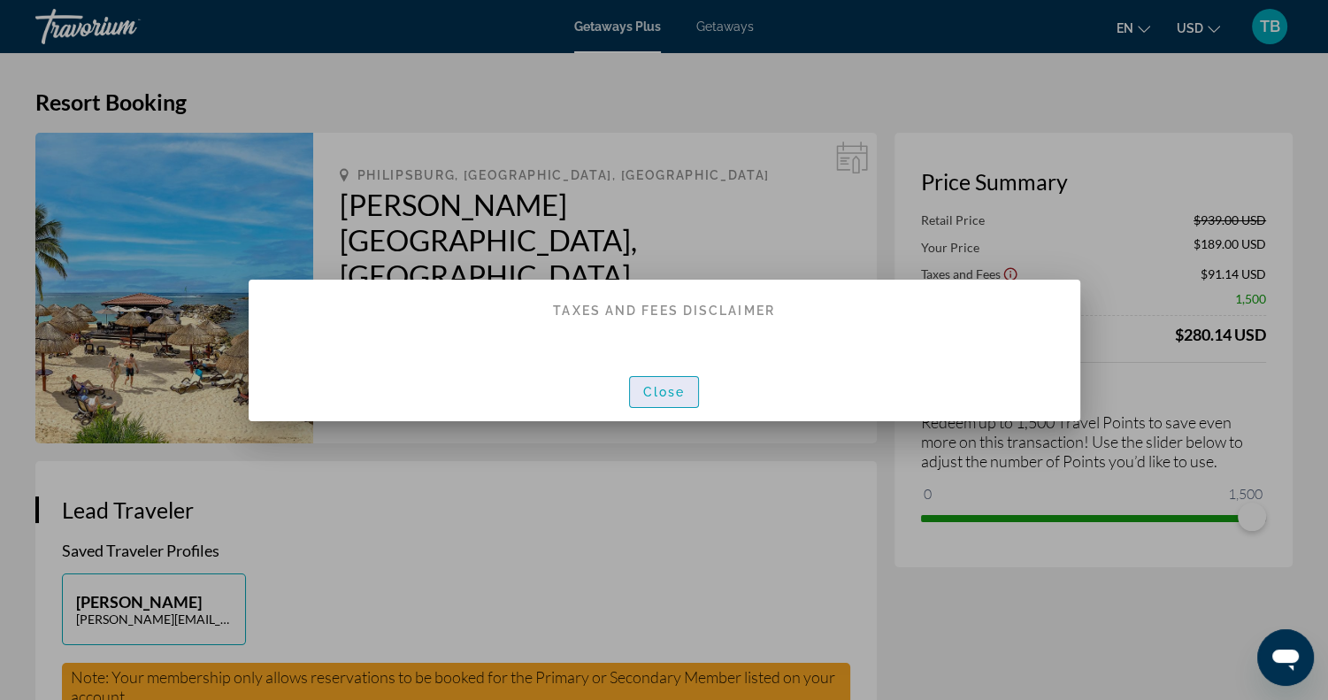
click at [671, 385] on span "Close" at bounding box center [664, 392] width 42 height 14
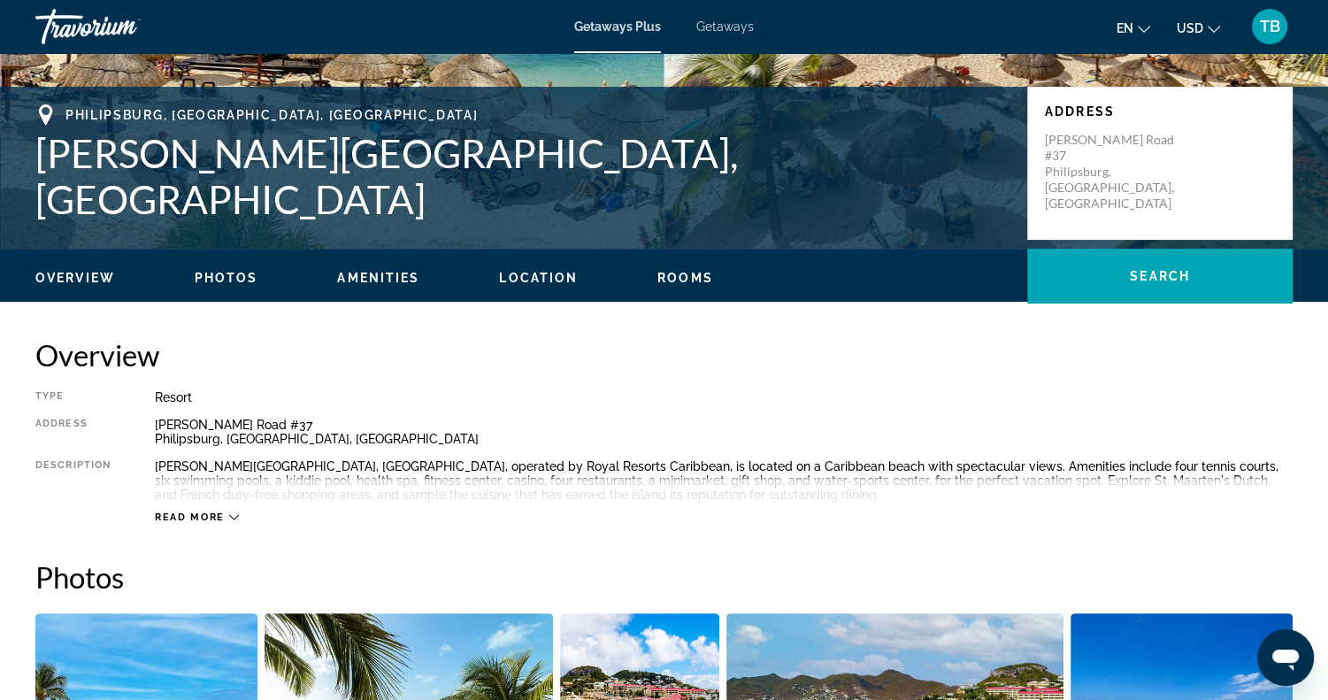
scroll to position [389, 0]
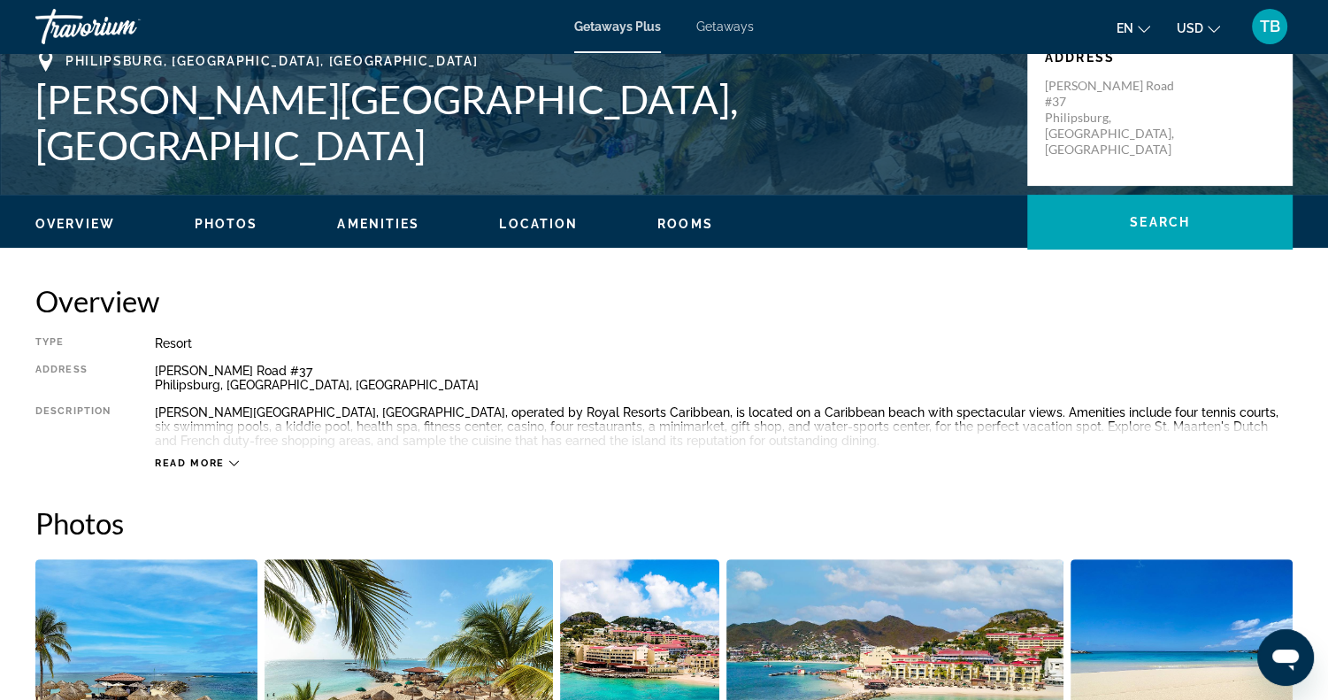
click at [235, 462] on icon "Main content" at bounding box center [234, 463] width 10 height 10
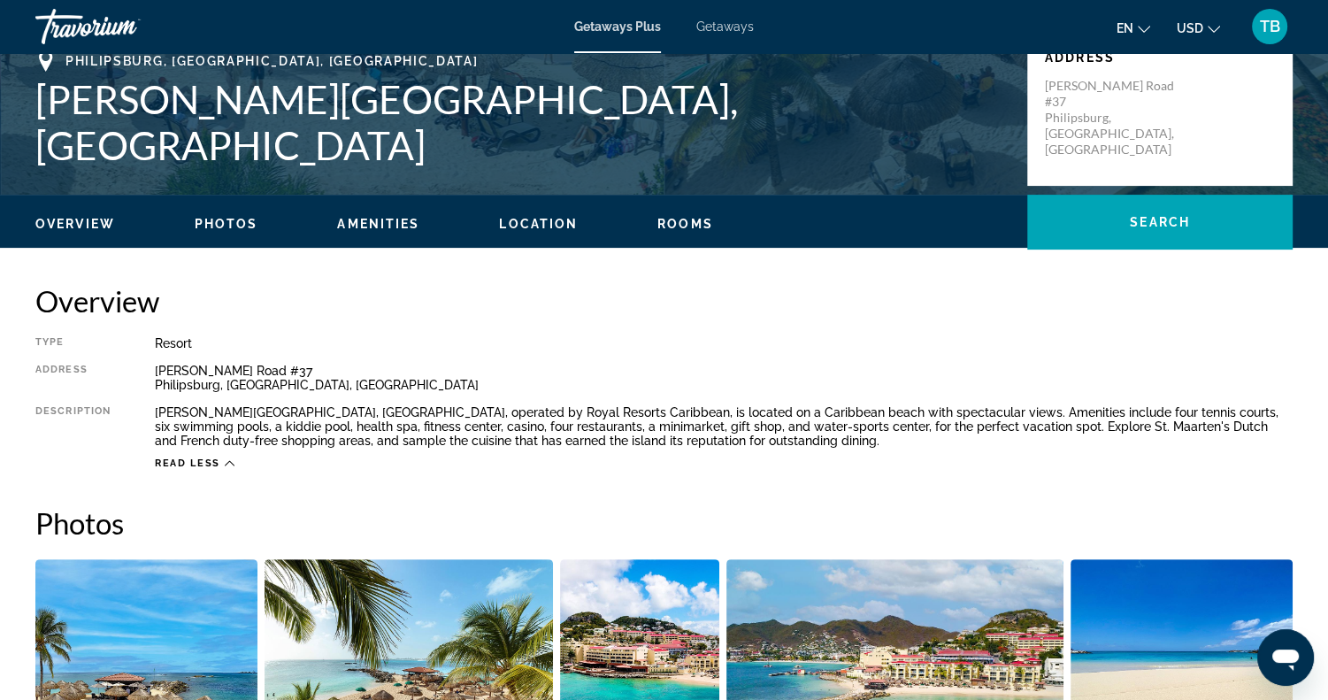
click at [370, 225] on span "Amenities" at bounding box center [378, 224] width 82 height 14
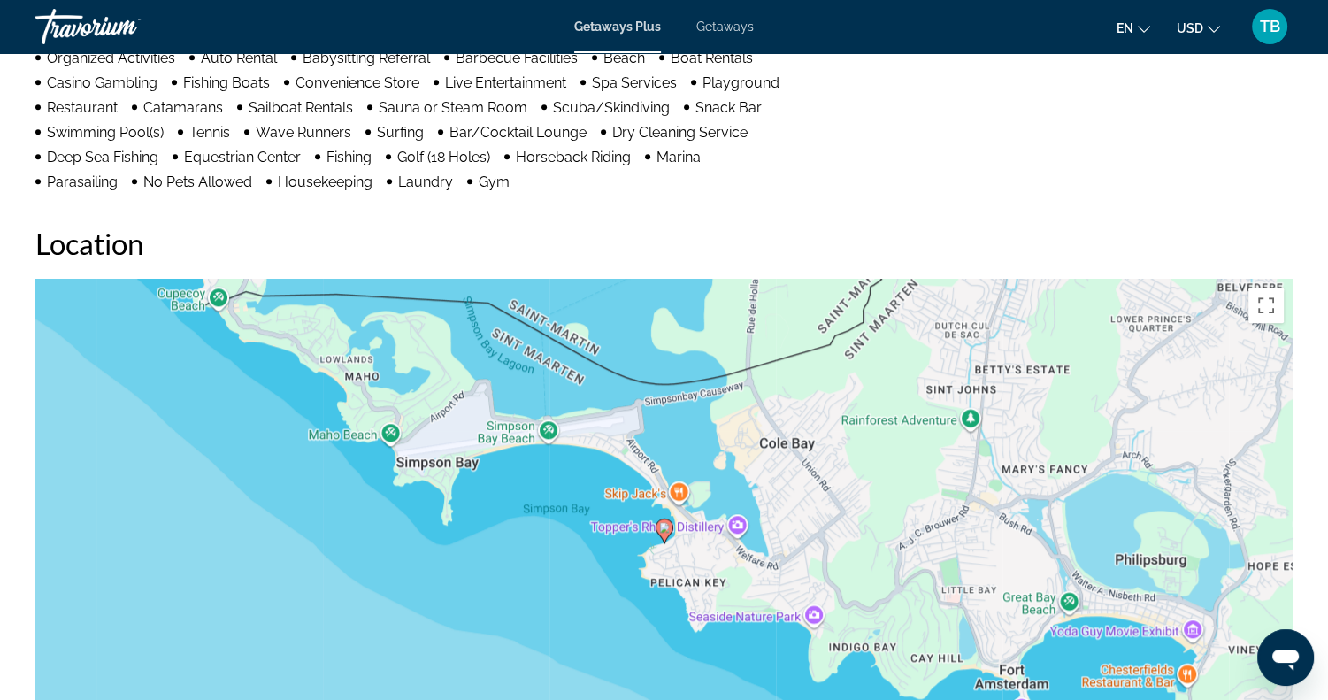
scroll to position [1571, 0]
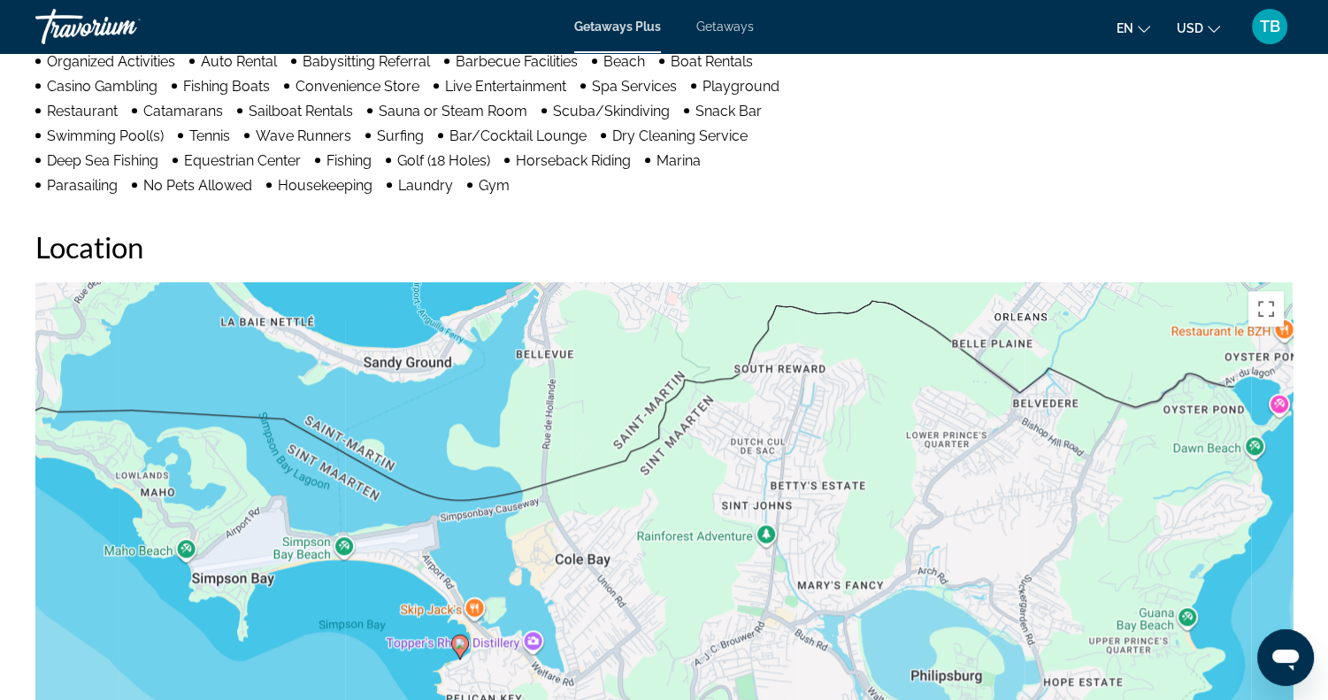
drag, startPoint x: 739, startPoint y: 428, endPoint x: 532, endPoint y: 540, distance: 235.5
click at [532, 540] on div "To activate drag with keyboard, press Alt + Enter. Once in keyboard drag state,…" at bounding box center [663, 547] width 1257 height 531
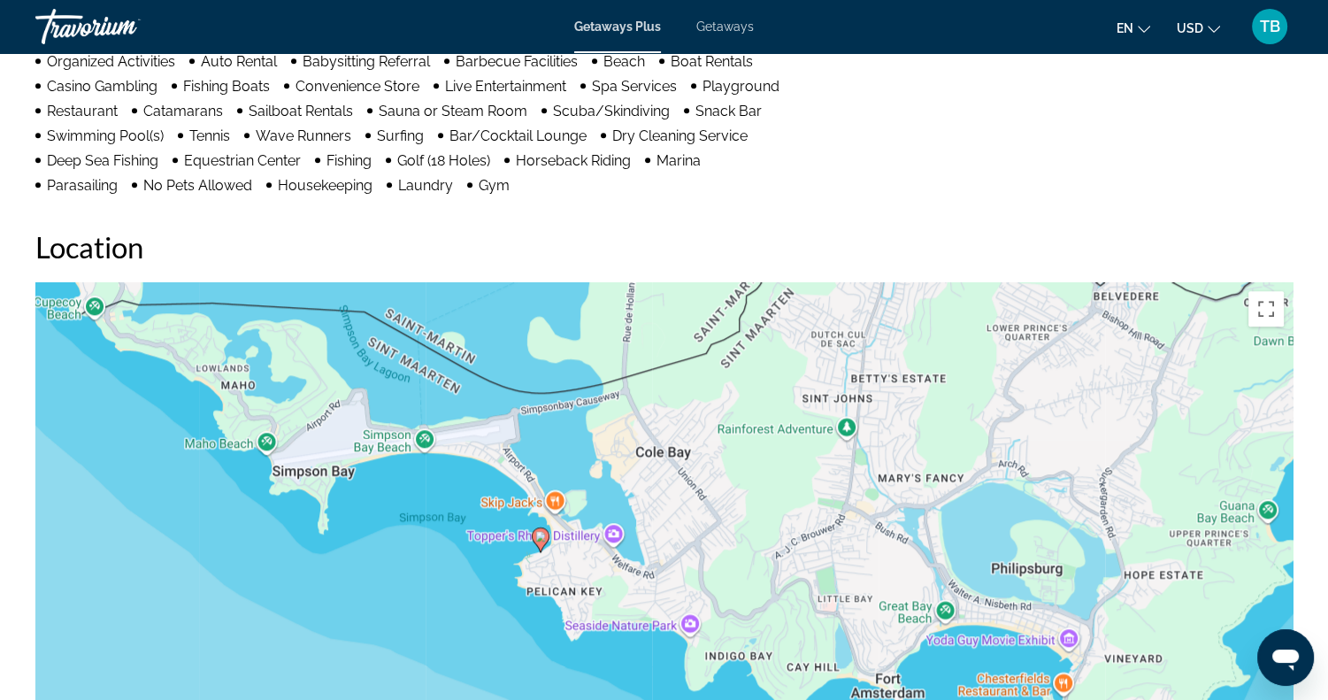
drag, startPoint x: 550, startPoint y: 543, endPoint x: 632, endPoint y: 436, distance: 135.0
click at [632, 436] on div "To activate drag with keyboard, press Alt + Enter. Once in keyboard drag state,…" at bounding box center [663, 547] width 1257 height 531
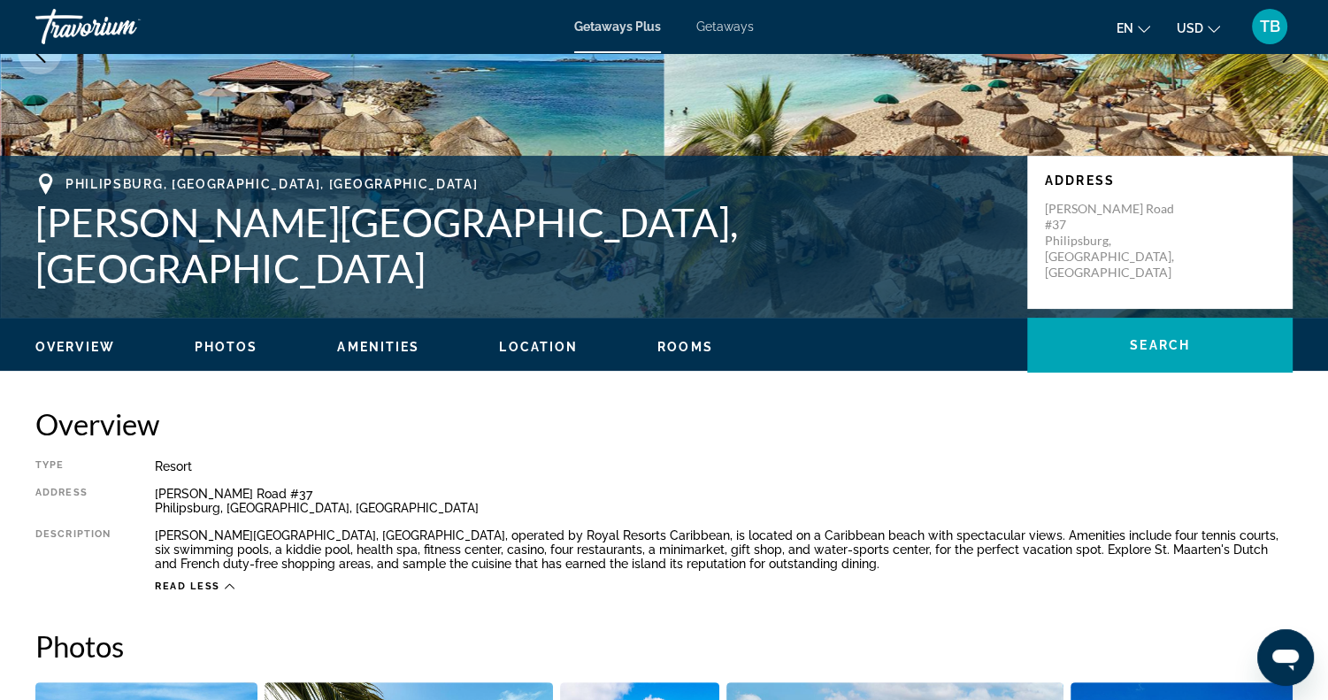
scroll to position [0, 0]
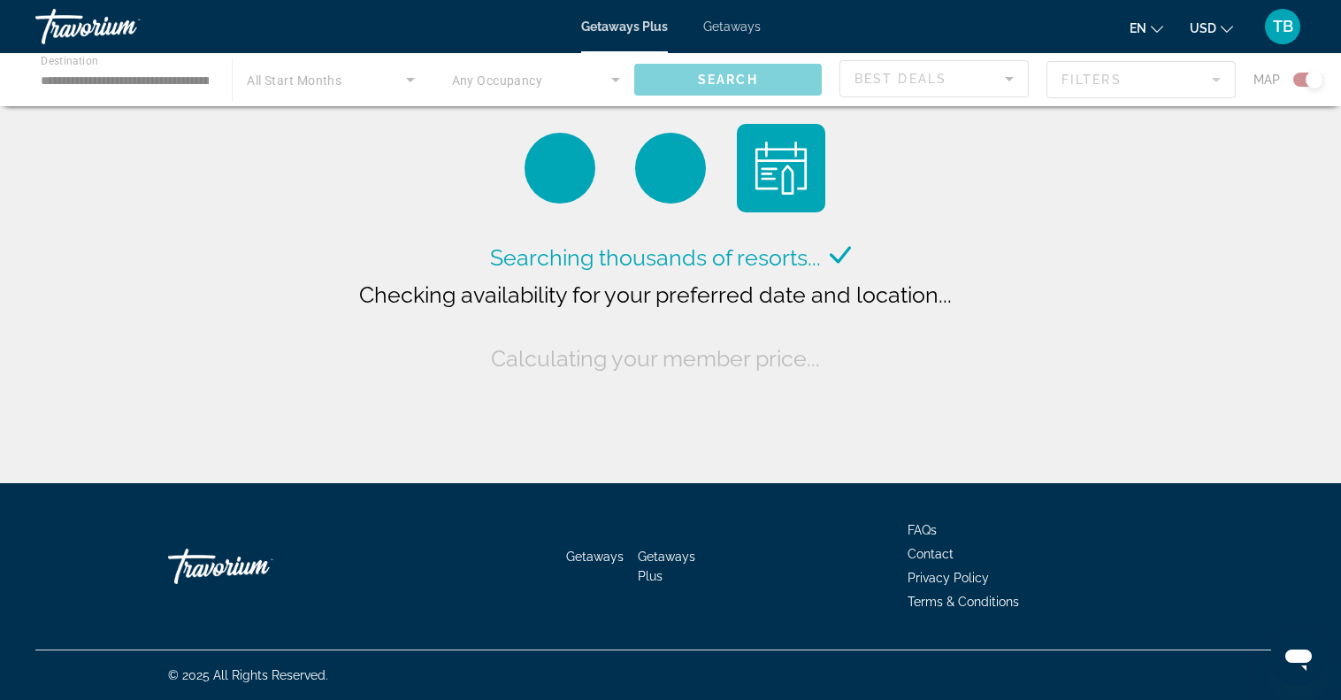
click at [132, 79] on div "Main content" at bounding box center [670, 79] width 1341 height 53
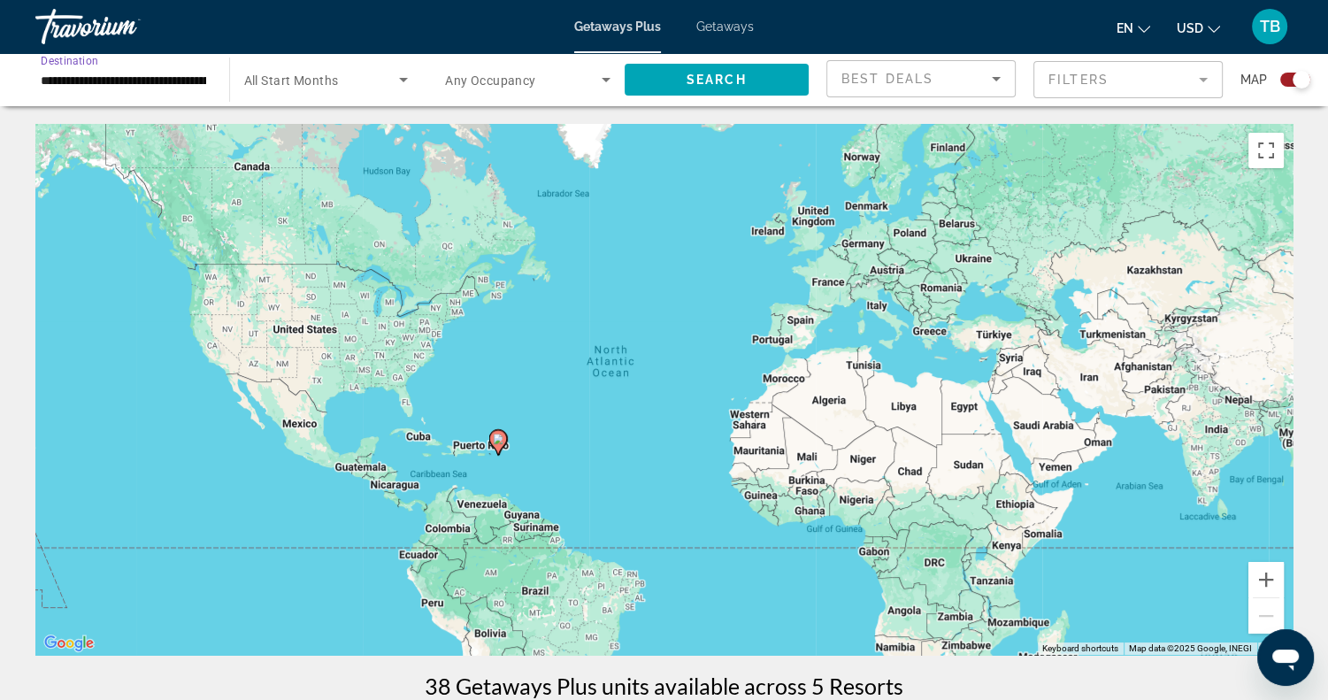
click at [198, 77] on input "**********" at bounding box center [123, 80] width 165 height 21
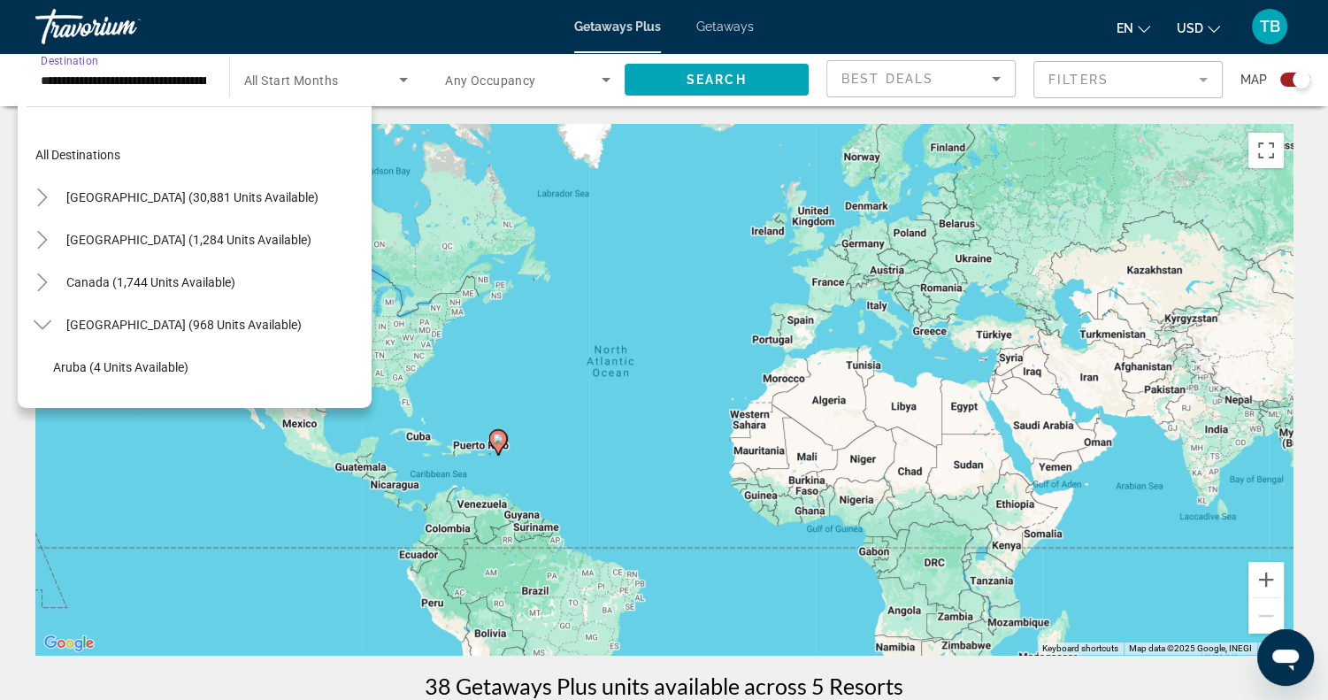
scroll to position [360, 0]
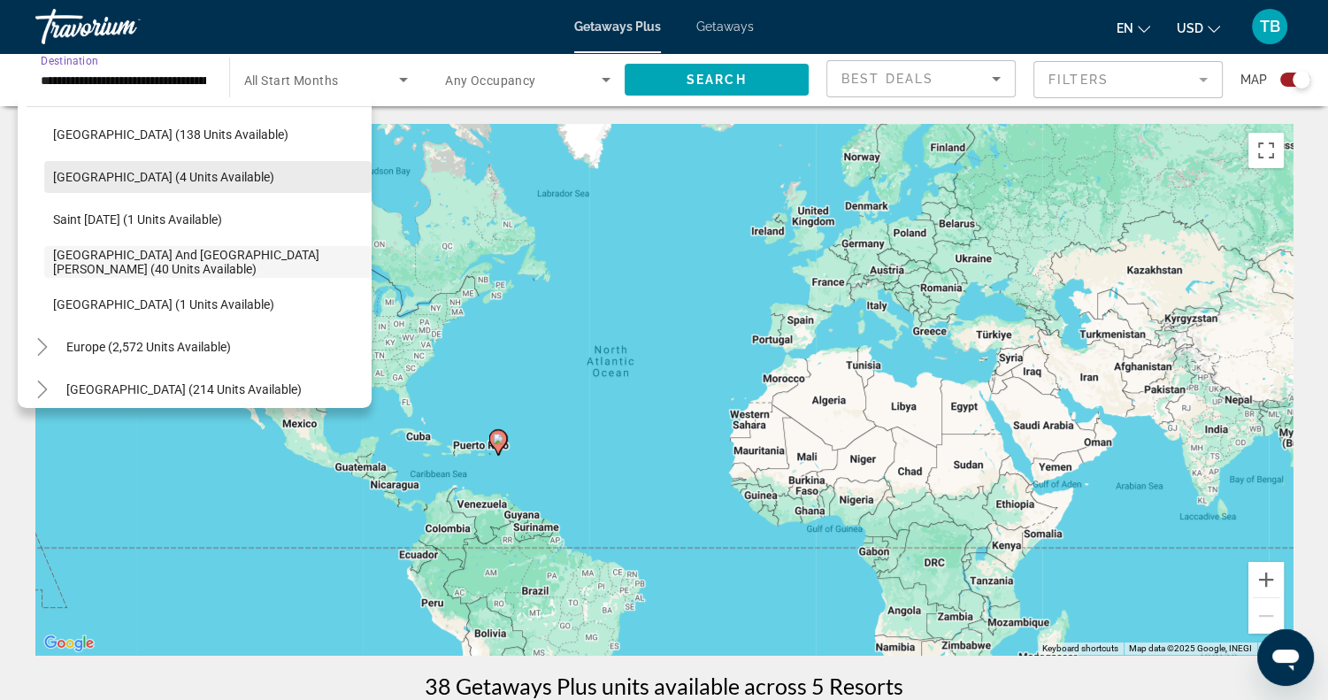
click at [208, 182] on span "Martinique (4 units available)" at bounding box center [163, 177] width 221 height 14
type input "**********"
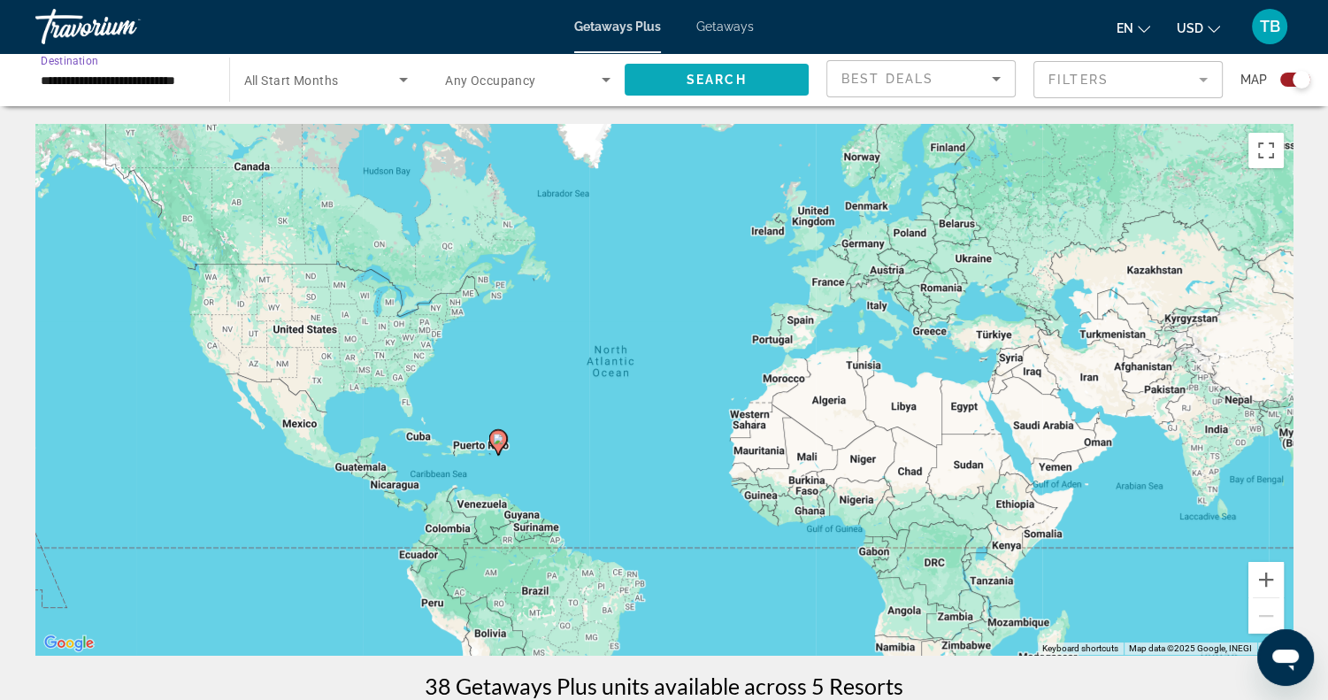
click at [698, 80] on span "Search" at bounding box center [716, 80] width 60 height 14
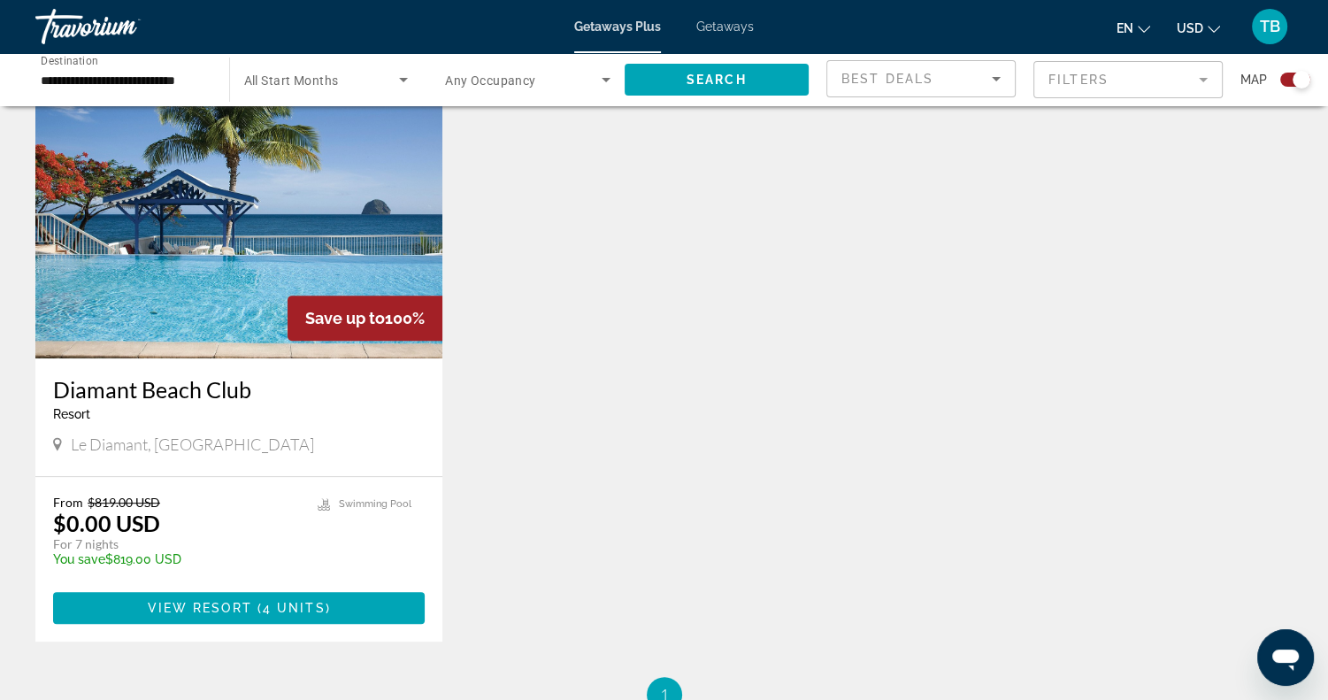
scroll to position [643, 0]
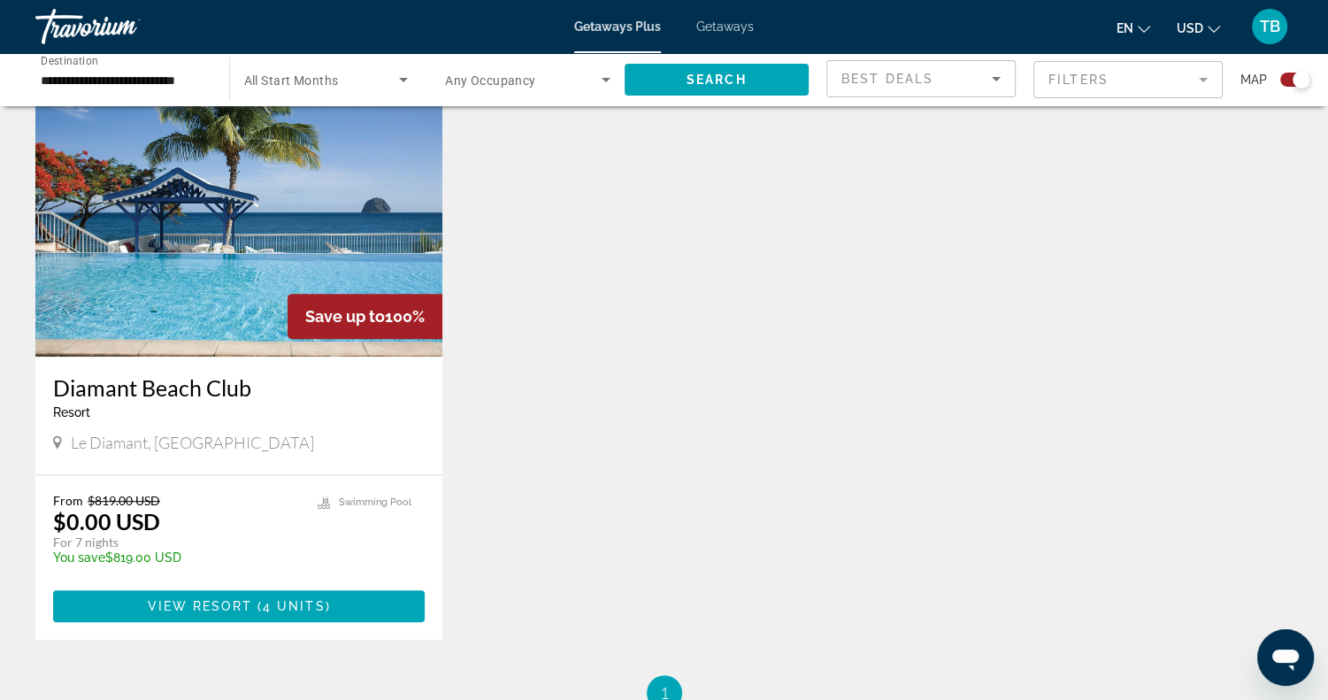
click at [251, 249] on img "Main content" at bounding box center [238, 214] width 407 height 283
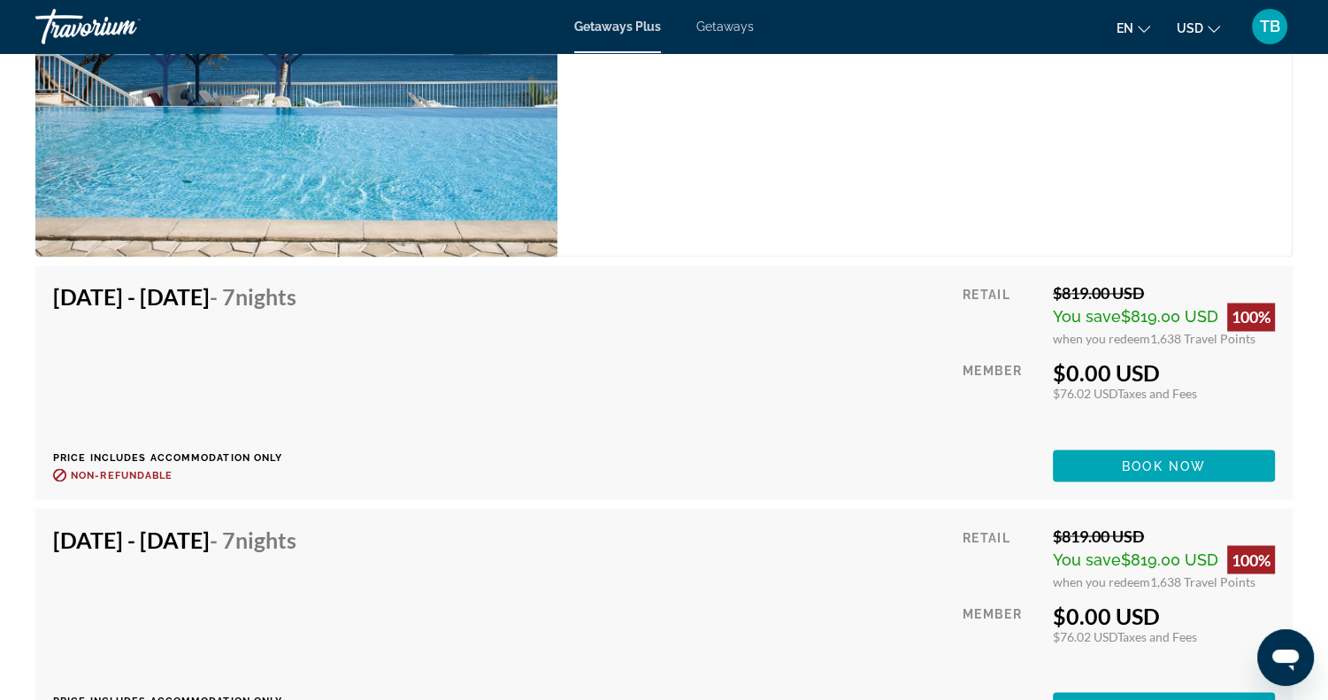
scroll to position [2979, 0]
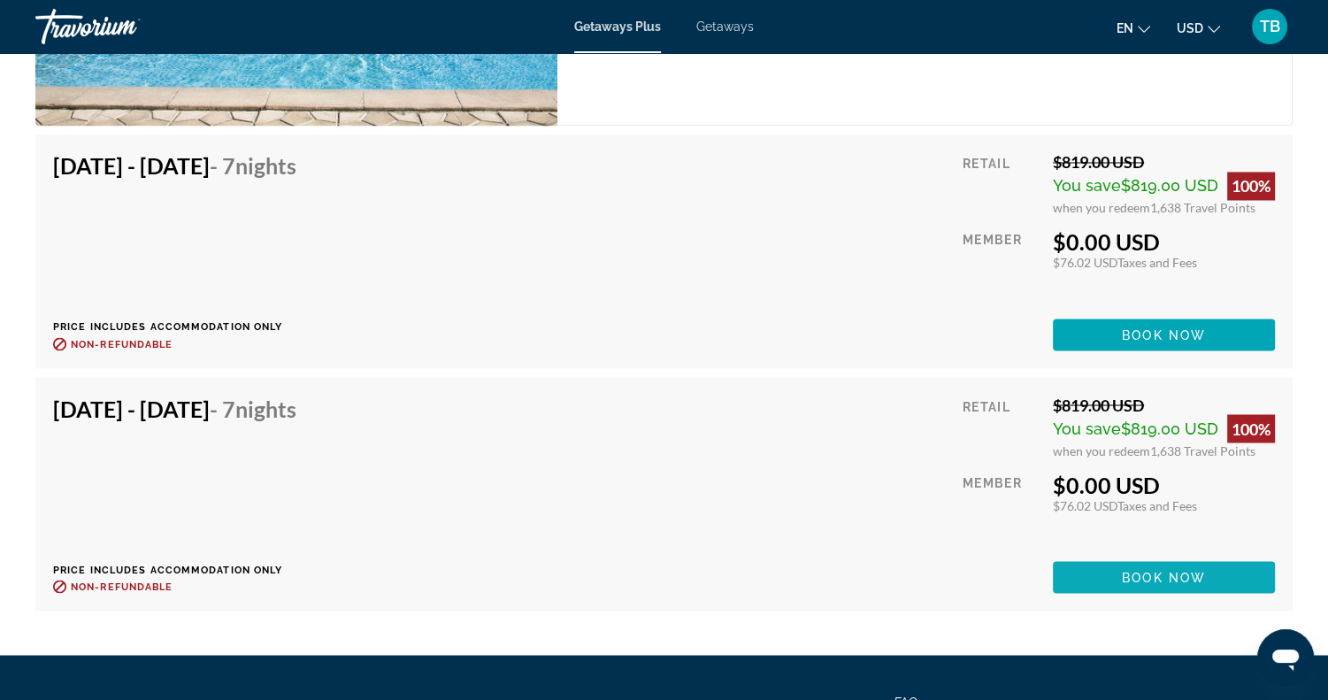
click at [1133, 570] on span "Book now" at bounding box center [1163, 577] width 84 height 14
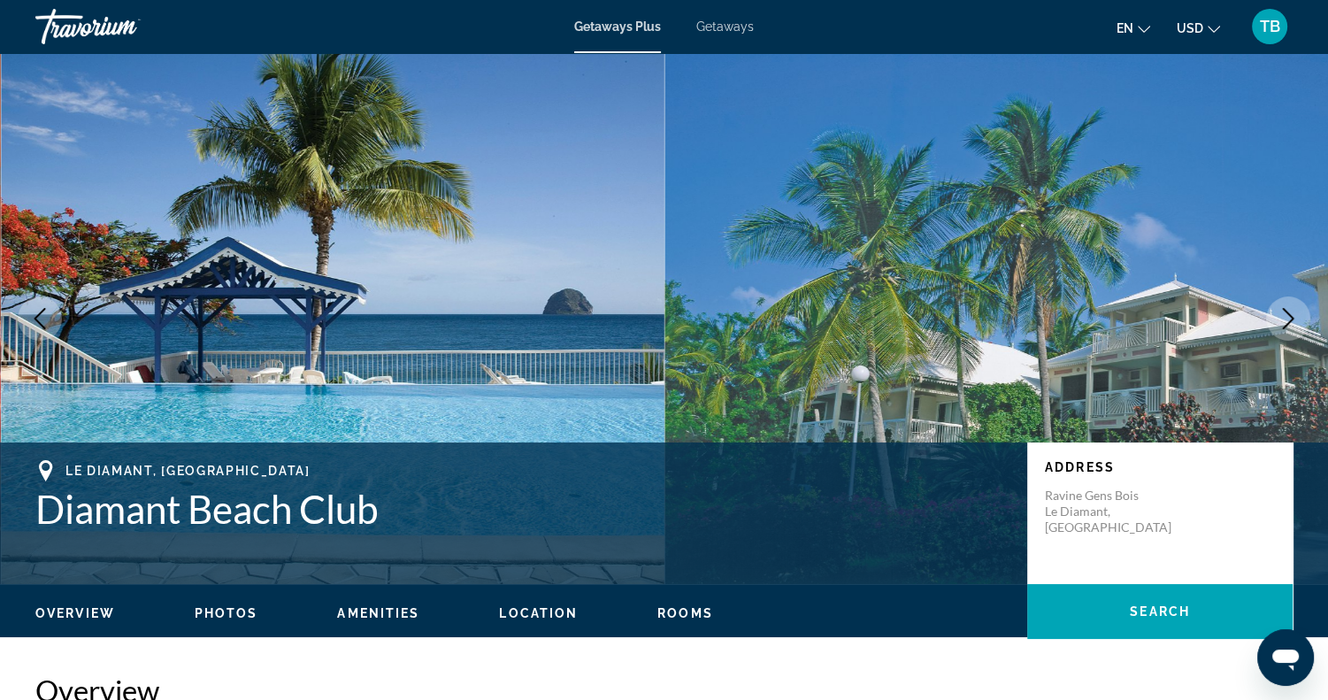
click at [722, 31] on span "Getaways" at bounding box center [724, 26] width 57 height 14
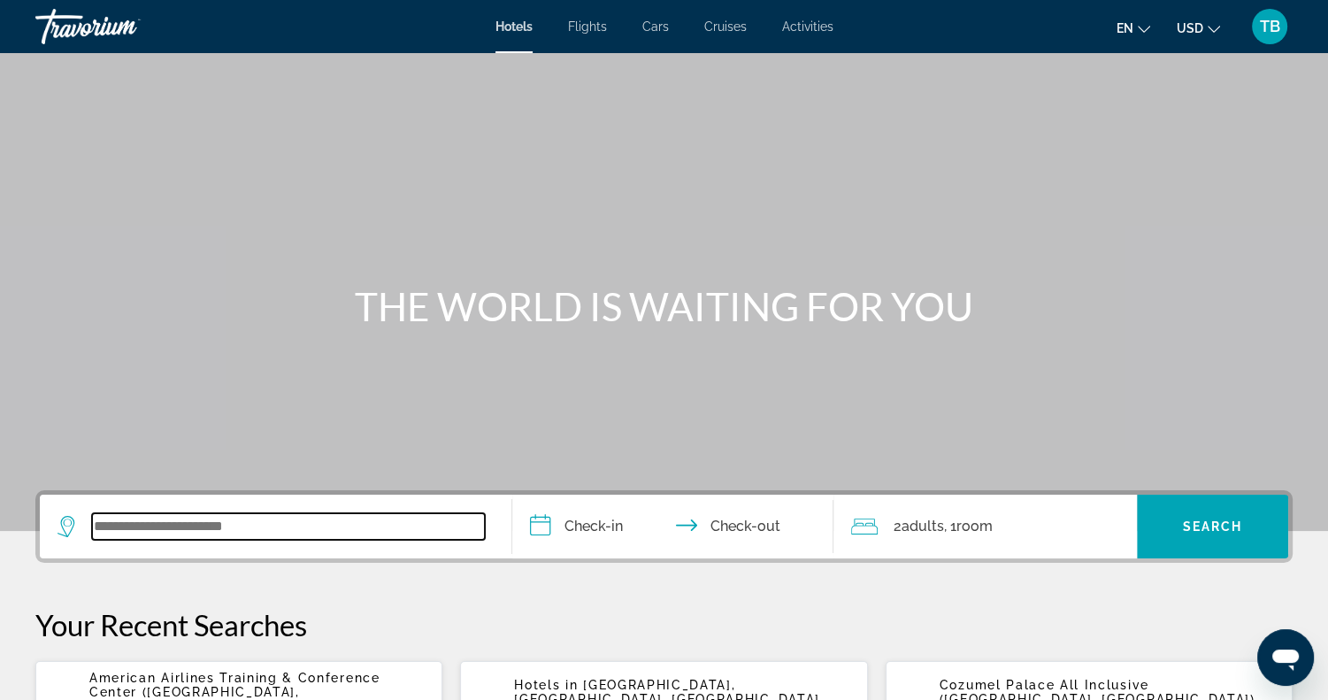
click at [201, 535] on input "Search widget" at bounding box center [288, 526] width 393 height 27
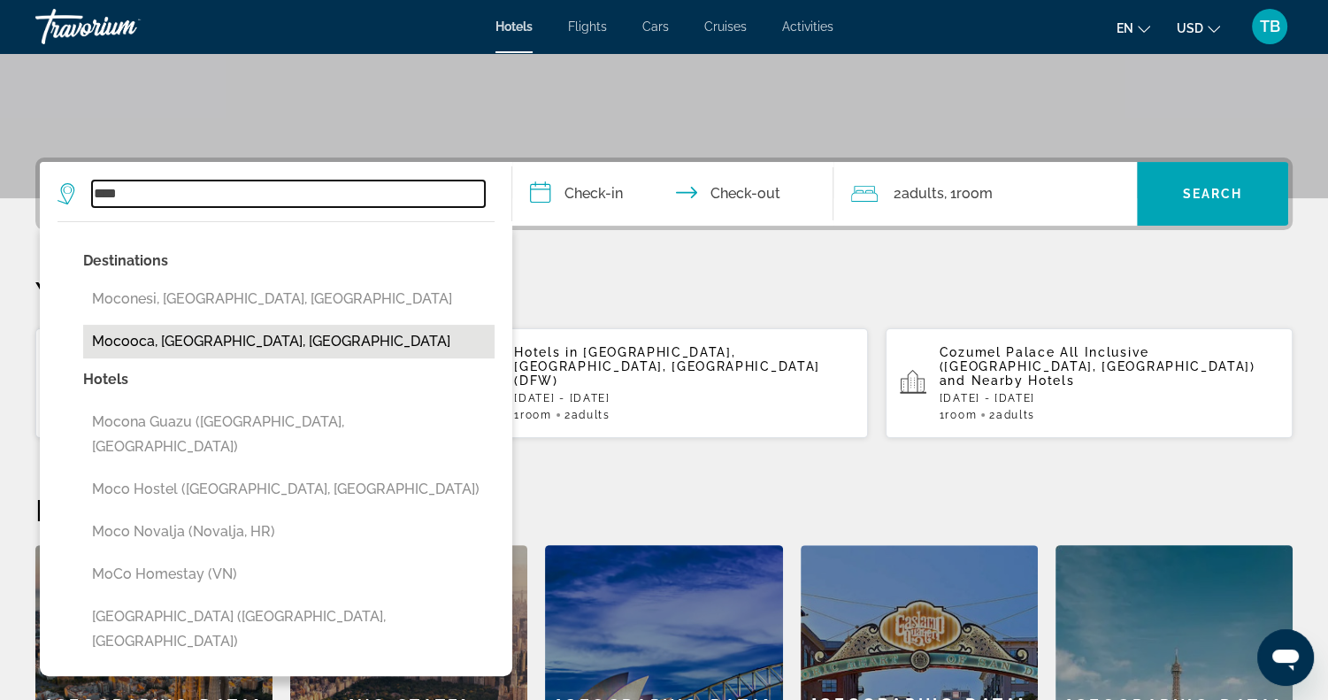
scroll to position [336, 0]
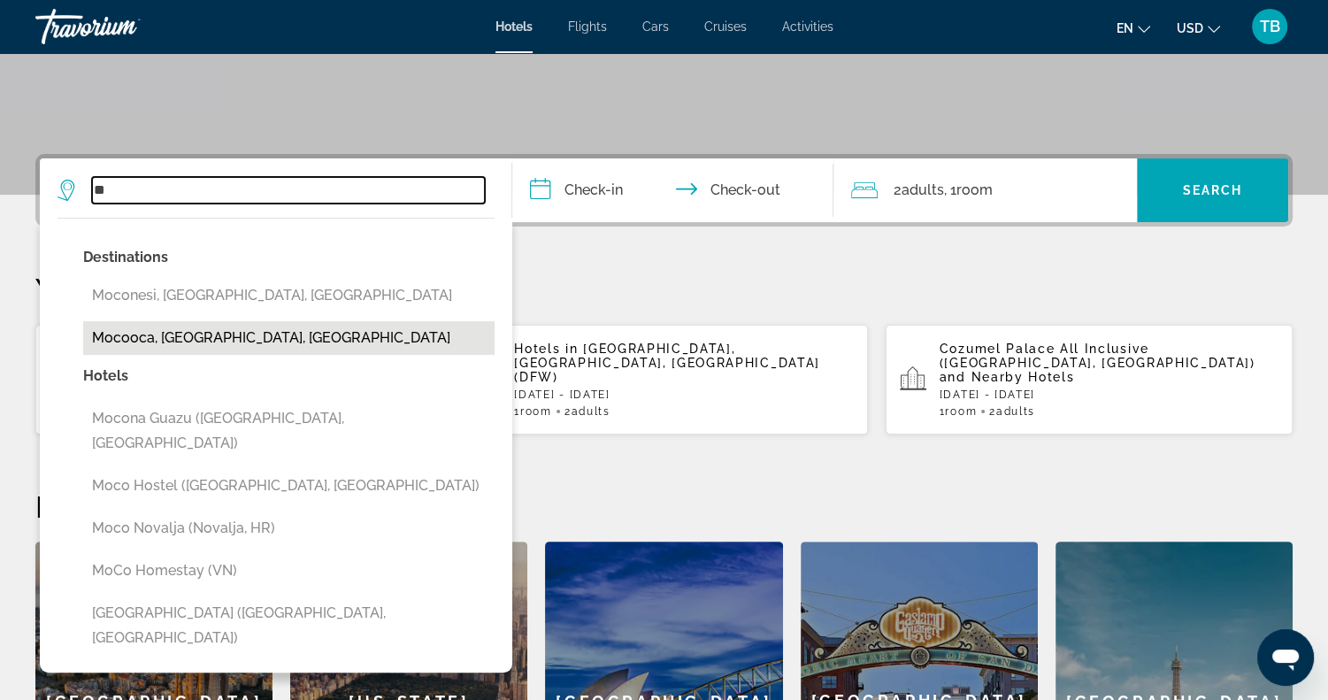
type input "*"
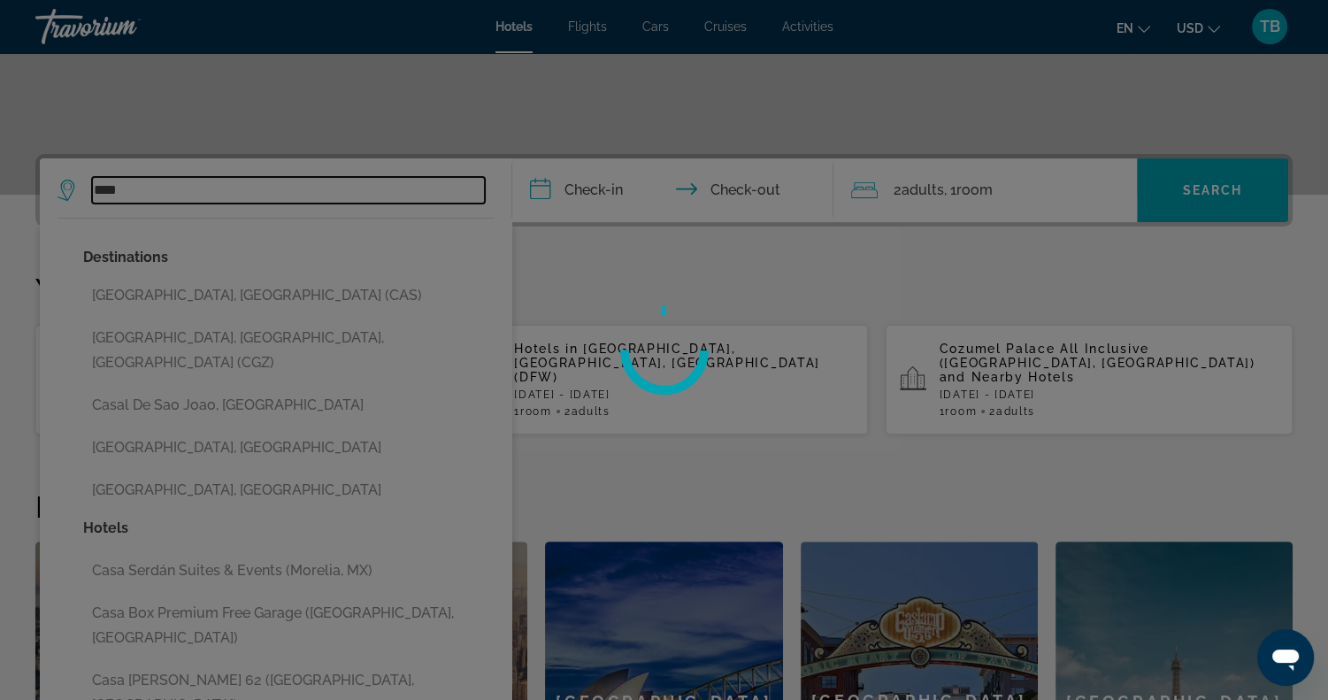
type input "****"
click at [195, 298] on div at bounding box center [664, 350] width 1328 height 700
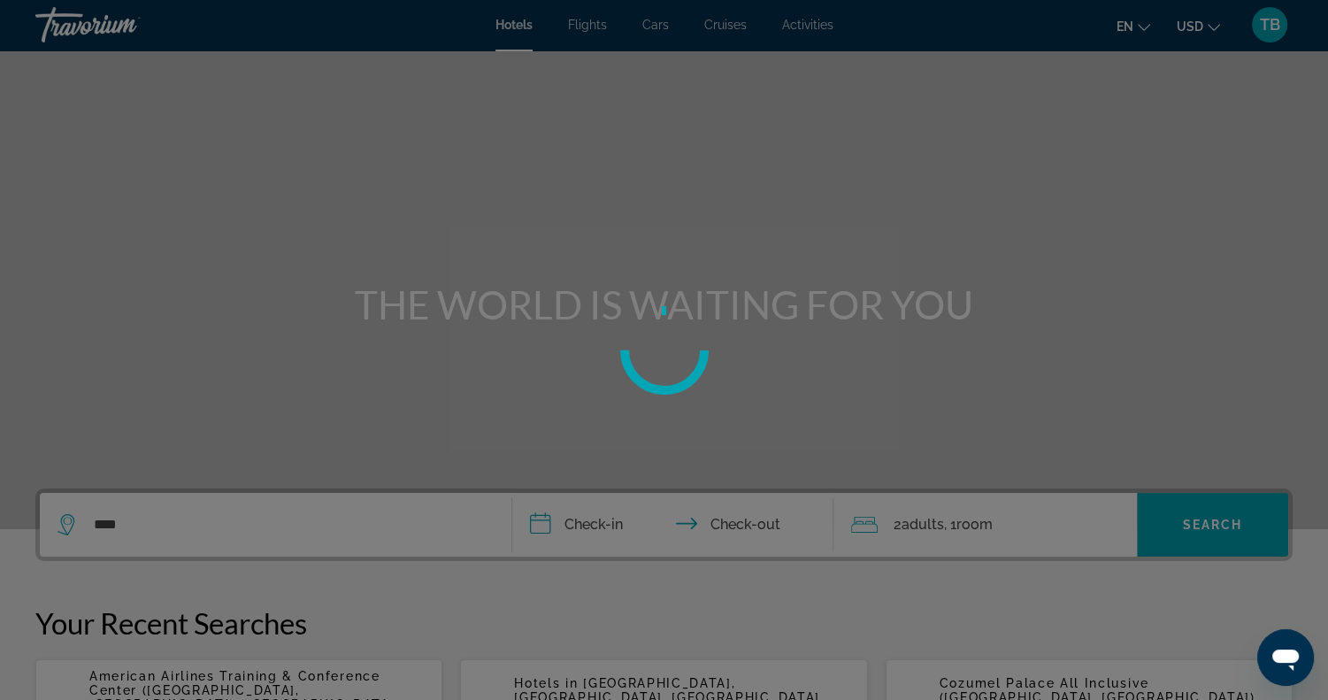
scroll to position [0, 0]
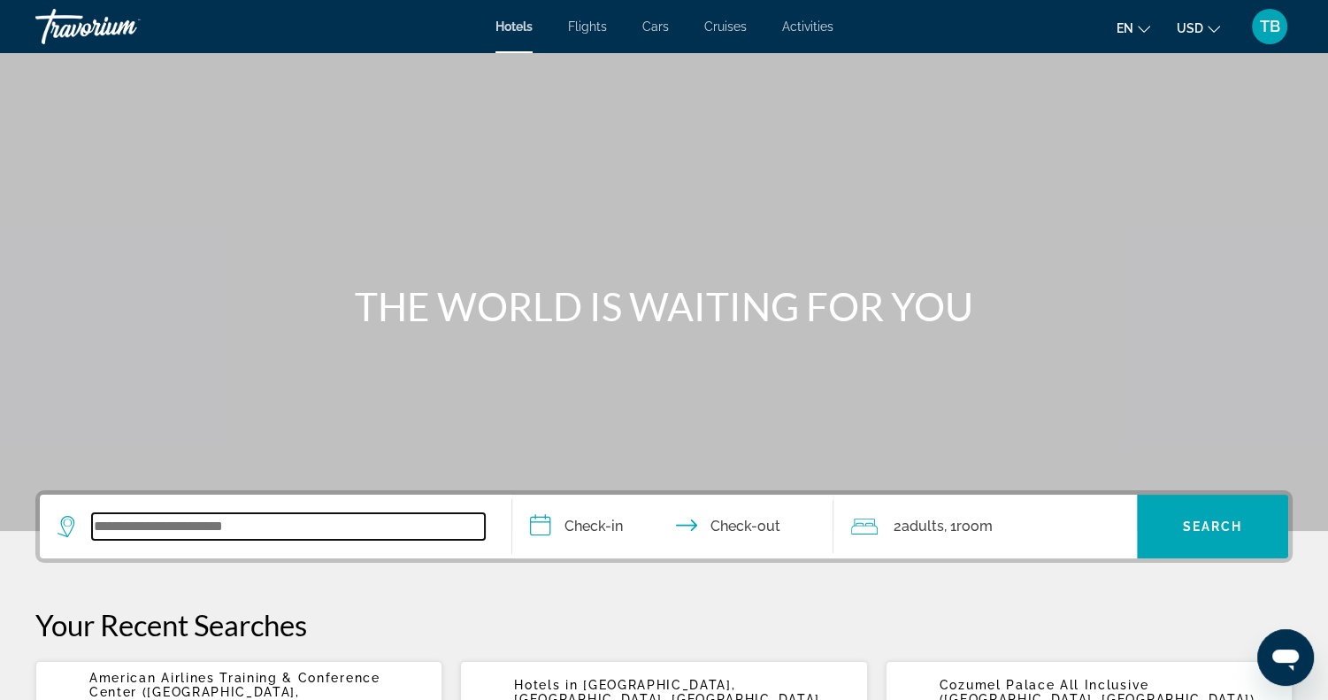
click at [139, 523] on input "Search widget" at bounding box center [288, 526] width 393 height 27
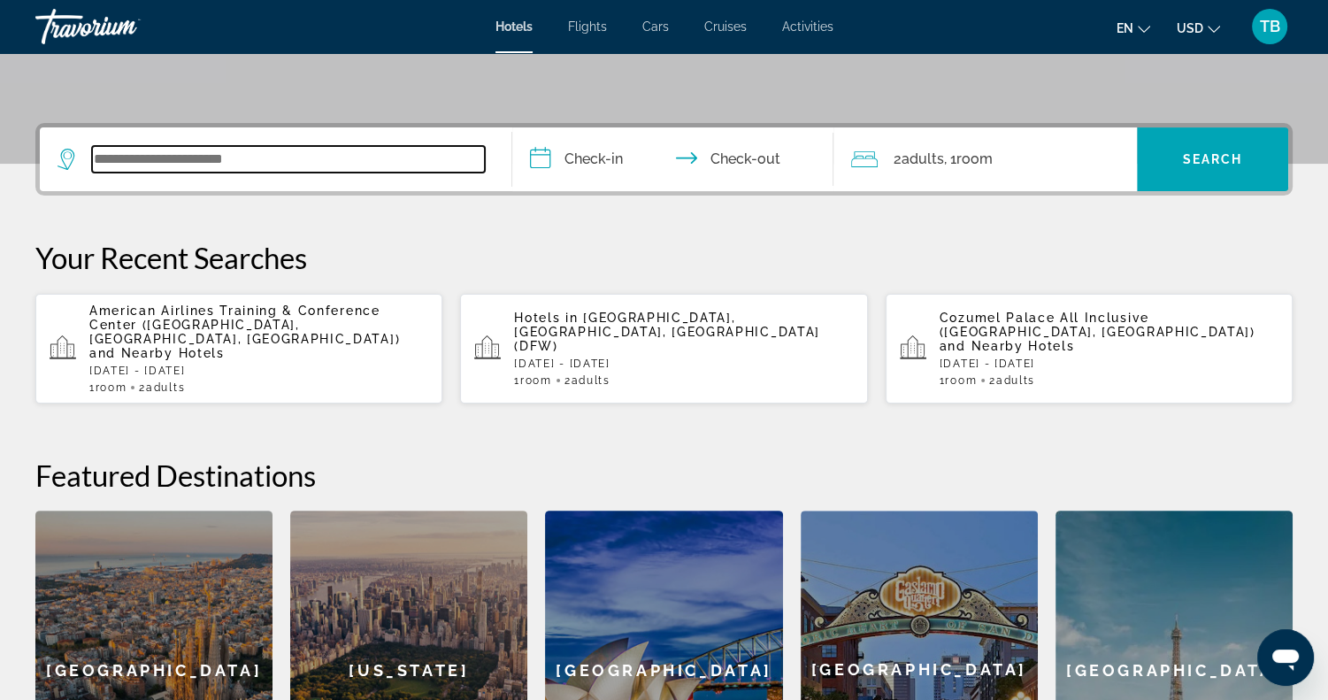
scroll to position [432, 0]
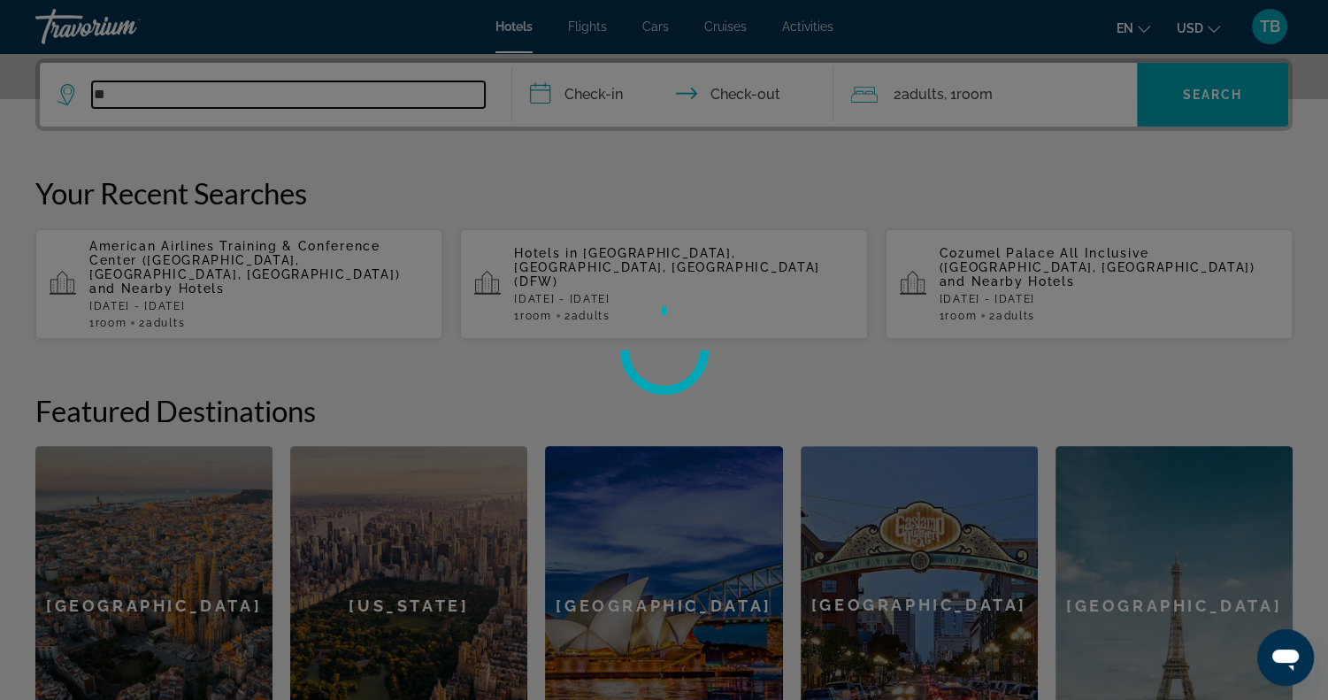
type input "*"
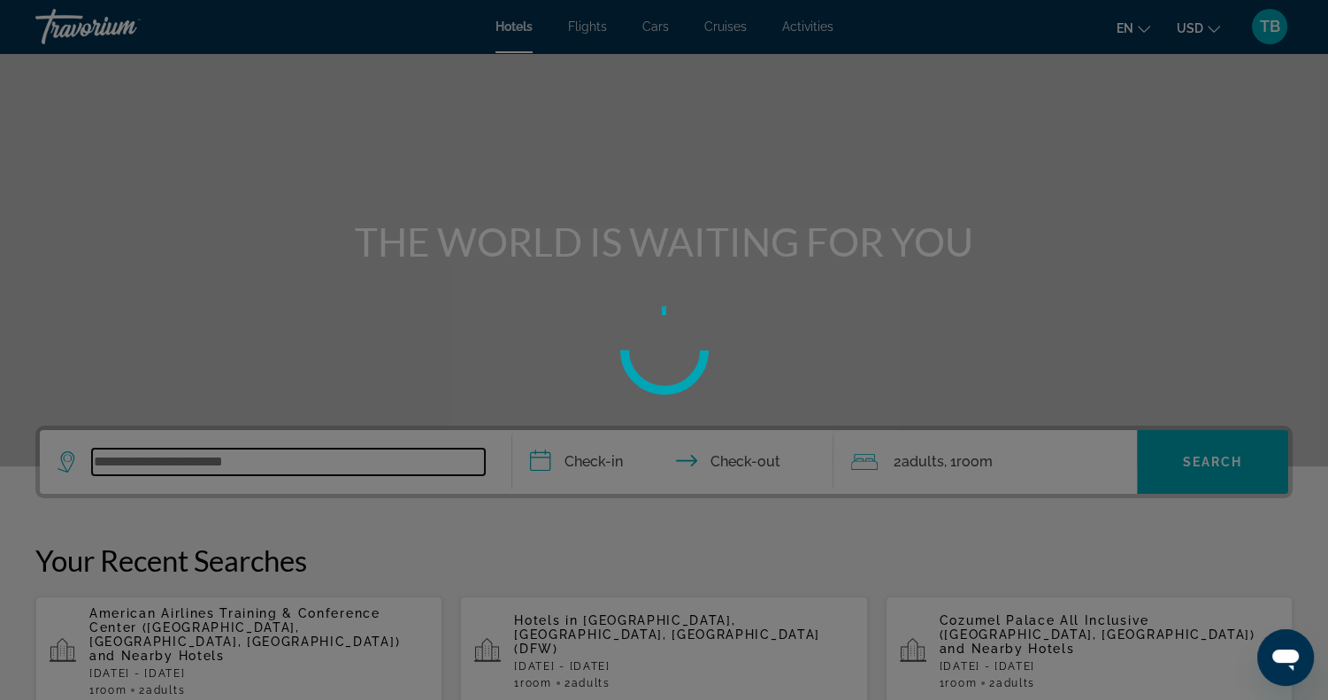
scroll to position [58, 0]
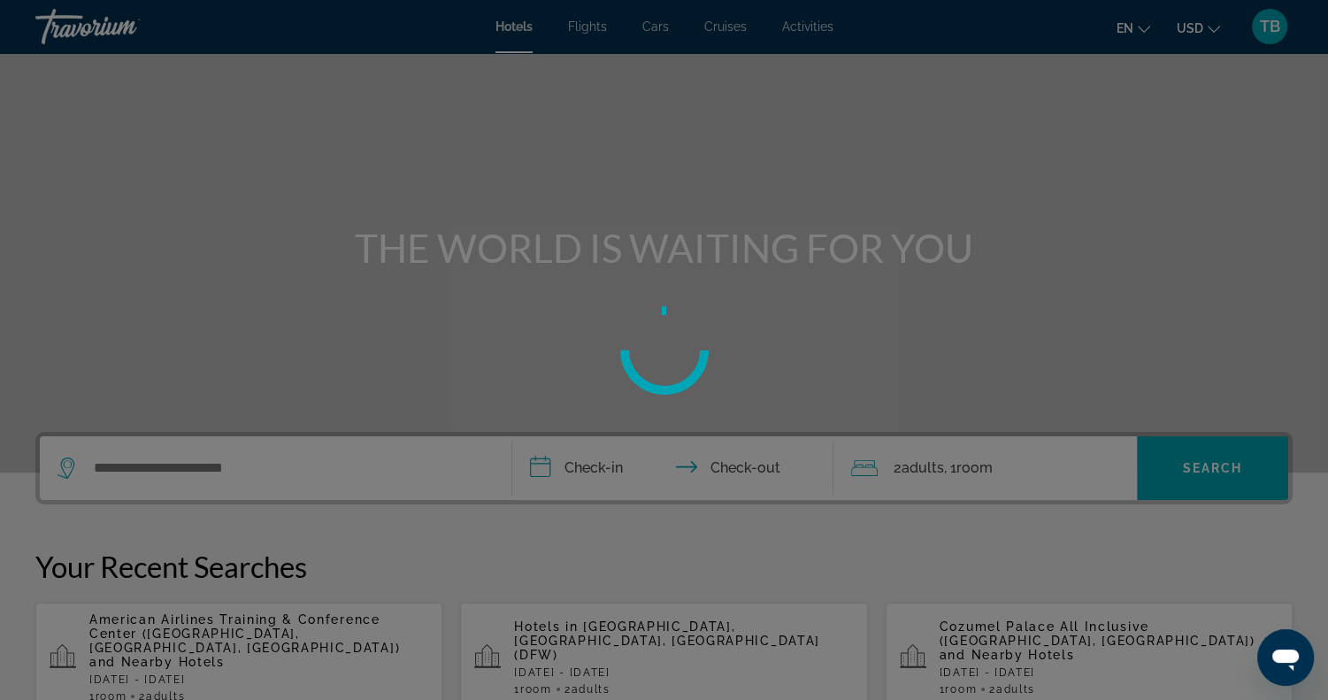
click at [807, 20] on div at bounding box center [664, 350] width 1328 height 700
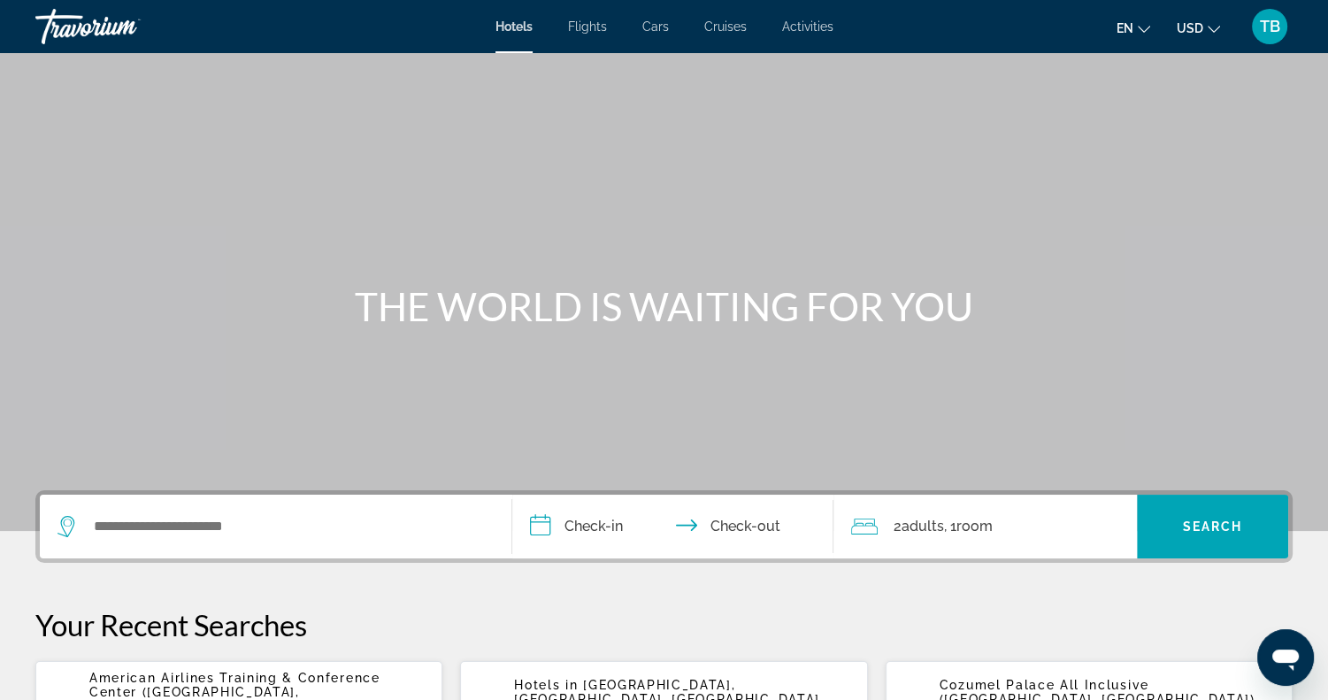
click at [820, 22] on span "Activities" at bounding box center [807, 26] width 51 height 14
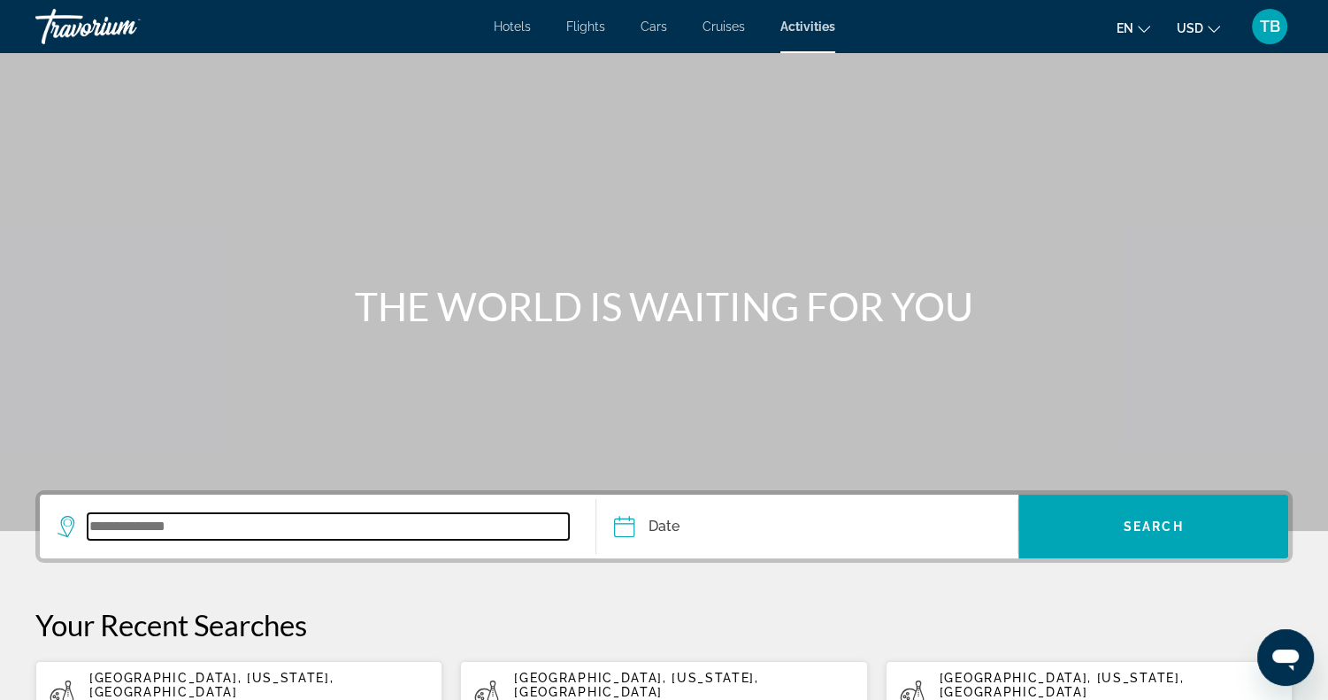
click at [172, 534] on input "Search widget" at bounding box center [328, 526] width 481 height 27
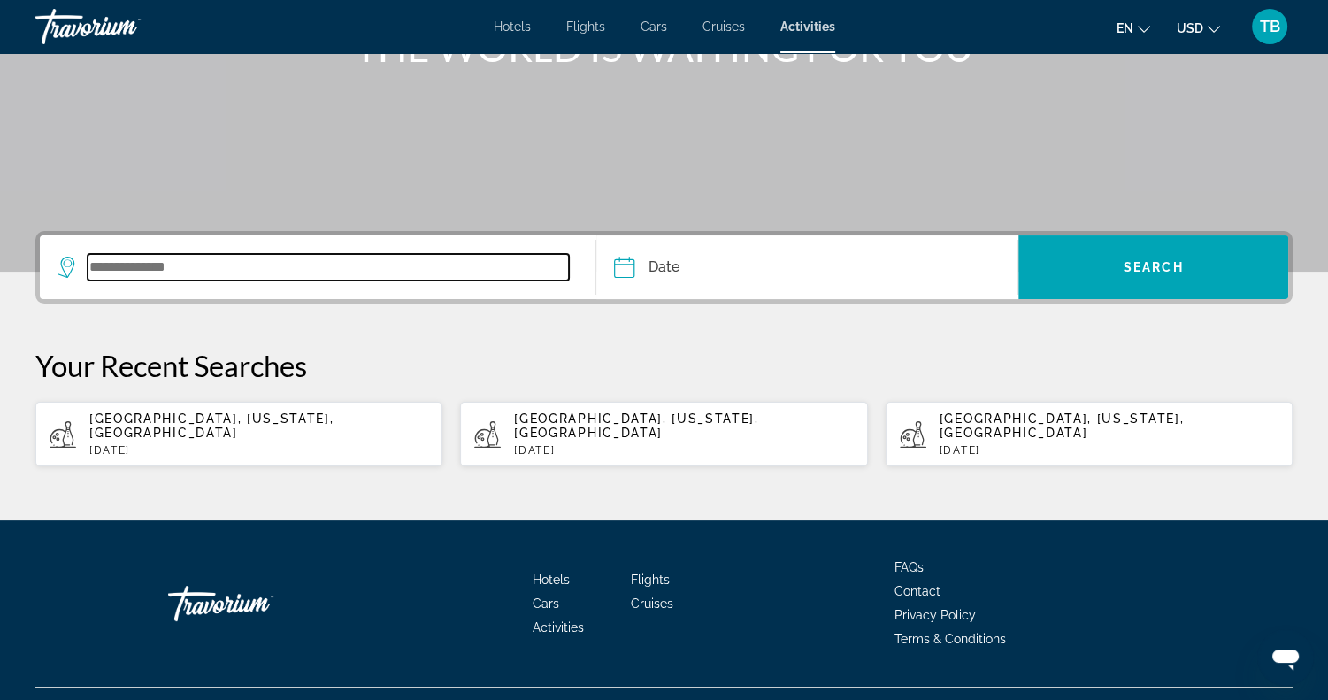
scroll to position [280, 0]
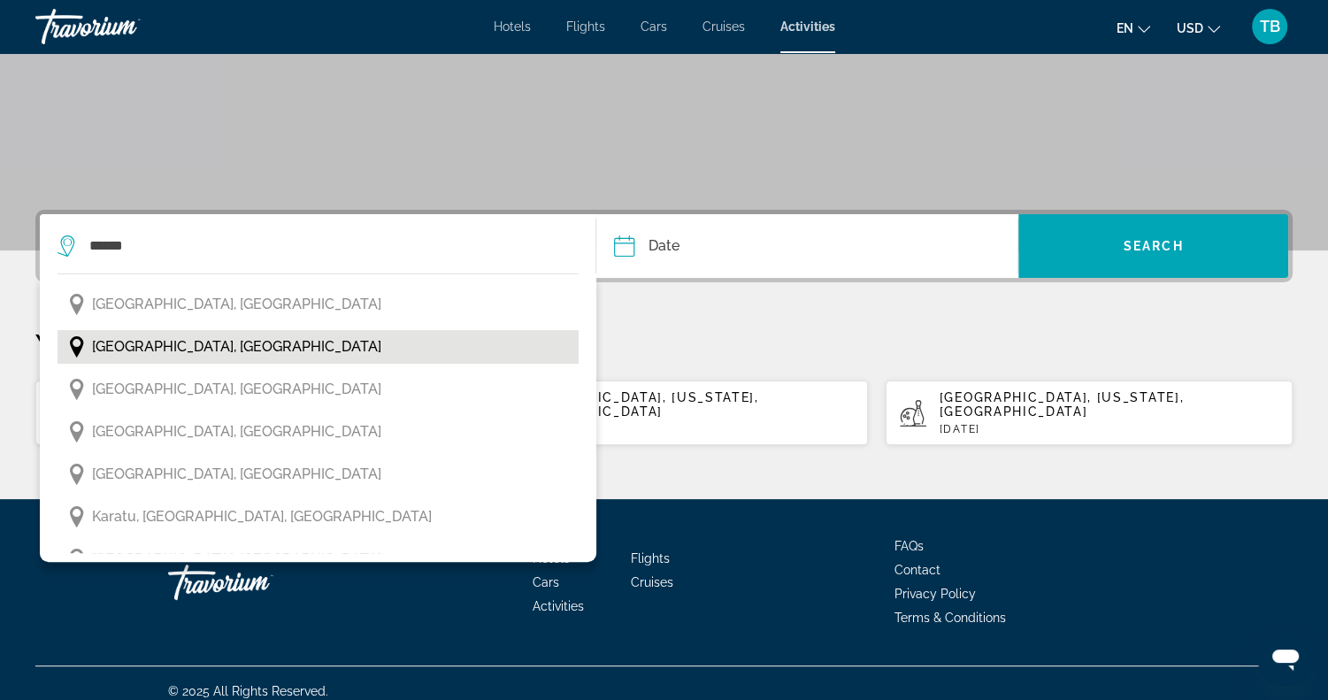
click at [282, 342] on span "[GEOGRAPHIC_DATA], [GEOGRAPHIC_DATA]" at bounding box center [236, 346] width 289 height 25
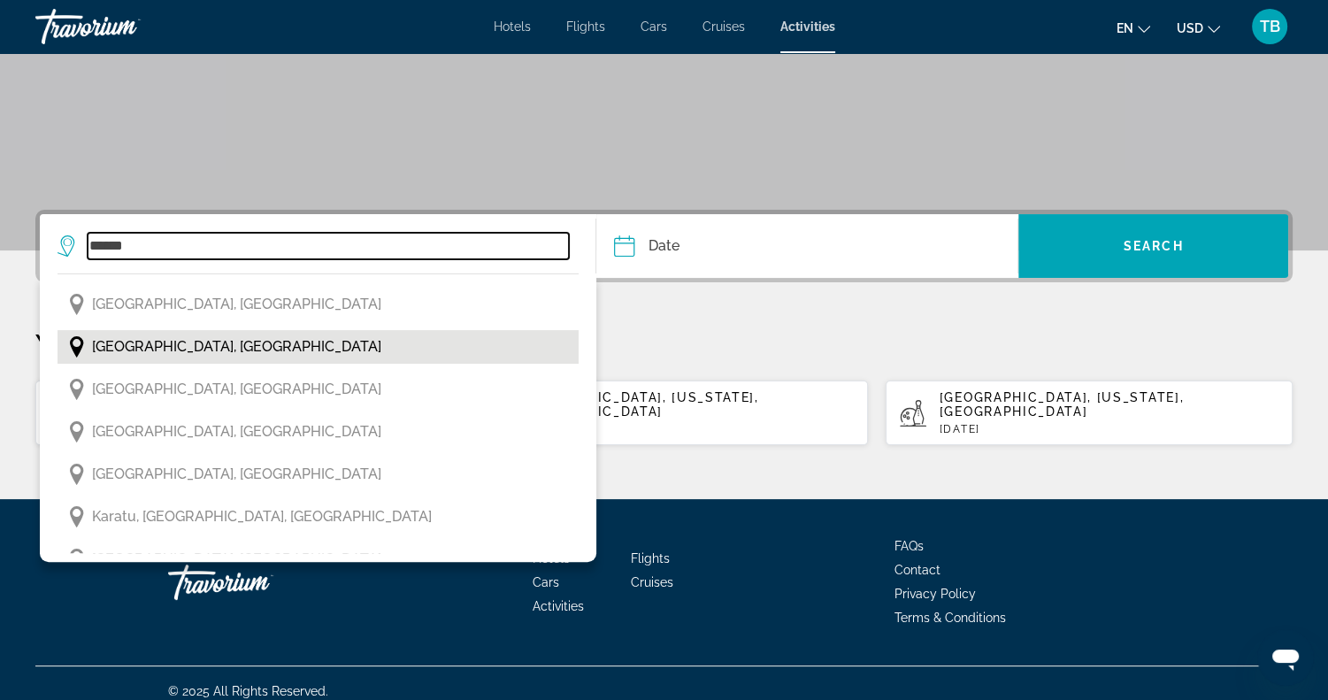
type input "**********"
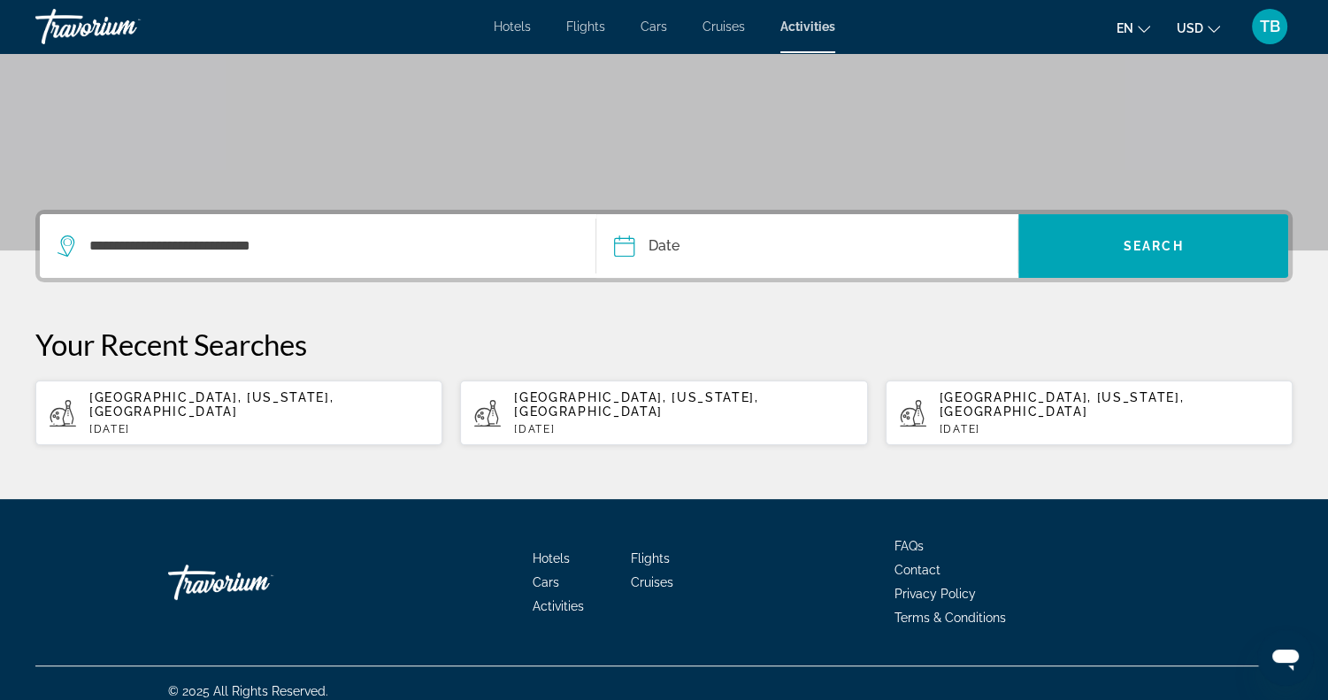
click at [666, 250] on input "Date" at bounding box center [713, 248] width 209 height 69
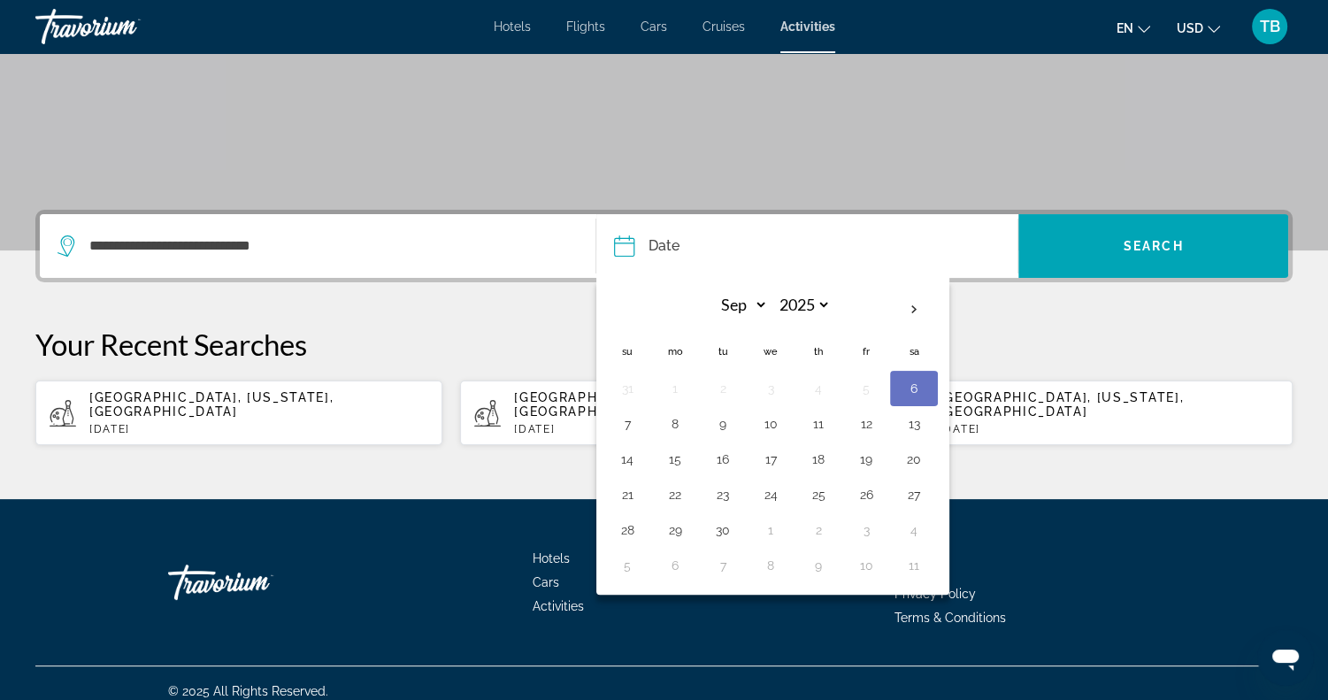
click at [913, 388] on button "6" at bounding box center [913, 388] width 28 height 25
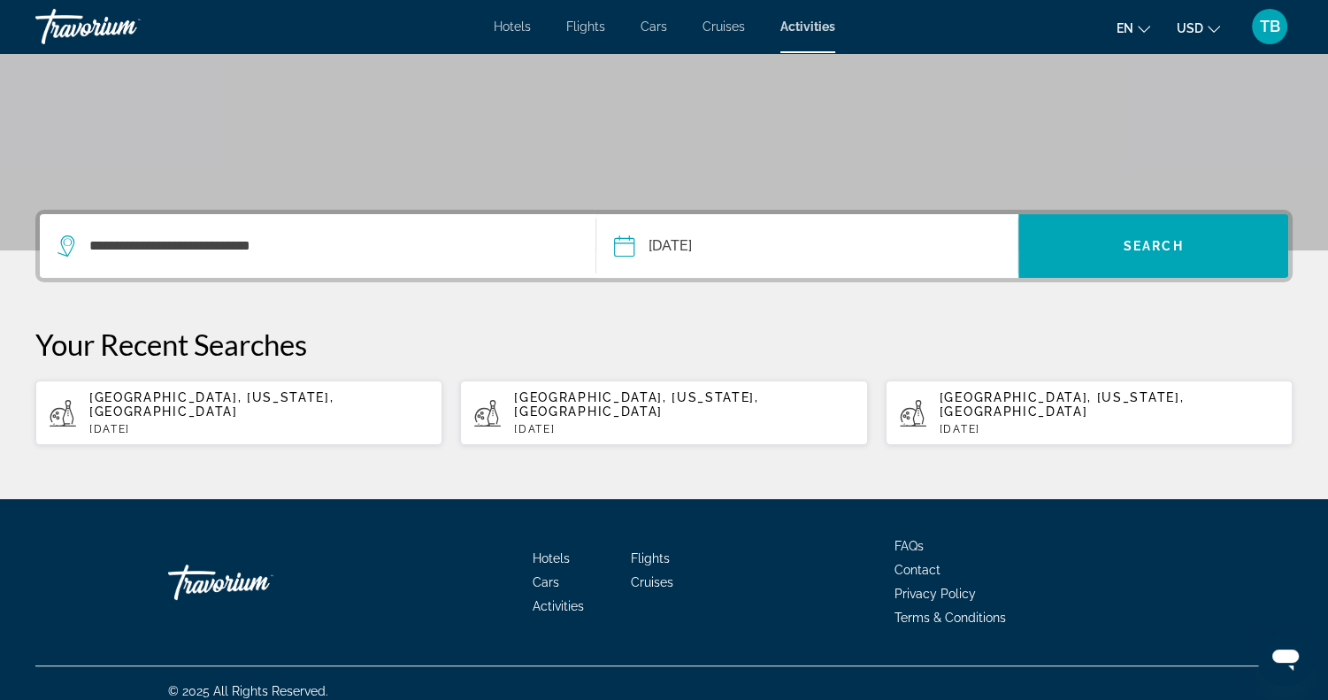
click at [822, 252] on button "**********" at bounding box center [815, 246] width 403 height 64
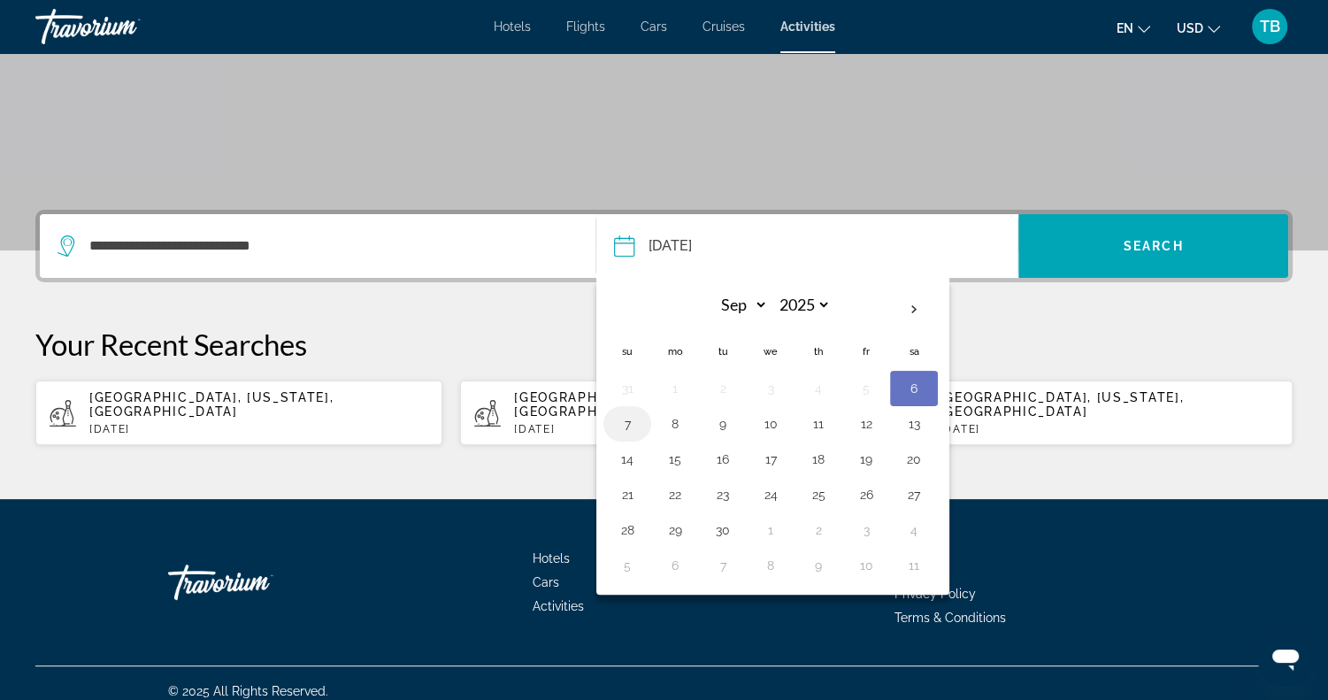
click at [641, 423] on td "7" at bounding box center [627, 423] width 48 height 35
click at [627, 418] on button "7" at bounding box center [627, 423] width 28 height 25
type input "**********"
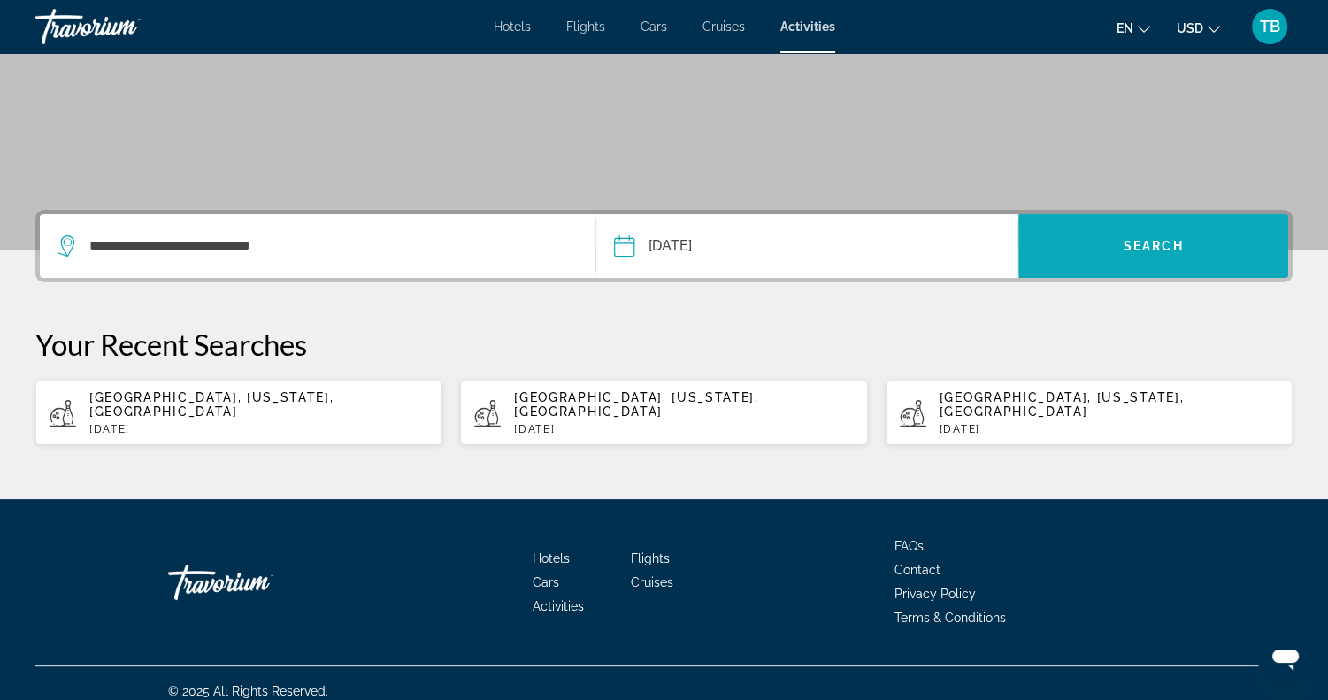
click at [1160, 250] on span "Search" at bounding box center [1153, 246] width 60 height 14
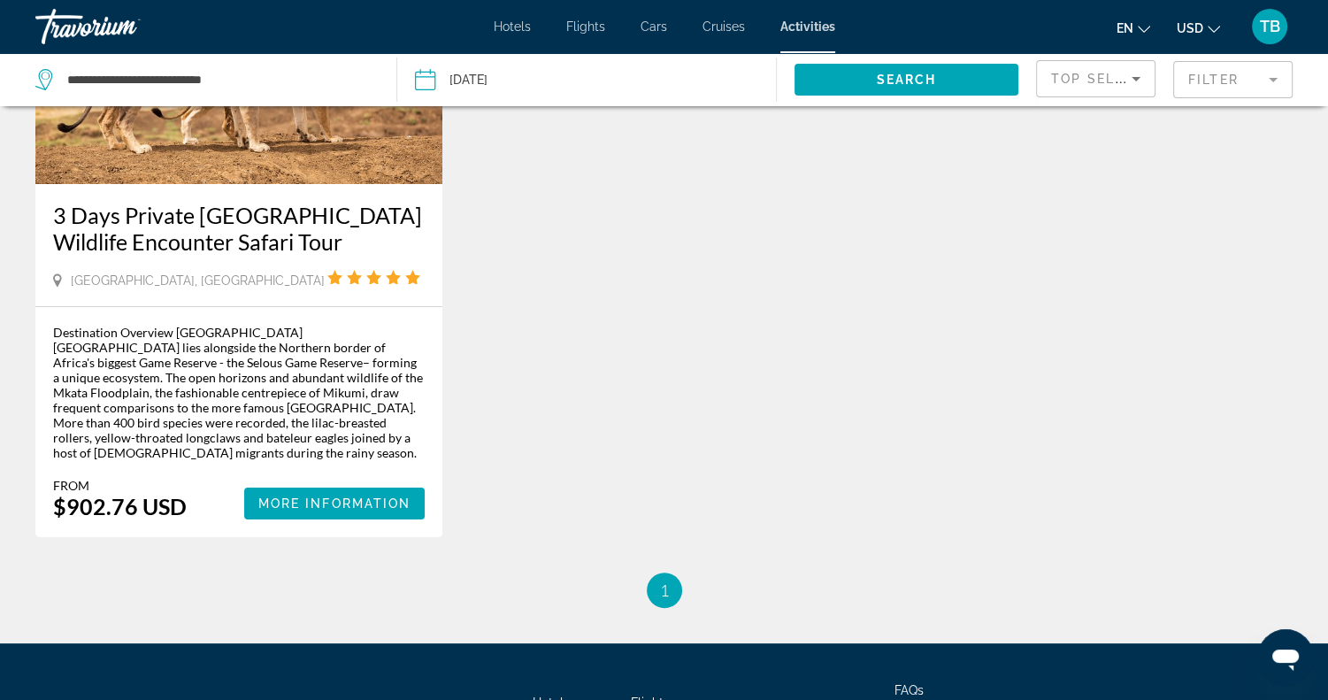
scroll to position [271, 0]
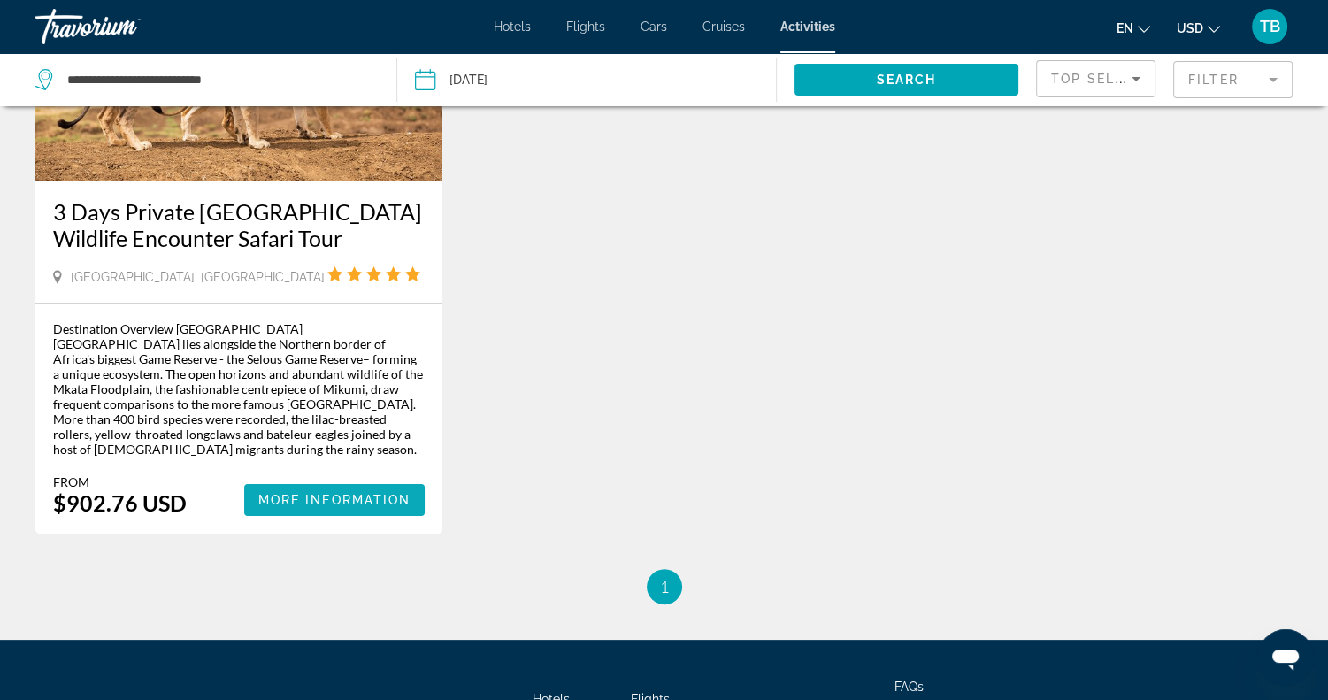
click at [303, 500] on span "More Information" at bounding box center [334, 500] width 153 height 14
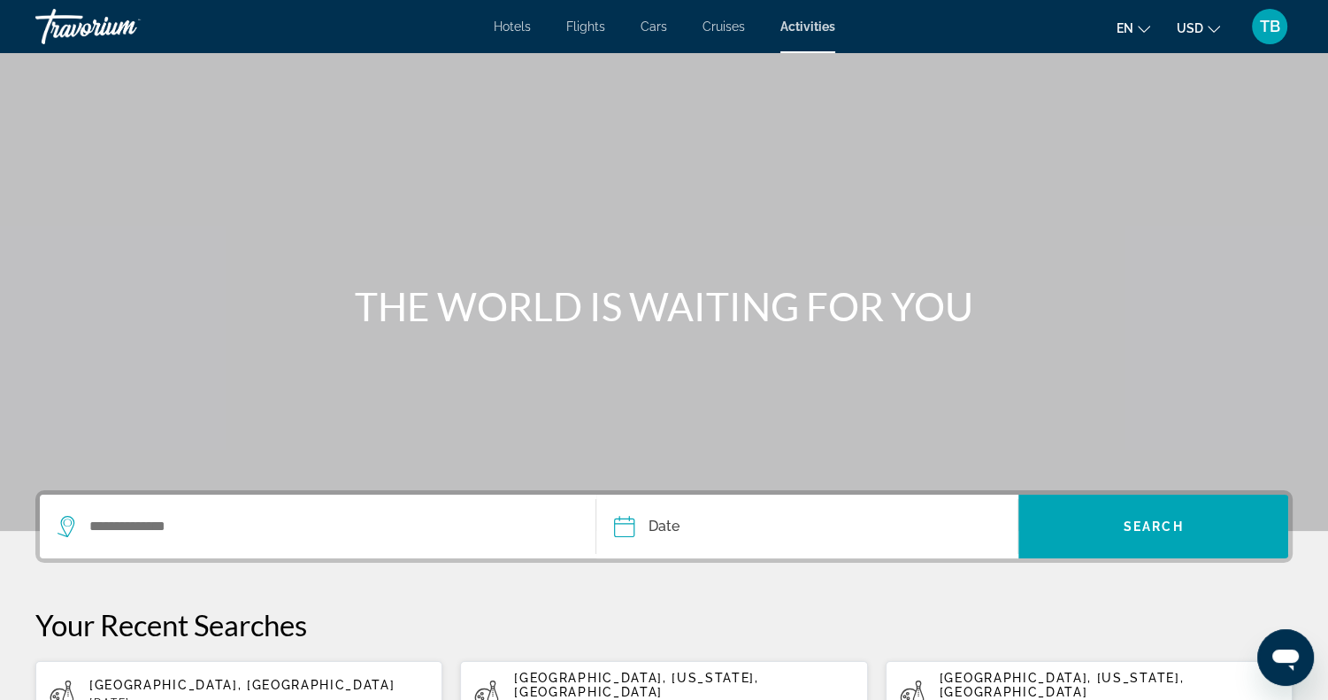
click at [168, 685] on div "[GEOGRAPHIC_DATA], [GEOGRAPHIC_DATA] [DATE]" at bounding box center [258, 692] width 339 height 31
type input "**********"
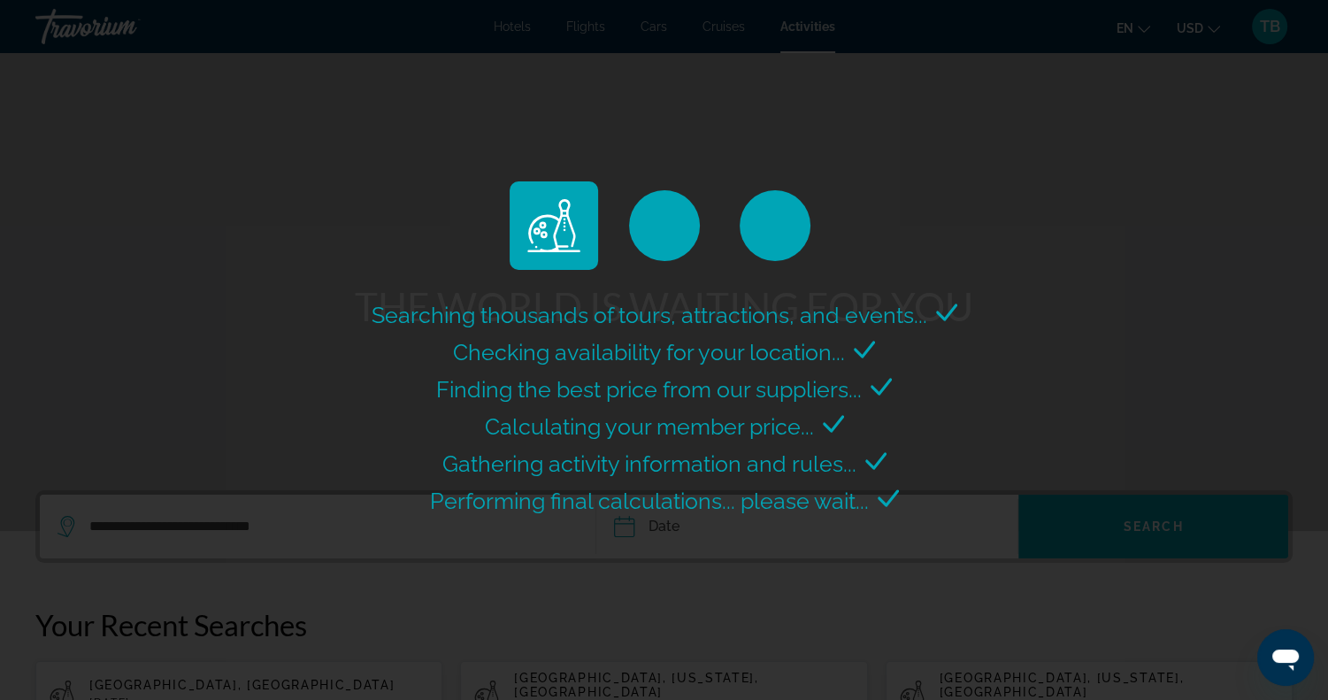
select select "*"
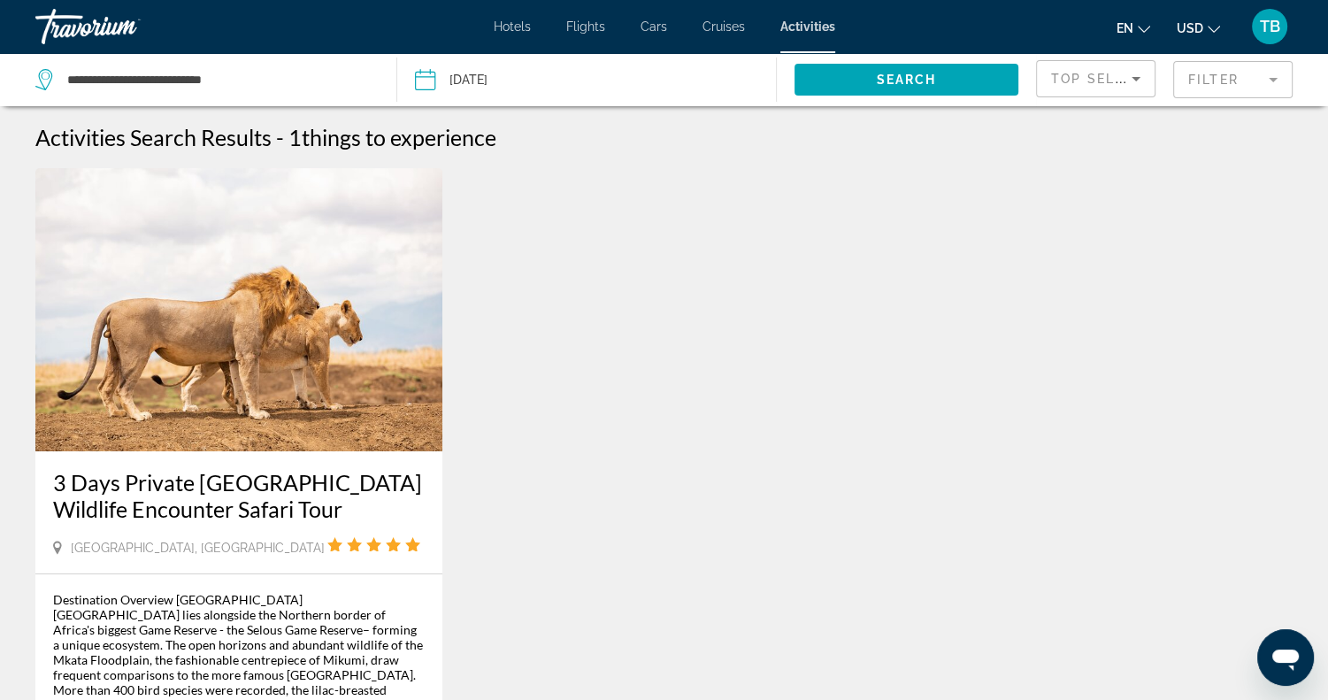
click at [520, 76] on input "Date: Sep 7, 2025" at bounding box center [504, 82] width 188 height 58
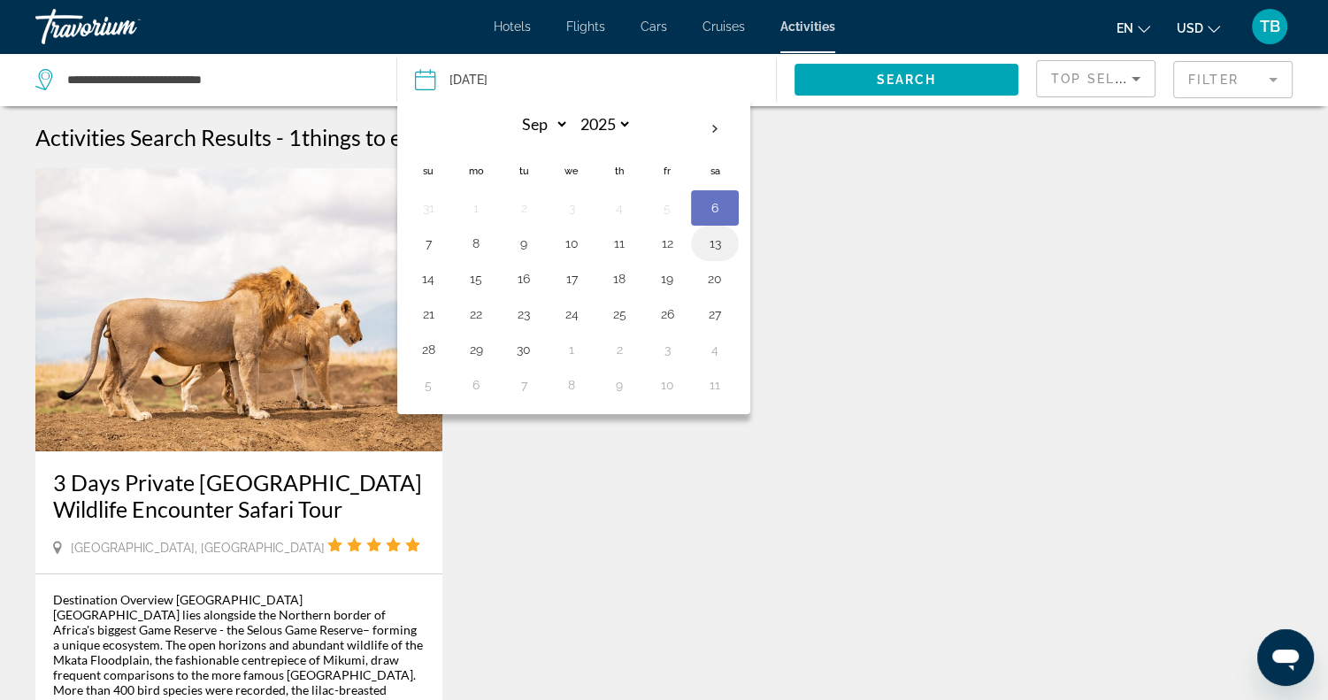
click at [711, 236] on button "13" at bounding box center [714, 243] width 28 height 25
type input "**********"
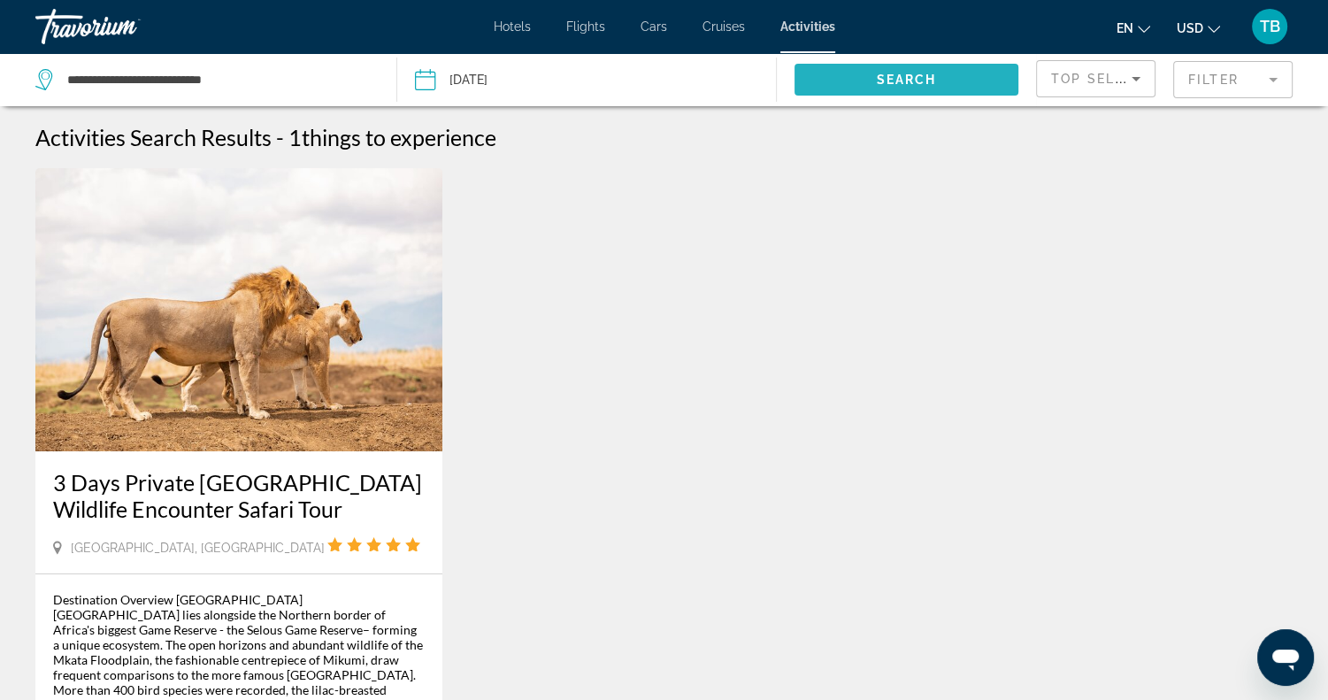
click at [893, 73] on span "Search" at bounding box center [907, 80] width 60 height 14
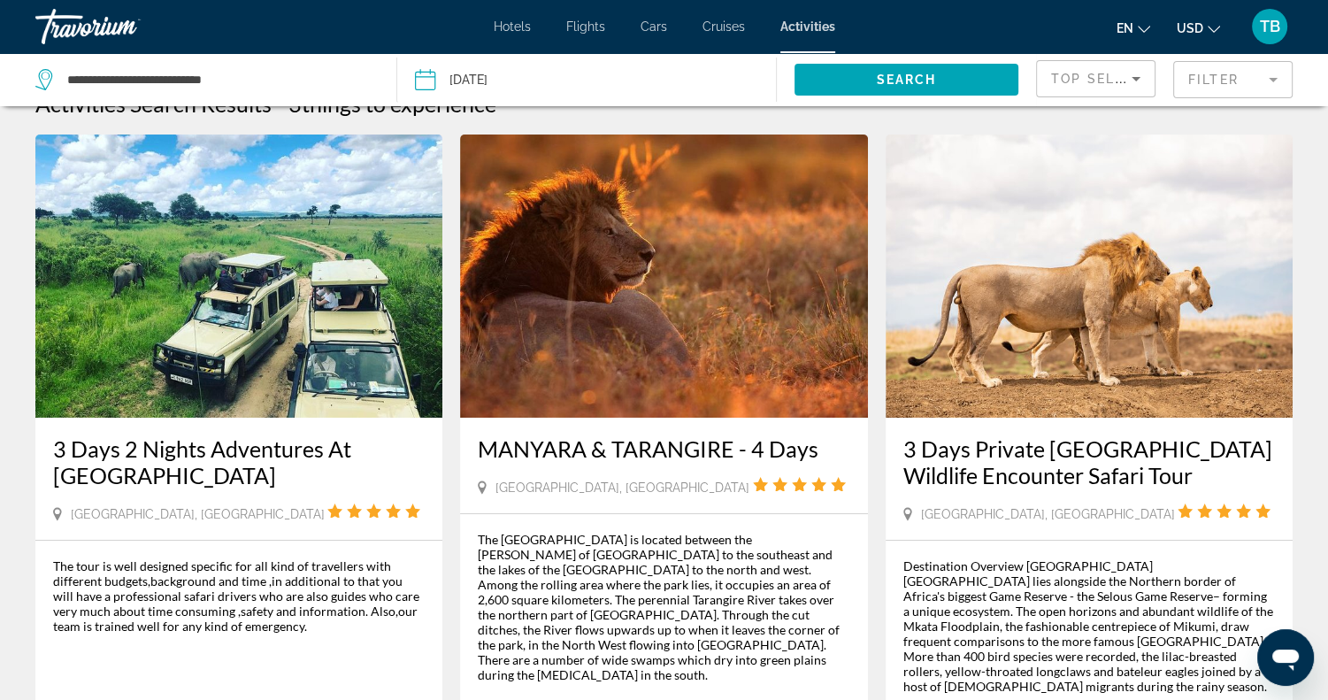
scroll to position [19, 0]
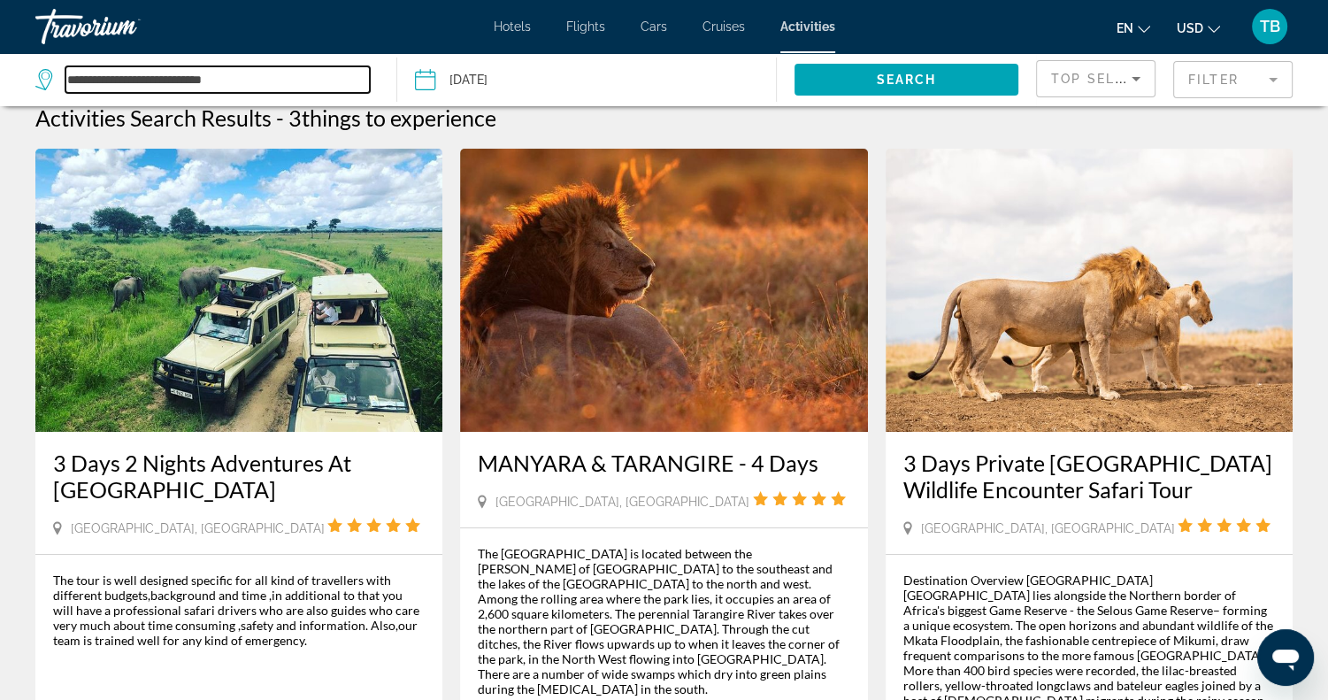
click at [256, 75] on input "**********" at bounding box center [217, 79] width 304 height 27
drag, startPoint x: 256, startPoint y: 75, endPoint x: -1, endPoint y: 75, distance: 256.5
click at [0, 75] on html "**********" at bounding box center [664, 331] width 1328 height 700
type input "*"
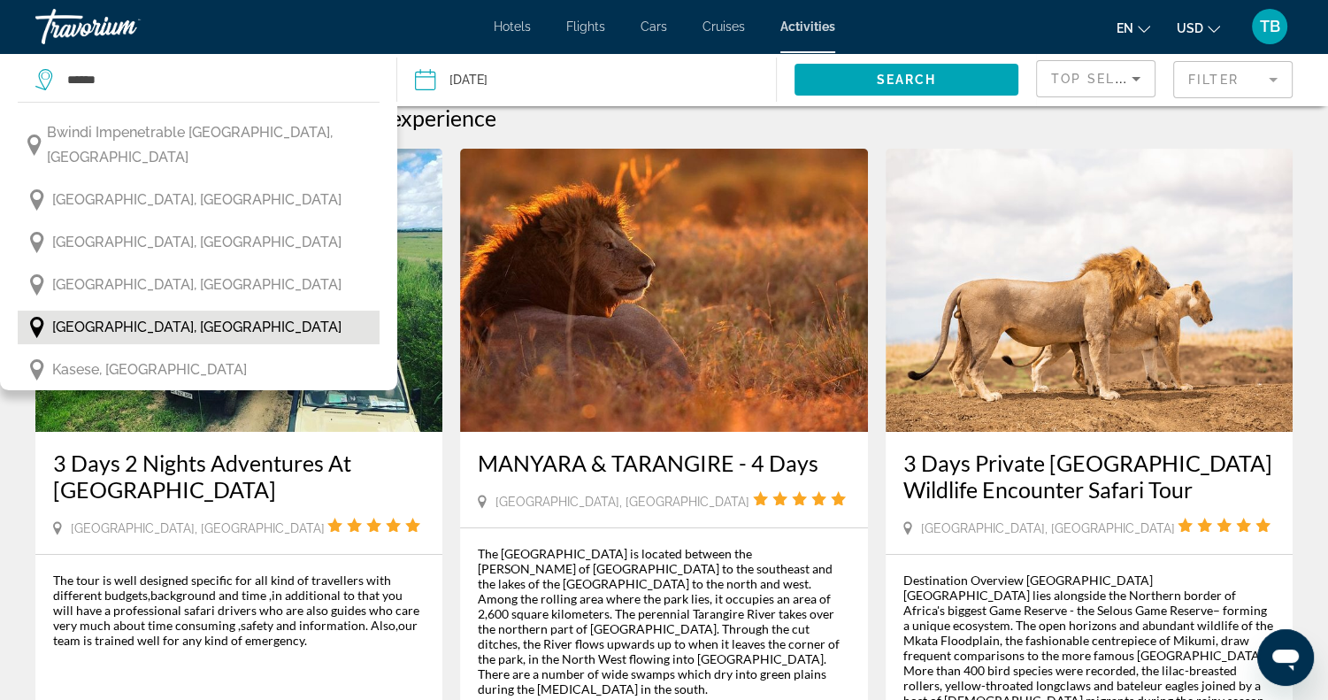
click at [214, 310] on button "[GEOGRAPHIC_DATA], [GEOGRAPHIC_DATA]" at bounding box center [199, 327] width 362 height 34
type input "**********"
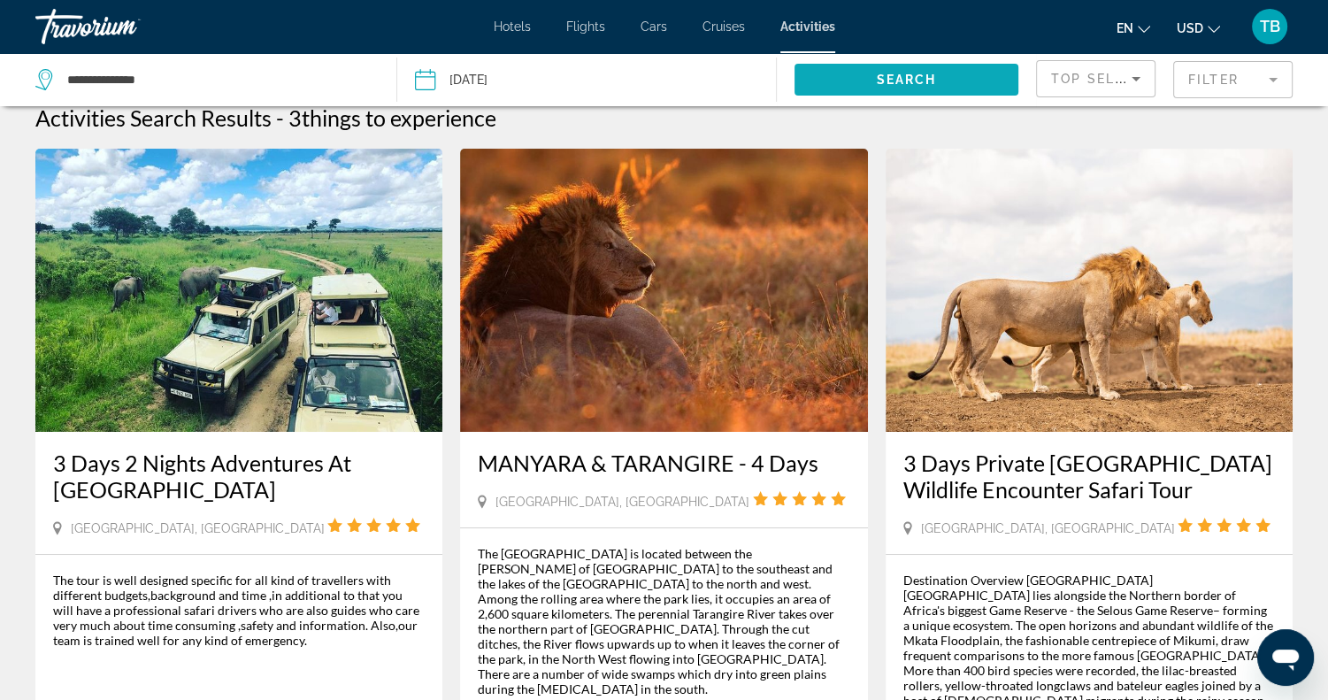
click at [856, 73] on span "Search widget" at bounding box center [906, 79] width 224 height 42
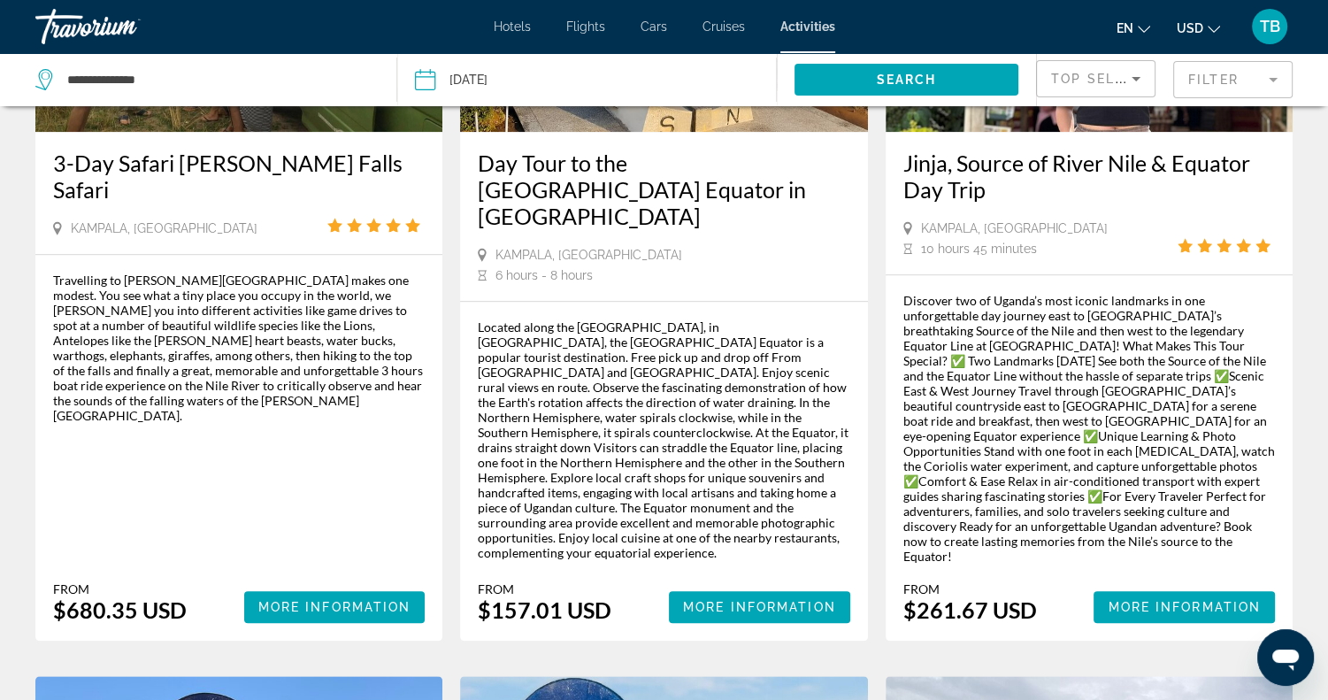
scroll to position [1343, 0]
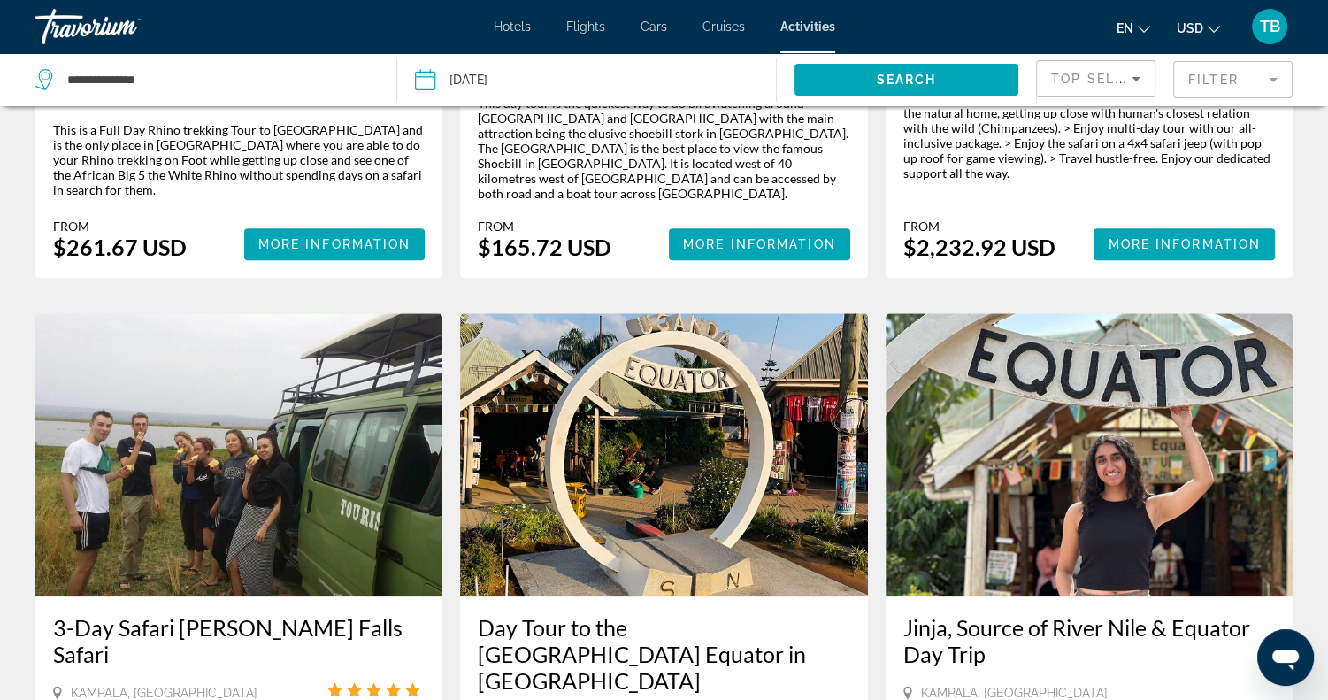
click at [1238, 83] on mat-form-field "Filter" at bounding box center [1232, 79] width 119 height 37
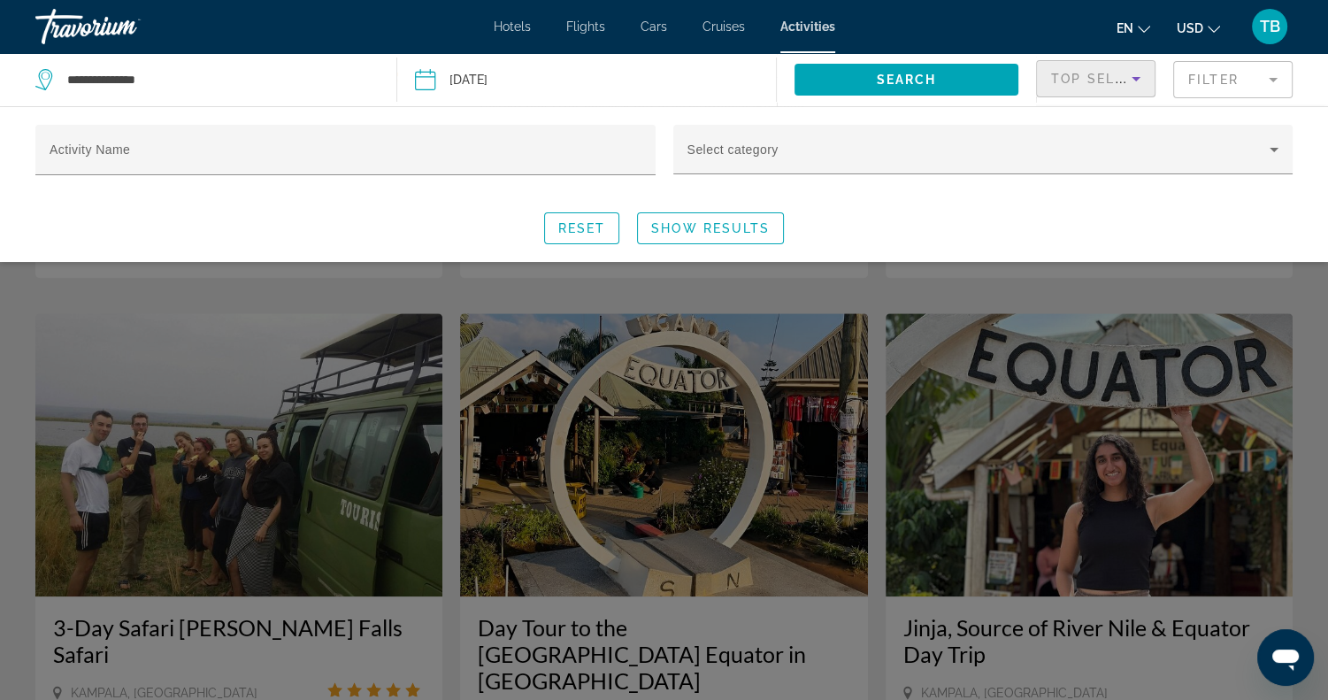
click at [1093, 88] on div "Top Sellers" at bounding box center [1091, 78] width 80 height 21
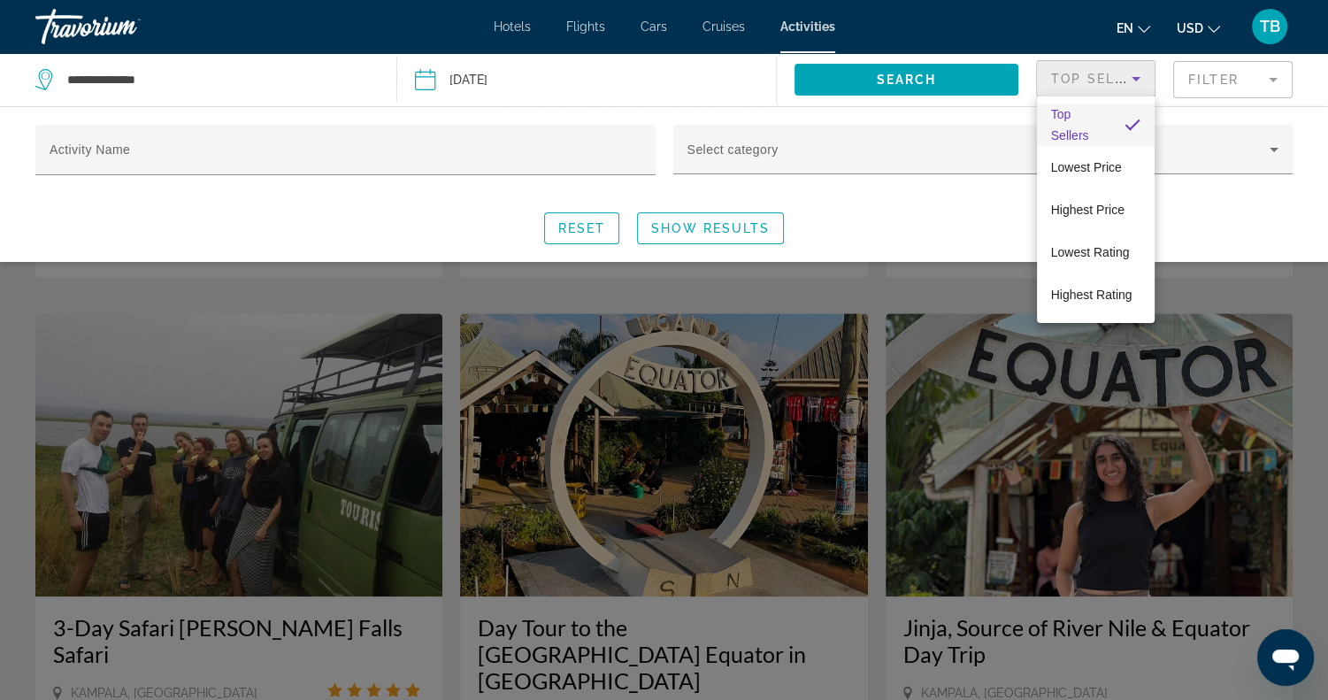
click at [929, 156] on div at bounding box center [664, 350] width 1328 height 700
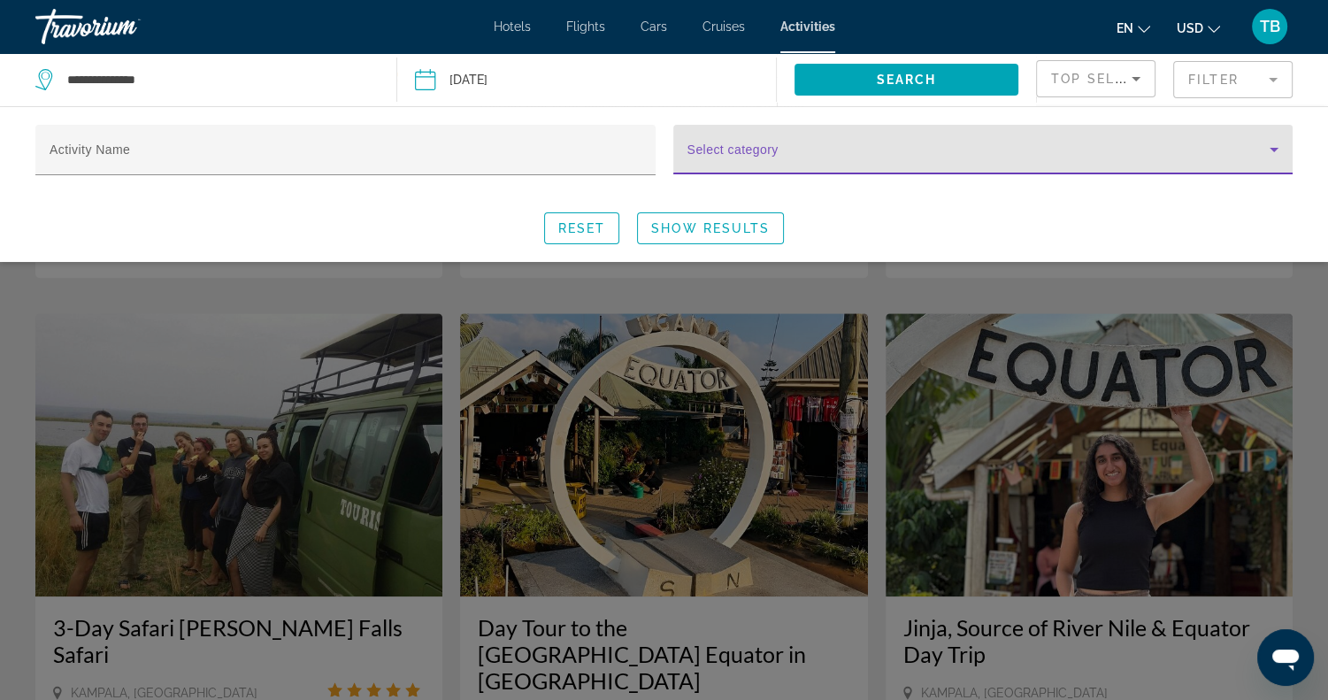
click at [1267, 143] on icon "Search widget" at bounding box center [1273, 149] width 21 height 21
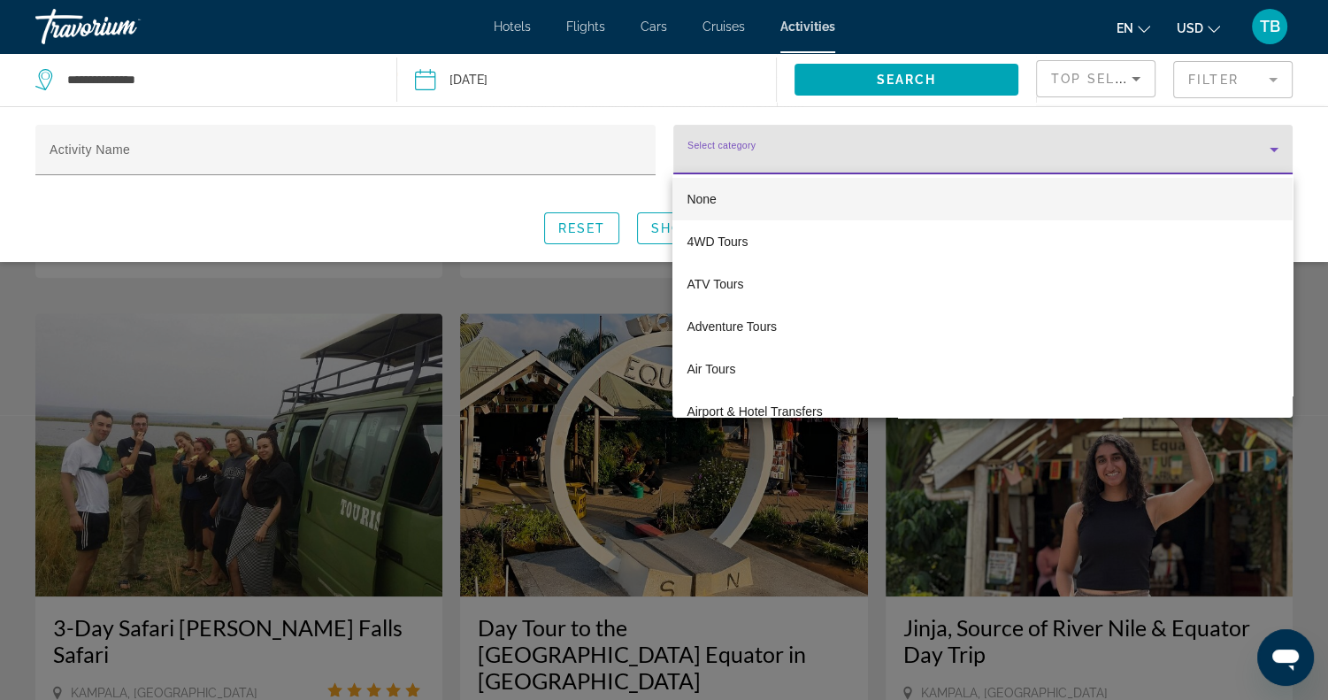
scroll to position [0, 0]
click at [1294, 148] on div at bounding box center [664, 350] width 1328 height 700
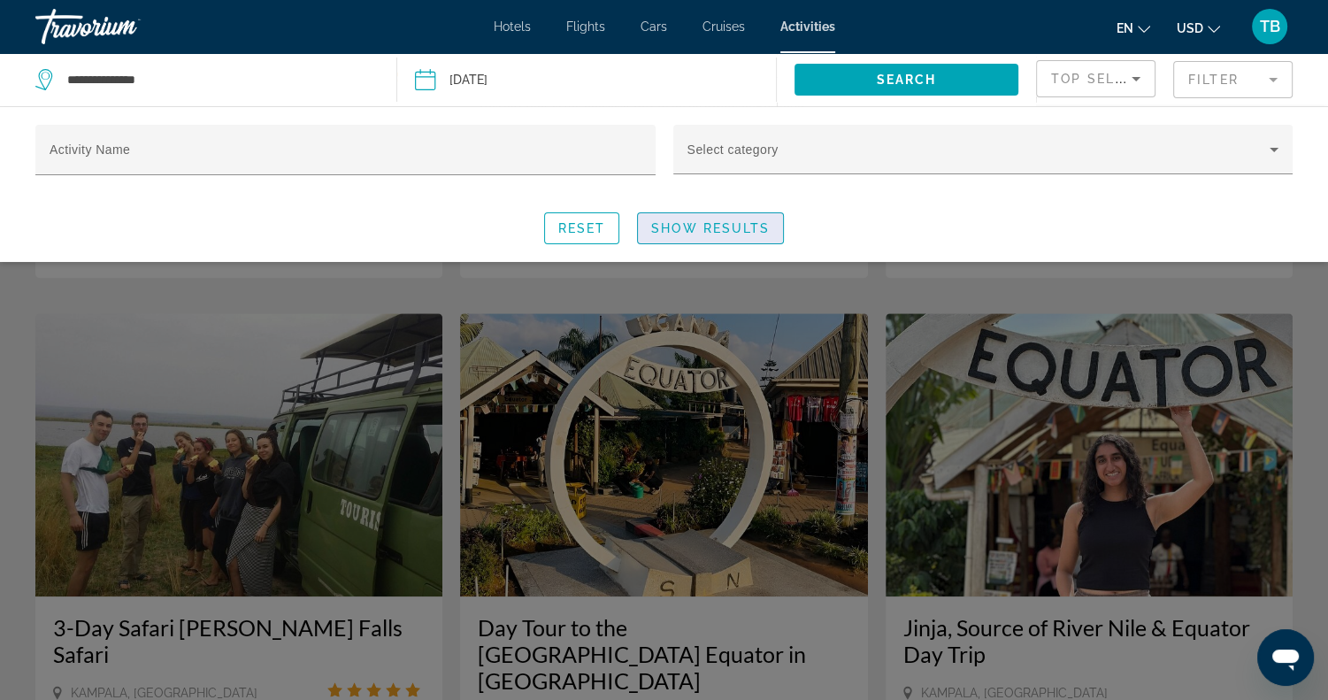
click at [672, 225] on span "Show Results" at bounding box center [710, 228] width 119 height 14
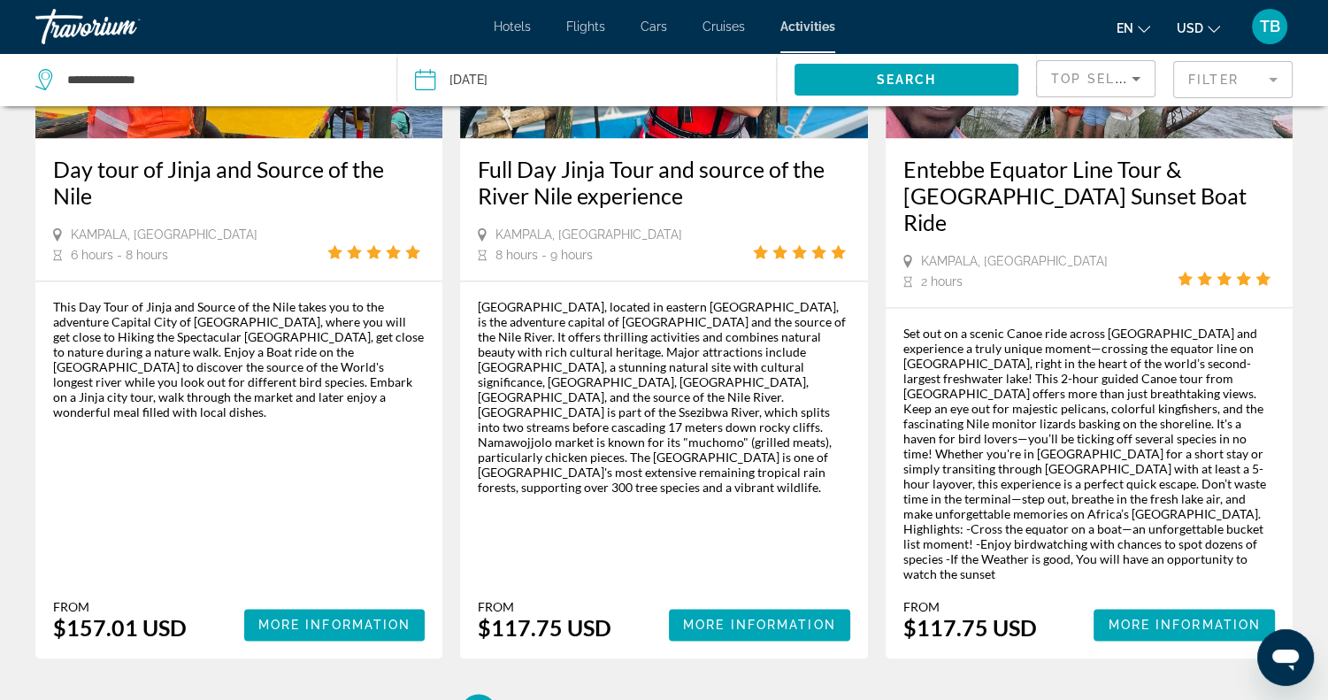
scroll to position [2636, 0]
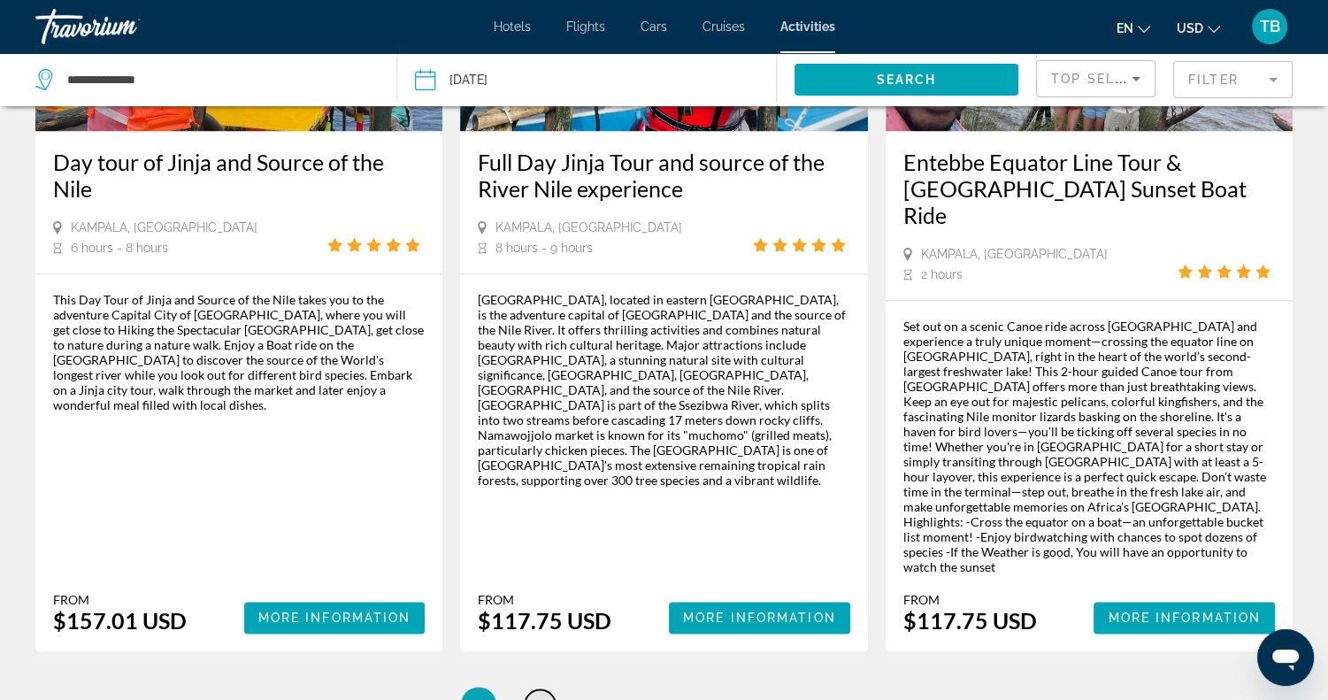
click at [547, 689] on link "page 2" at bounding box center [539, 704] width 31 height 31
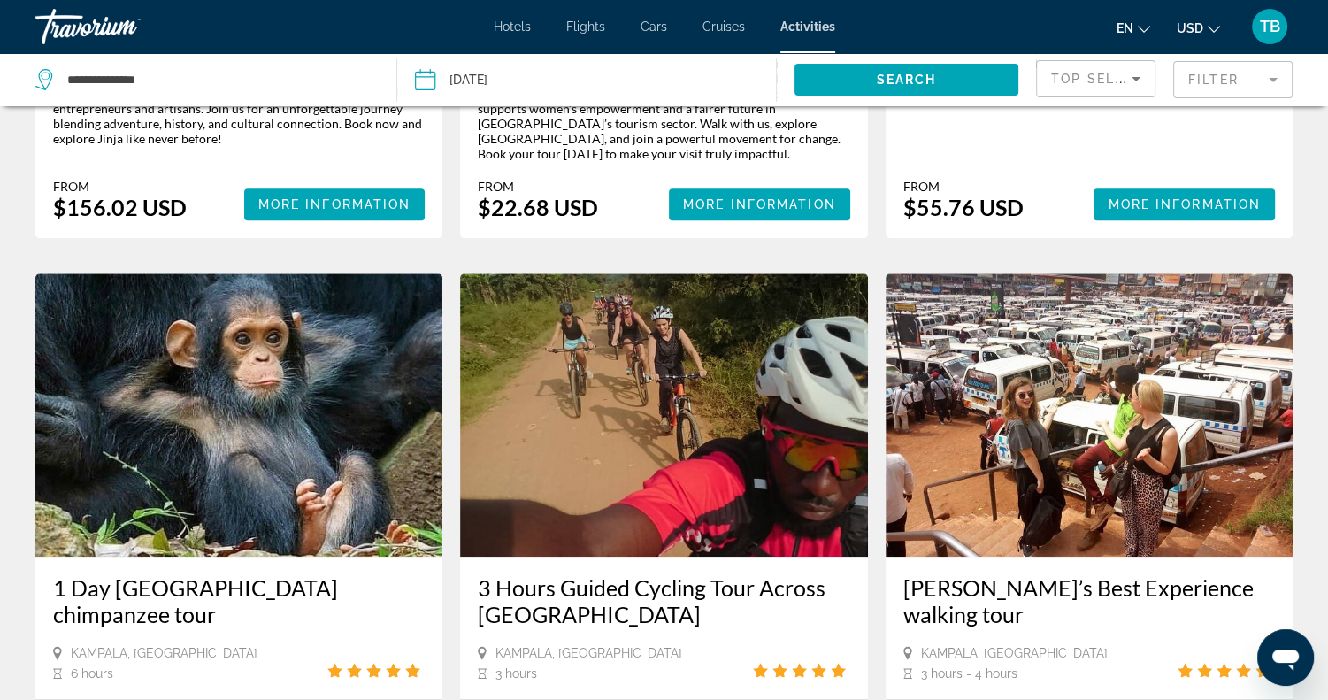
scroll to position [1458, 0]
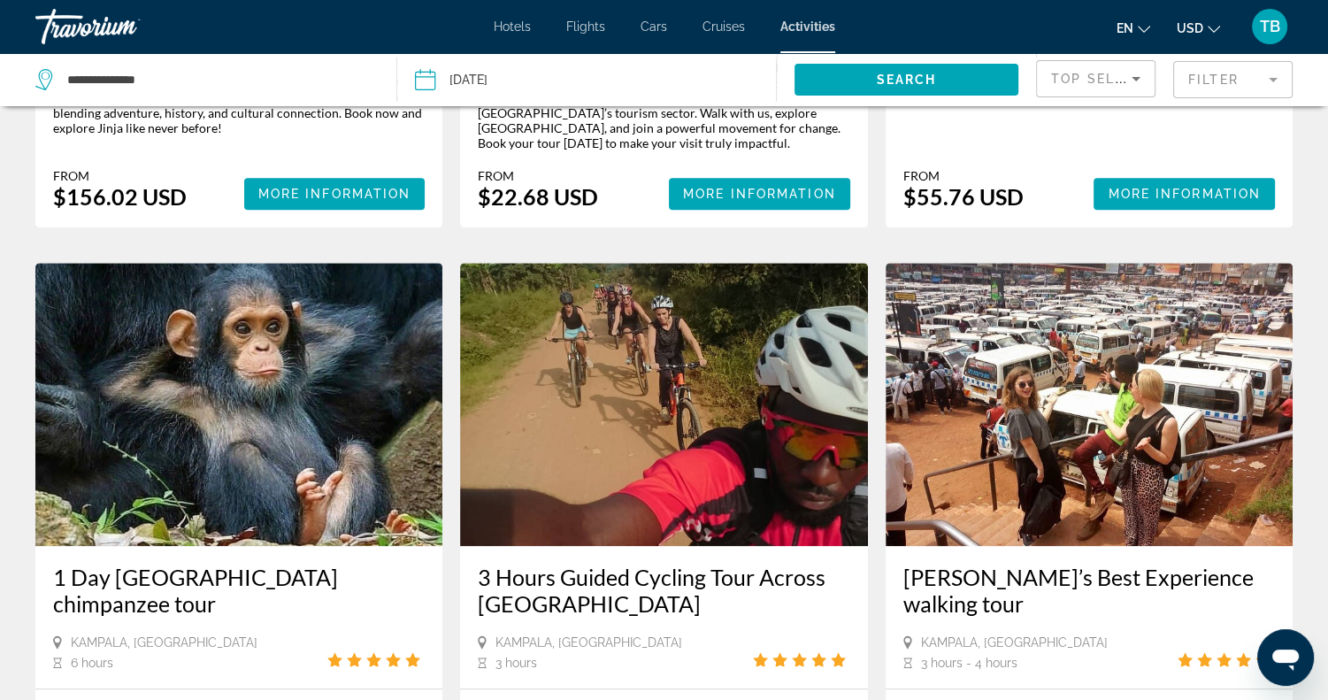
click at [1225, 79] on mat-form-field "Filter" at bounding box center [1232, 79] width 119 height 37
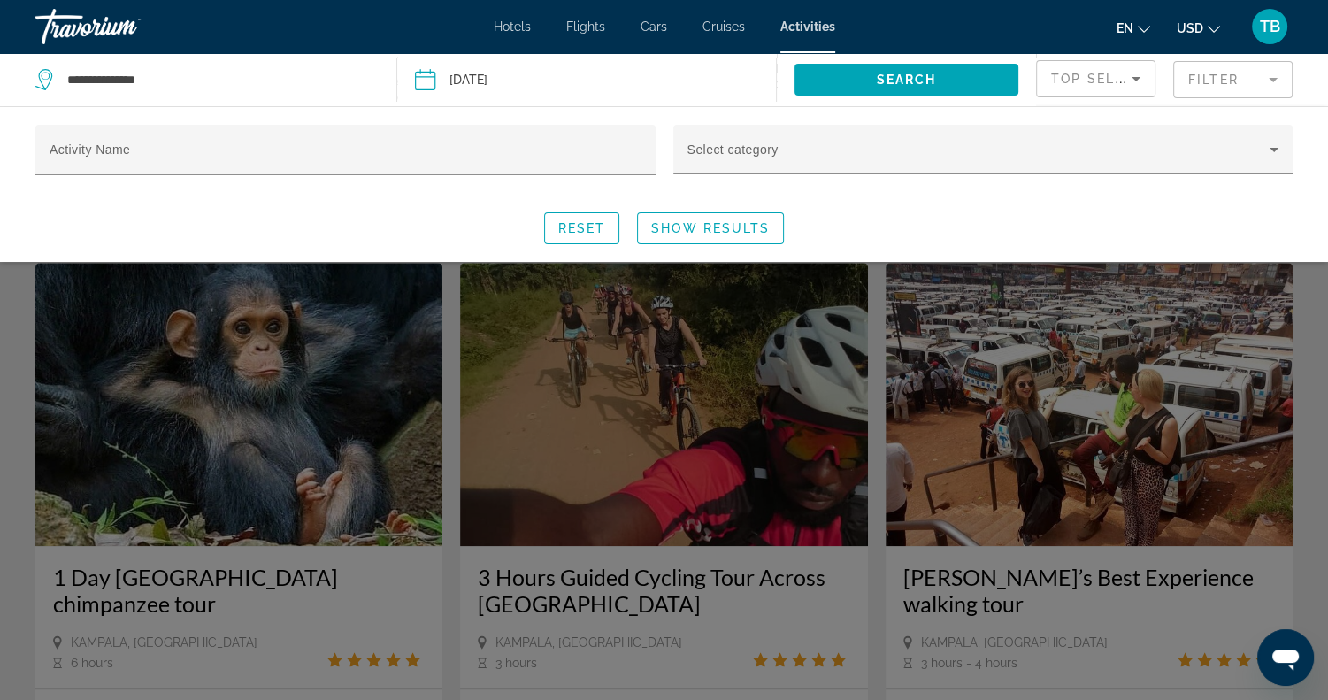
click at [1225, 79] on mat-form-field "Filter" at bounding box center [1232, 79] width 119 height 37
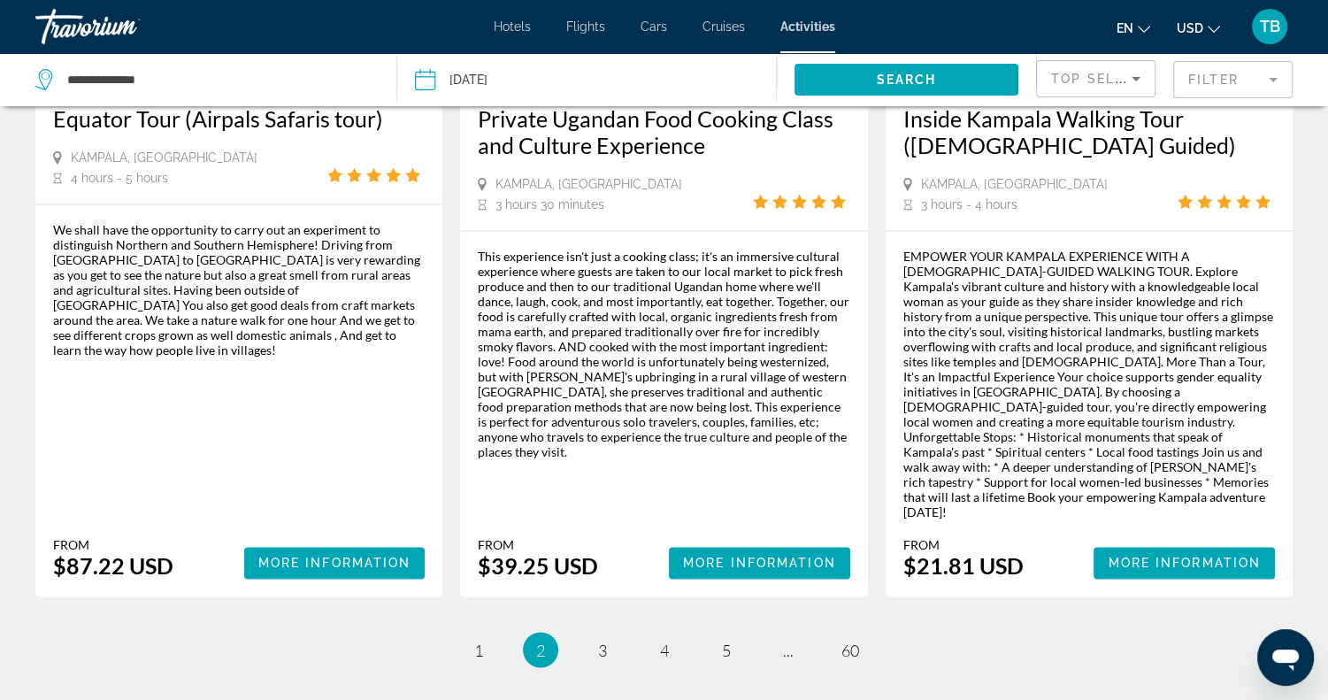
scroll to position [2702, 0]
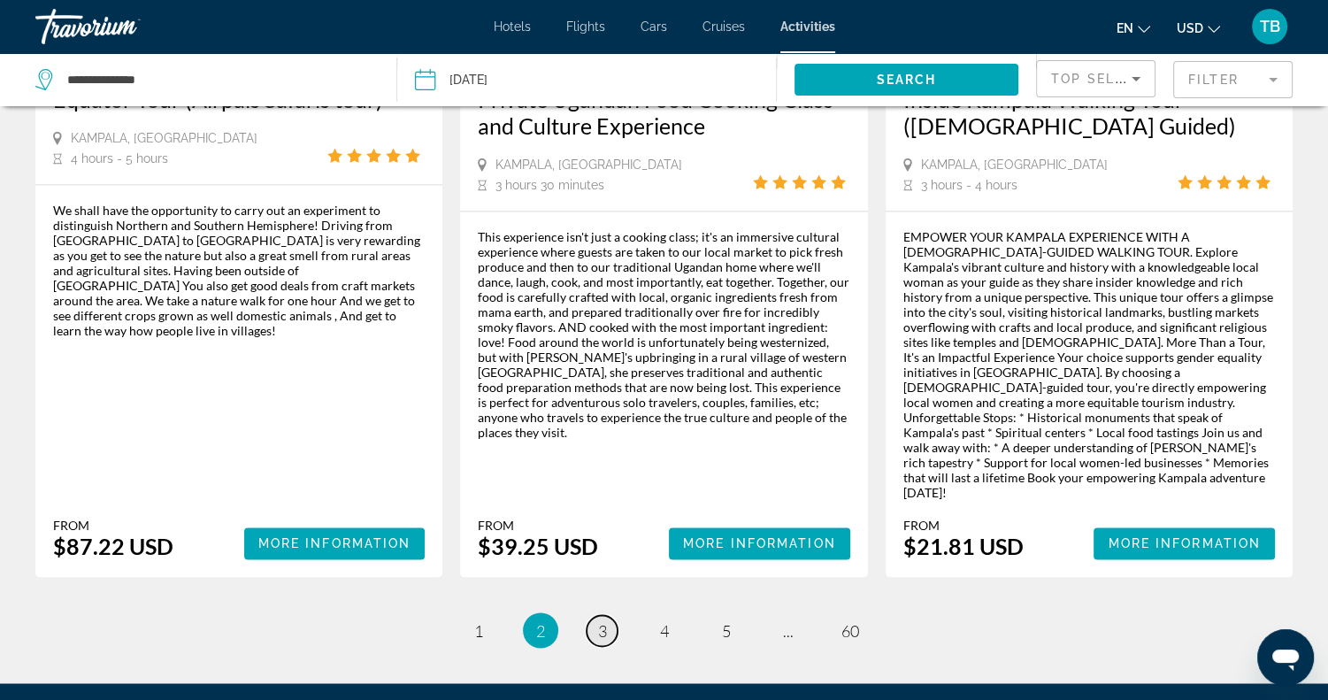
click at [605, 620] on span "3" at bounding box center [602, 629] width 9 height 19
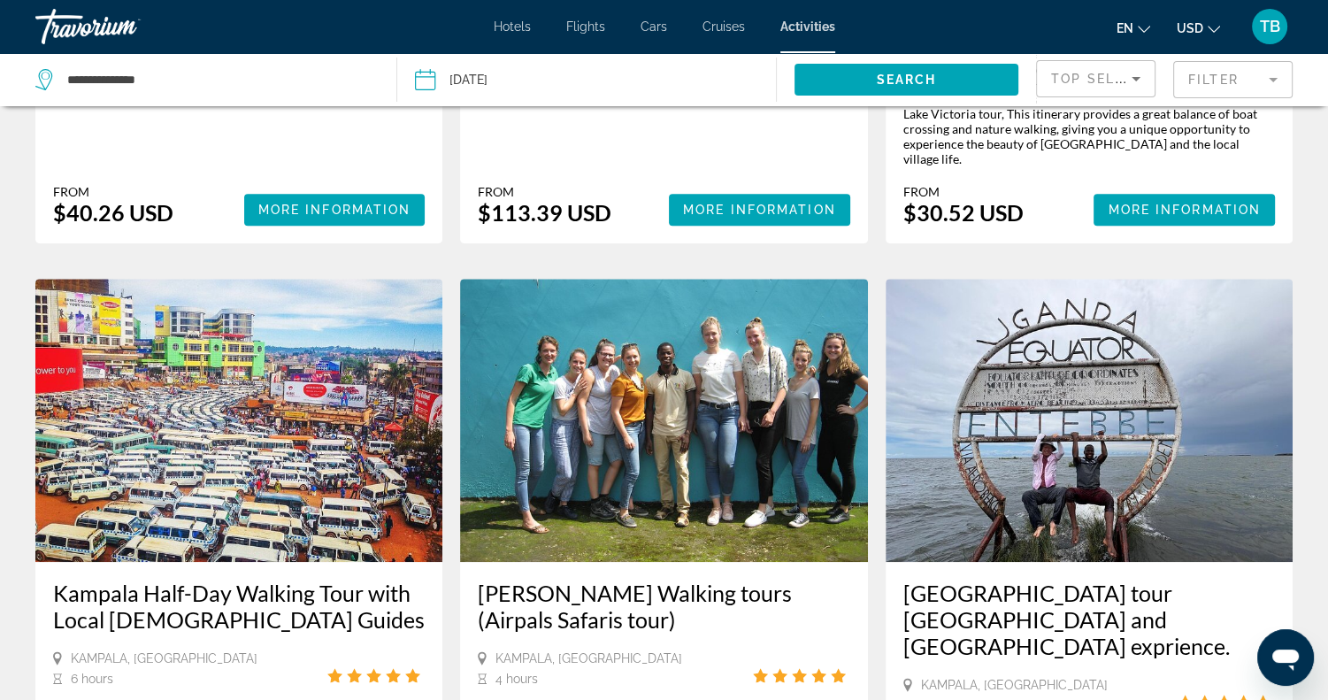
scroll to position [761, 0]
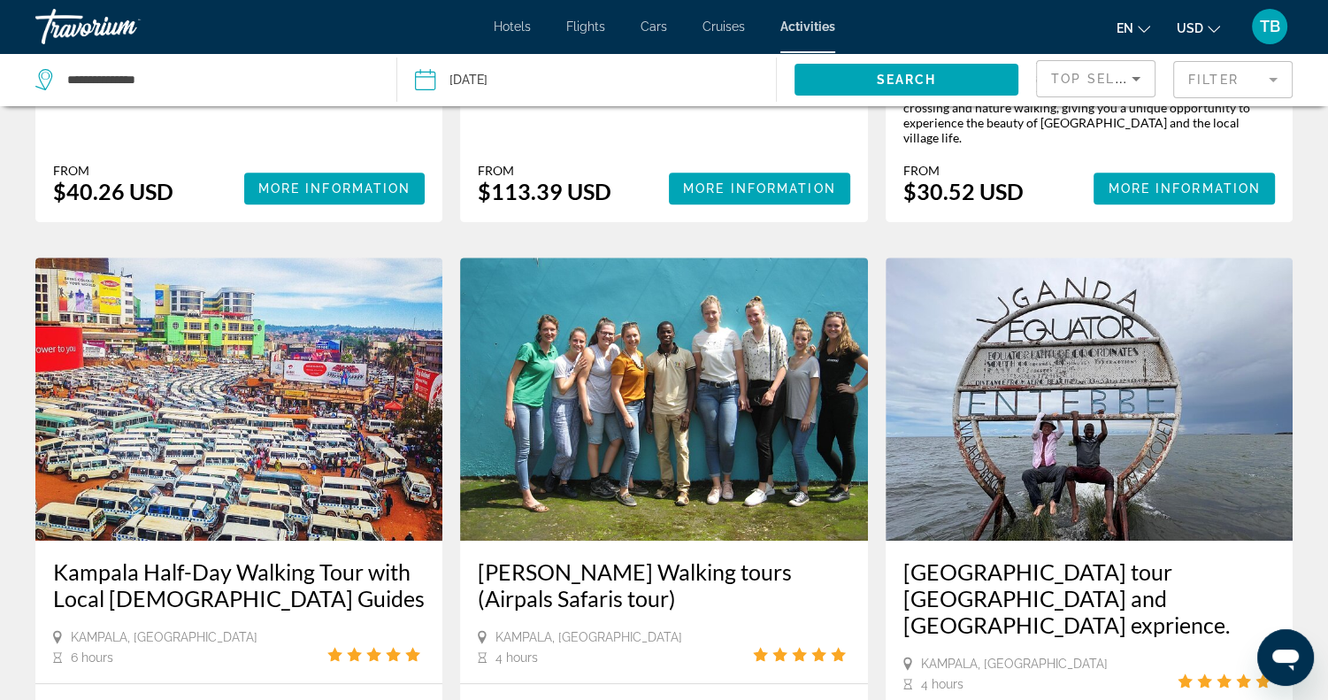
click at [244, 331] on img "Main content" at bounding box center [238, 398] width 407 height 283
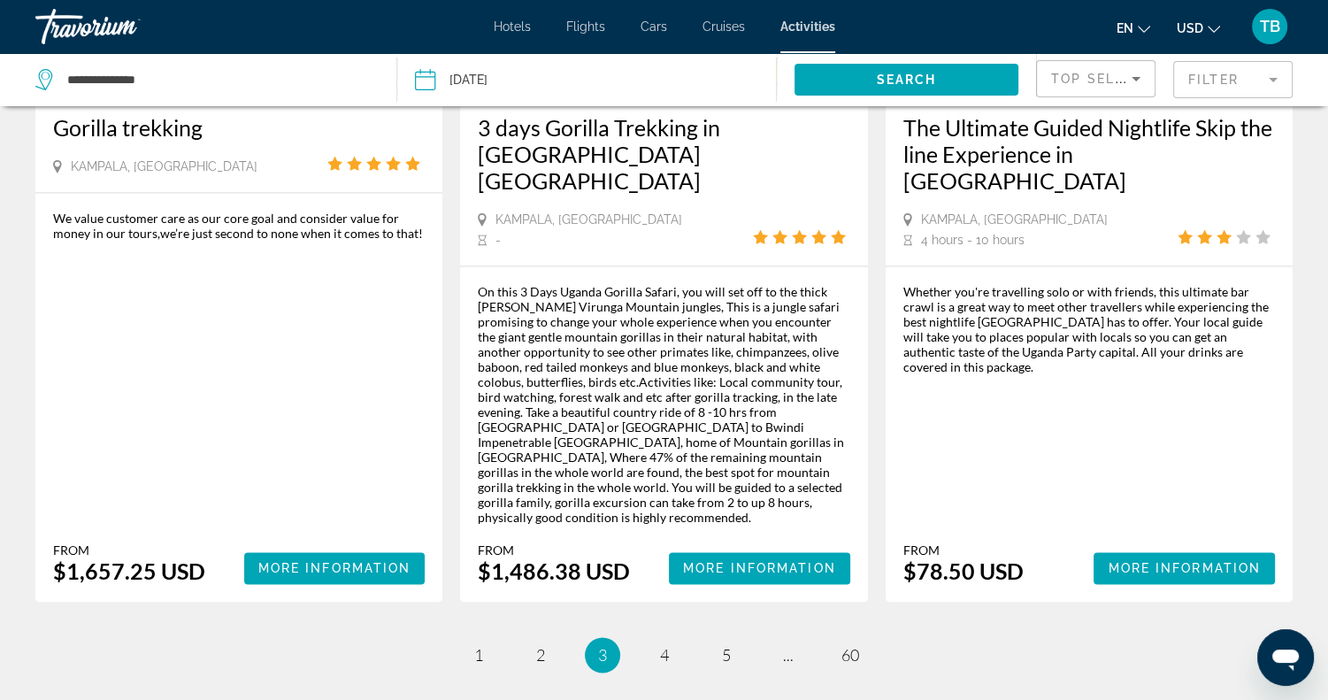
scroll to position [2644, 0]
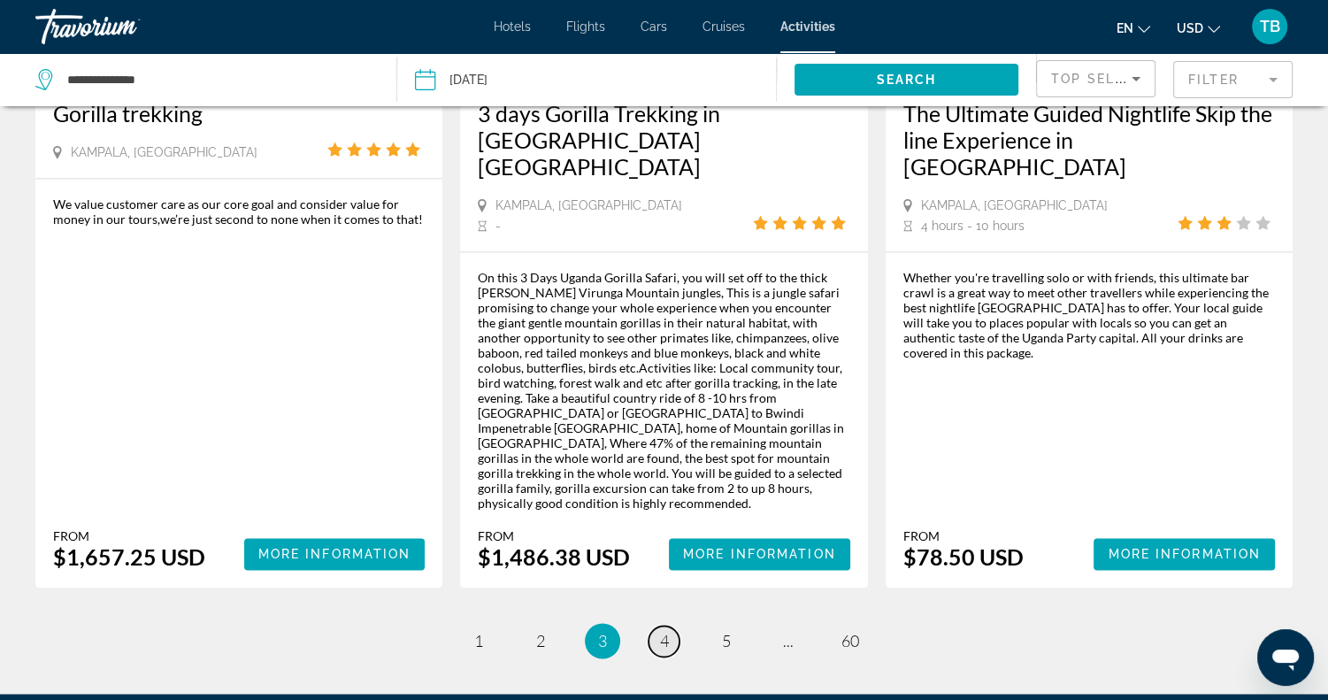
click at [667, 625] on link "page 4" at bounding box center [663, 640] width 31 height 31
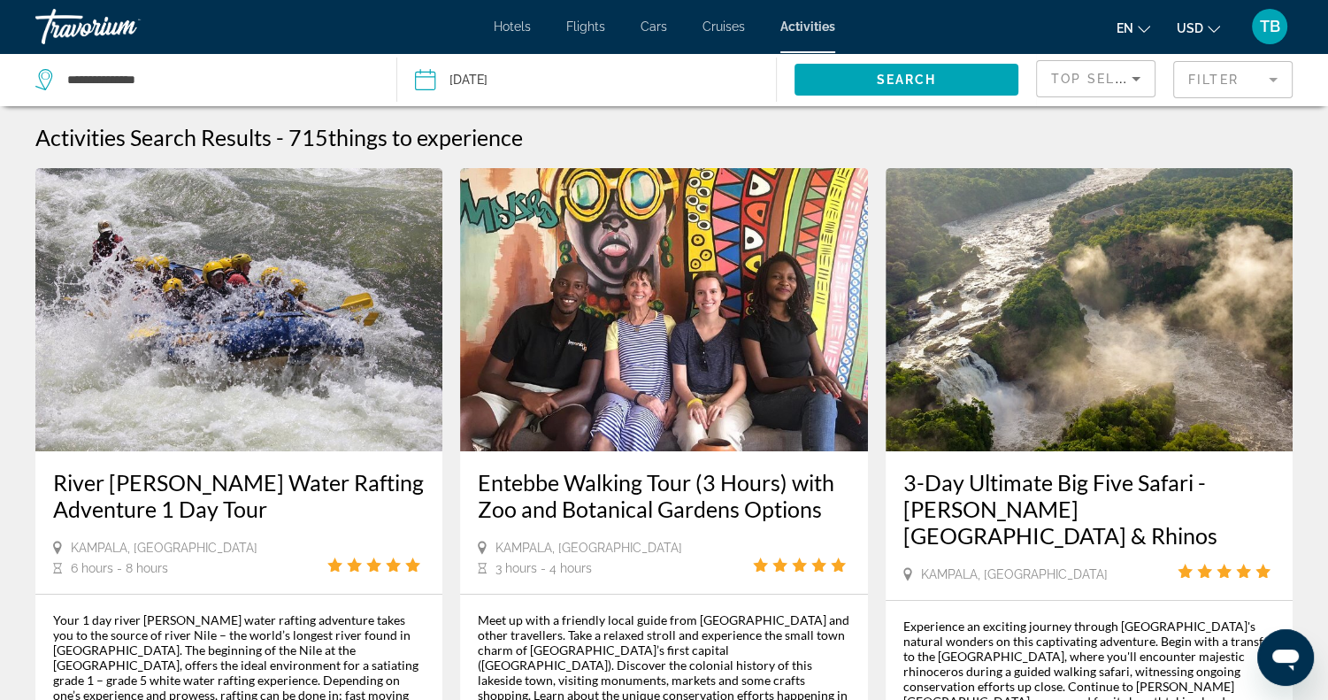
click at [736, 28] on span "Cruises" at bounding box center [723, 26] width 42 height 14
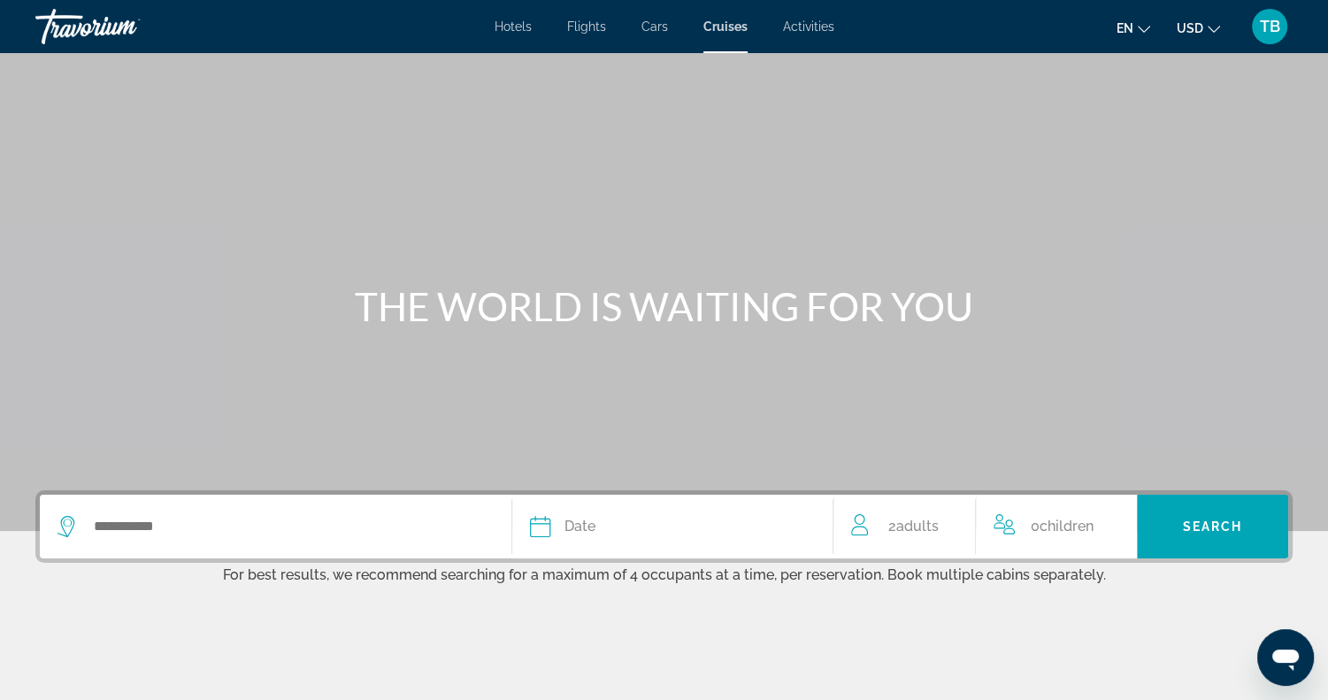
click at [650, 25] on span "Cars" at bounding box center [654, 26] width 27 height 14
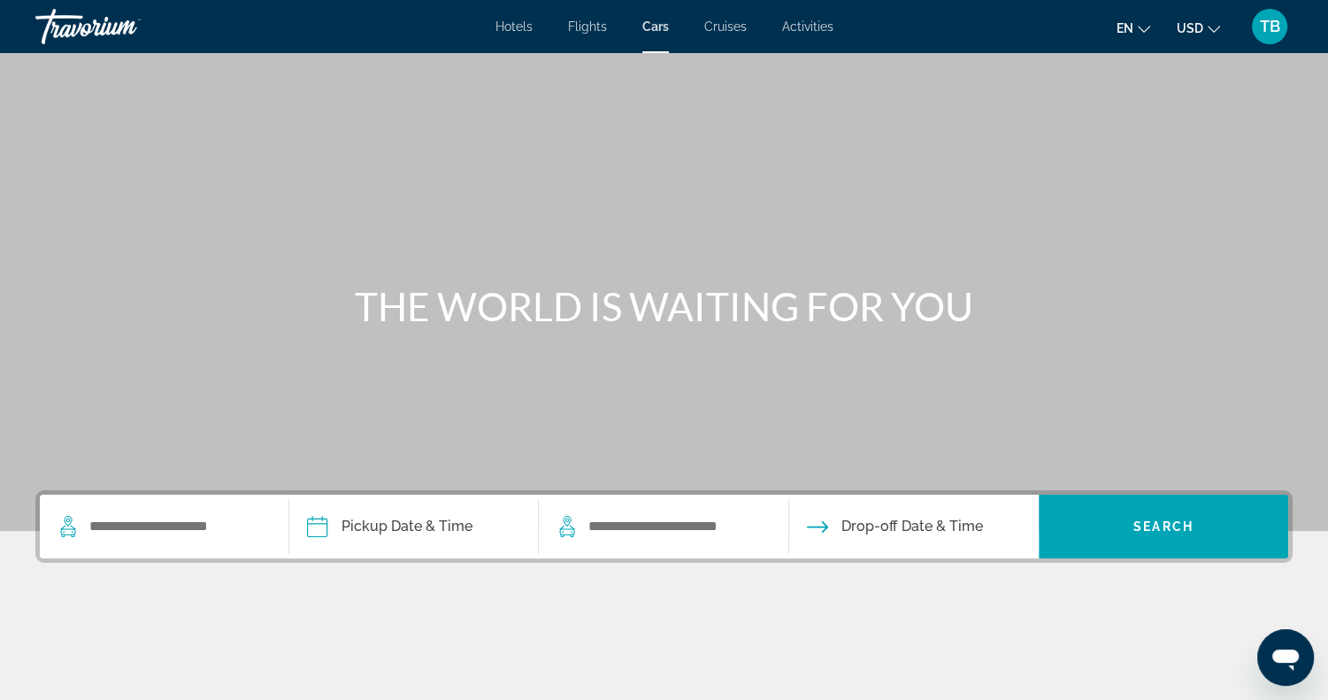
click at [595, 19] on span "Flights" at bounding box center [587, 26] width 39 height 14
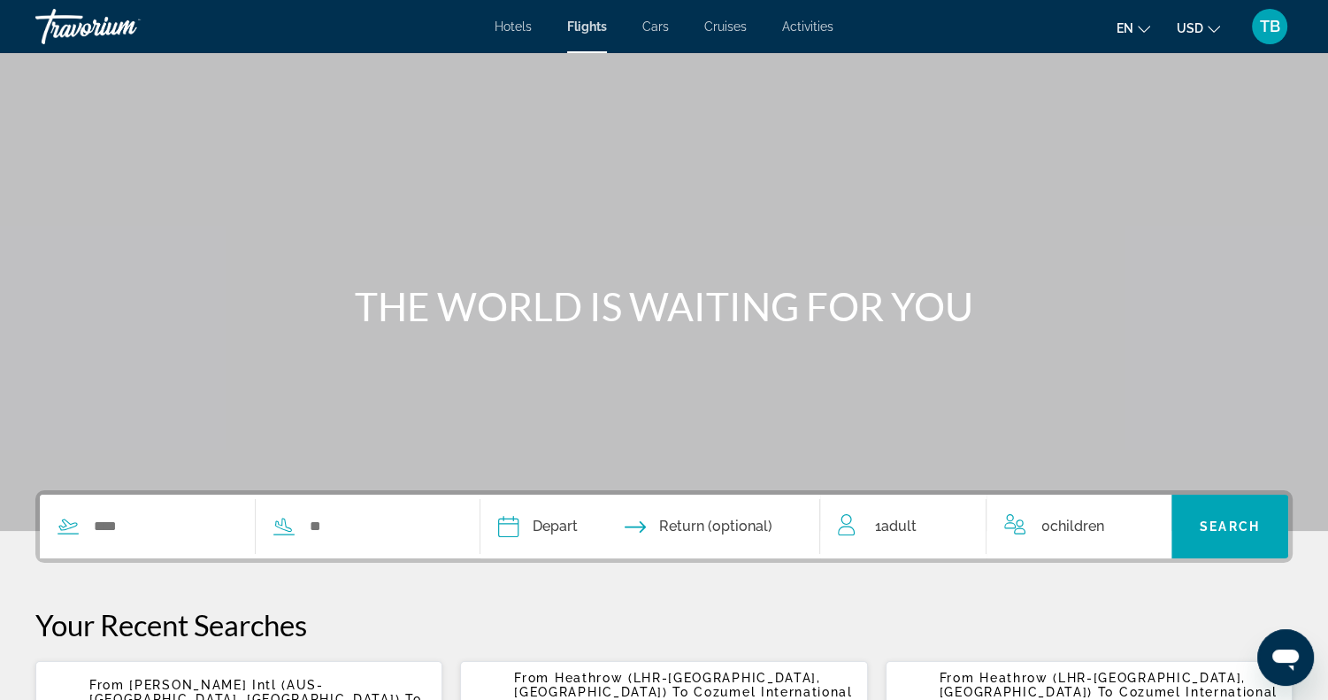
click at [522, 28] on span "Hotels" at bounding box center [512, 26] width 37 height 14
